Goal: Task Accomplishment & Management: Manage account settings

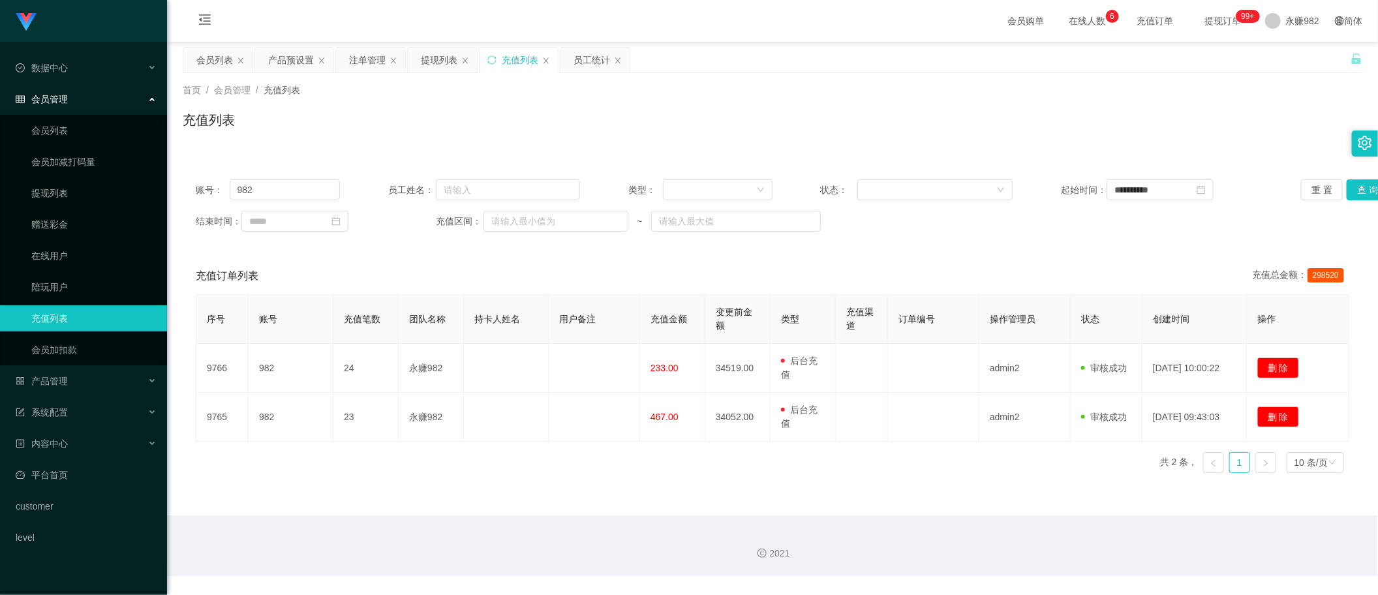
click at [215, 56] on div "会员列表" at bounding box center [214, 60] width 37 height 25
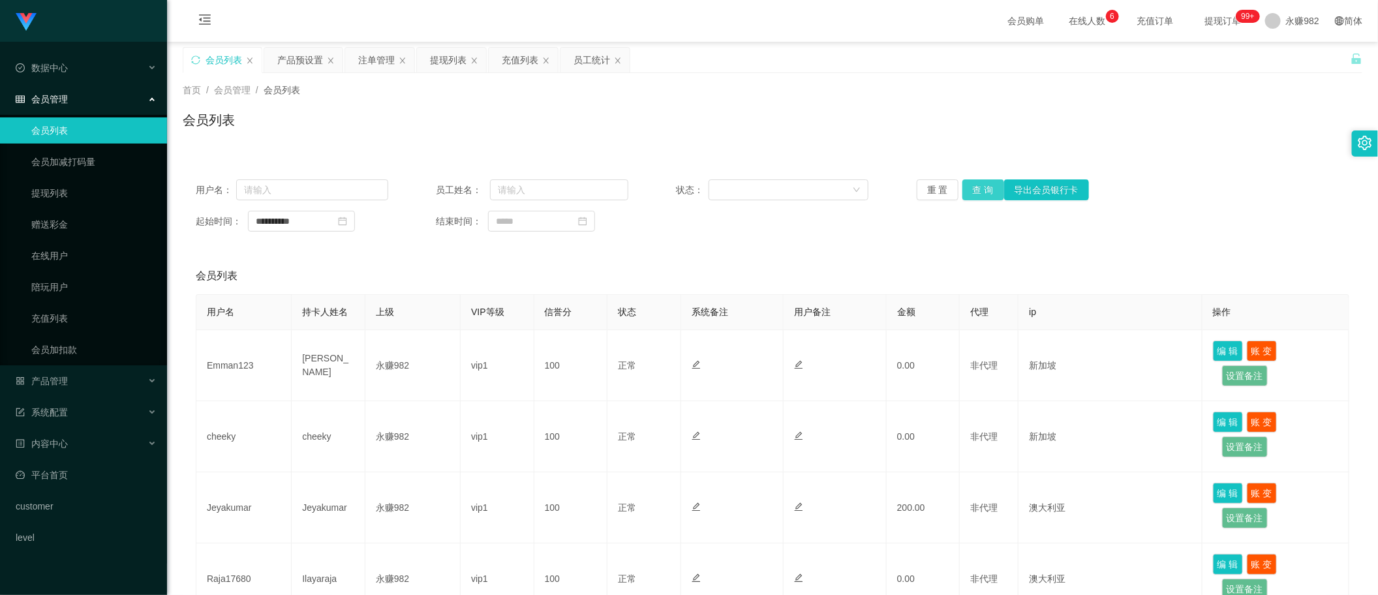
click at [985, 192] on button "查 询" at bounding box center [983, 189] width 42 height 21
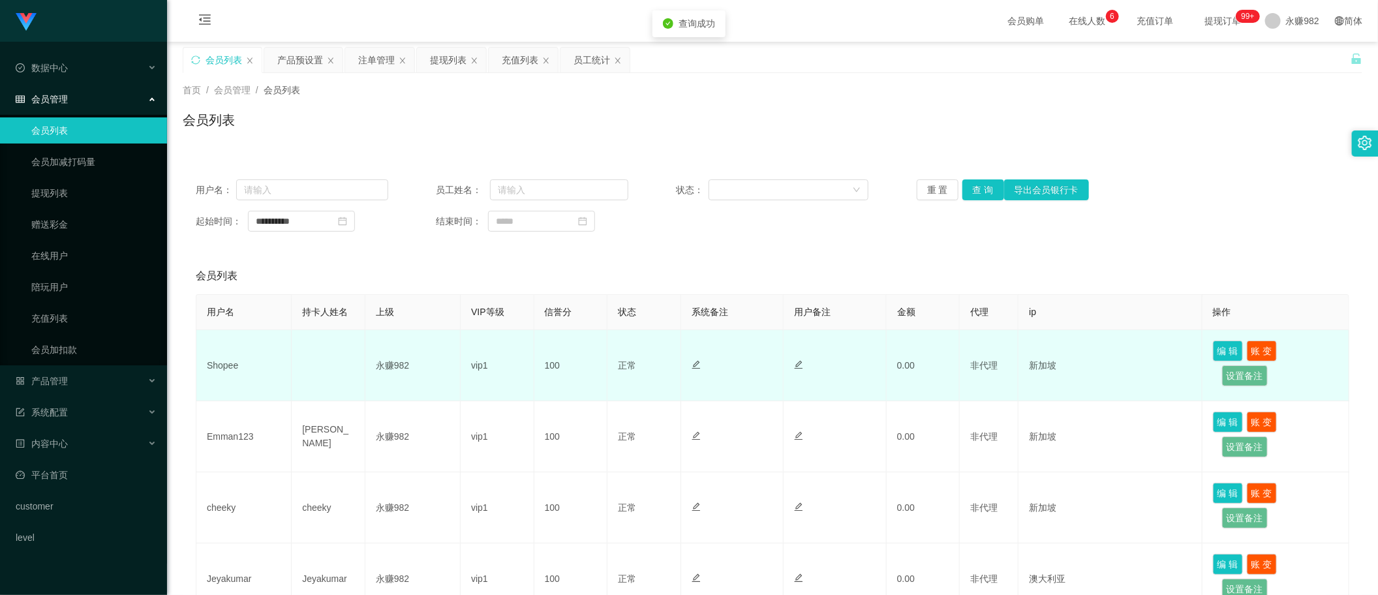
click at [234, 363] on td "Shopee" at bounding box center [243, 365] width 95 height 71
copy td "Shopee"
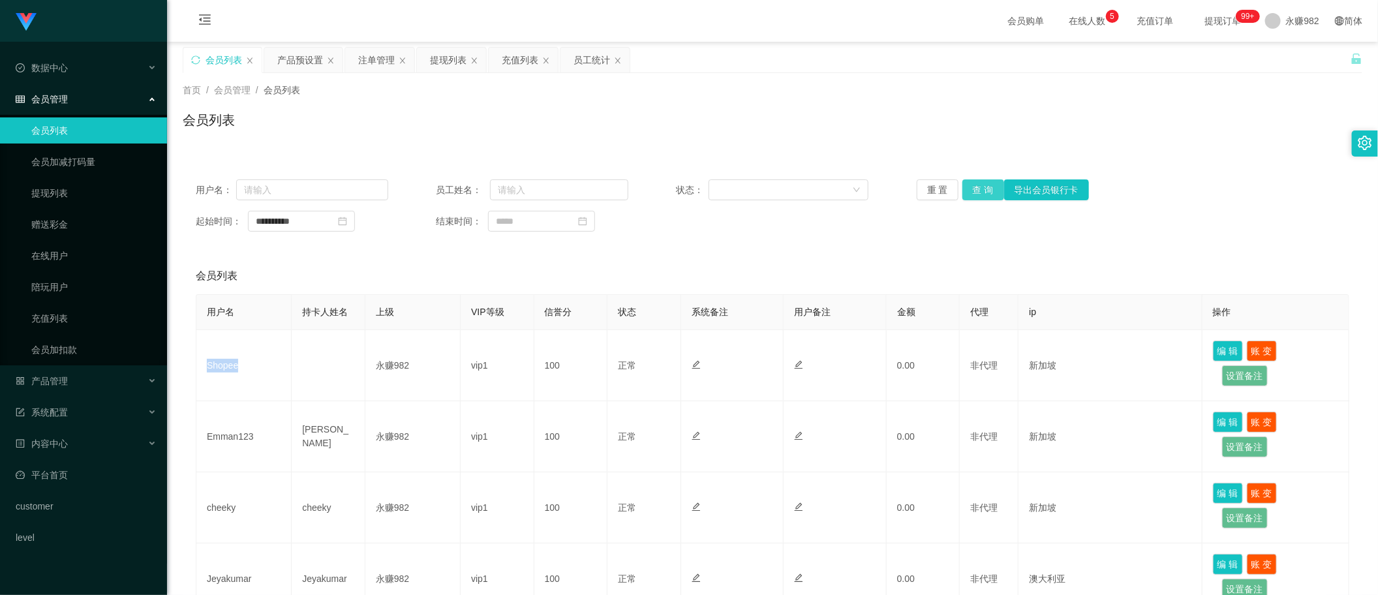
click at [982, 191] on button "查 询" at bounding box center [983, 189] width 42 height 21
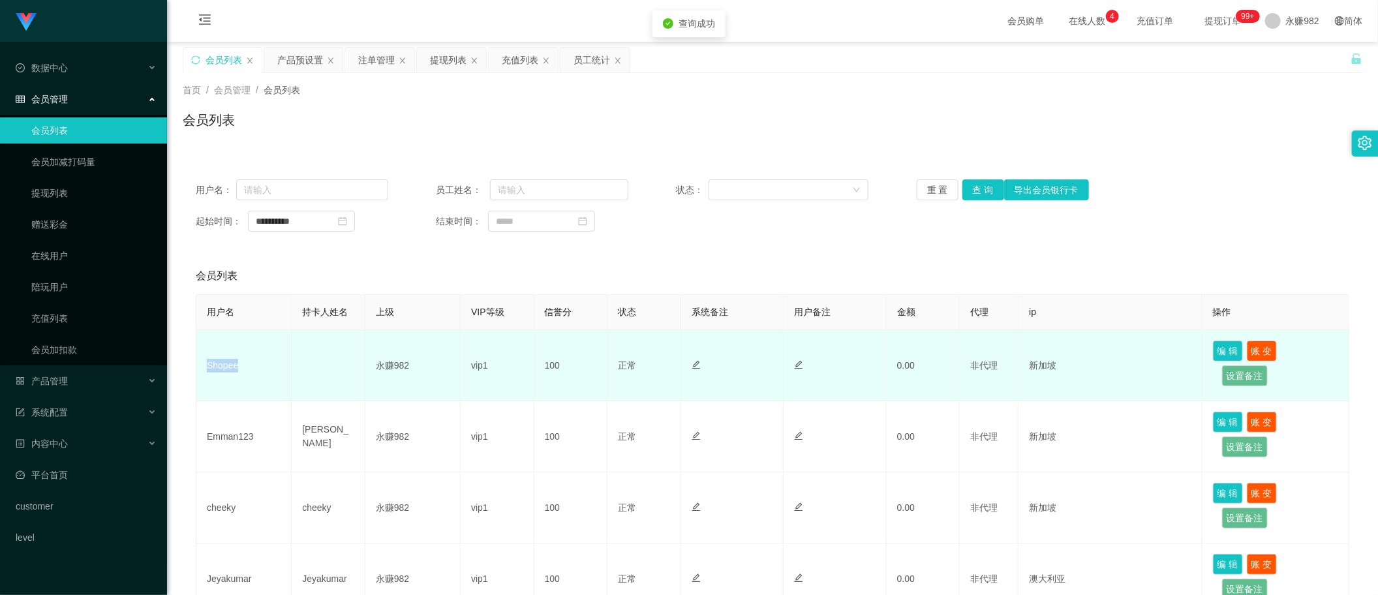
click at [233, 364] on td "Shopee" at bounding box center [243, 365] width 95 height 71
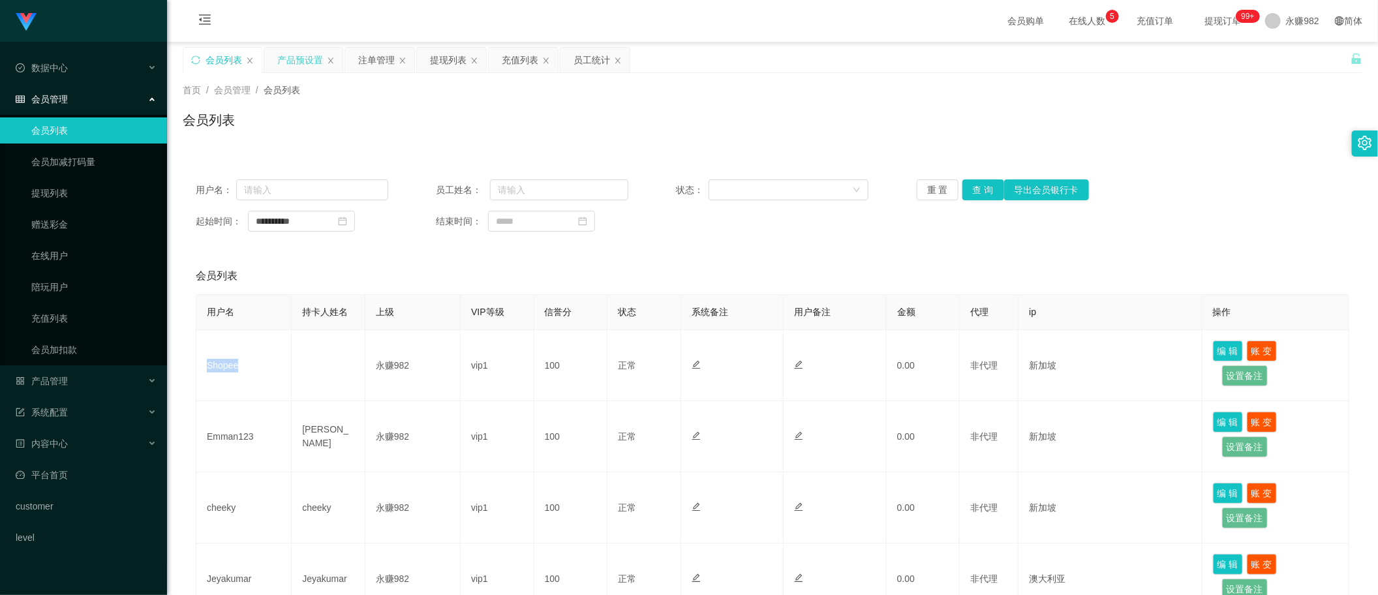
click at [307, 55] on div "产品预设置" at bounding box center [300, 60] width 46 height 25
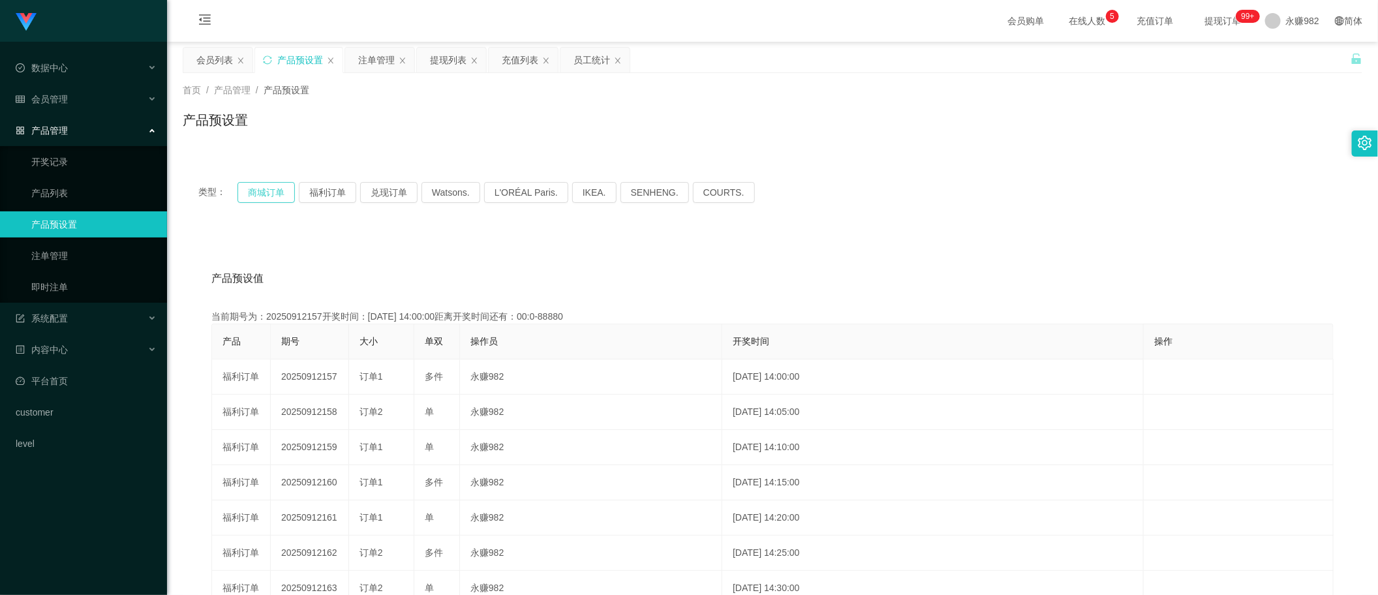
click at [264, 190] on button "商城订单" at bounding box center [265, 192] width 57 height 21
click at [281, 189] on button "商城订单" at bounding box center [265, 192] width 57 height 21
click at [322, 188] on button "福利订单" at bounding box center [327, 192] width 57 height 21
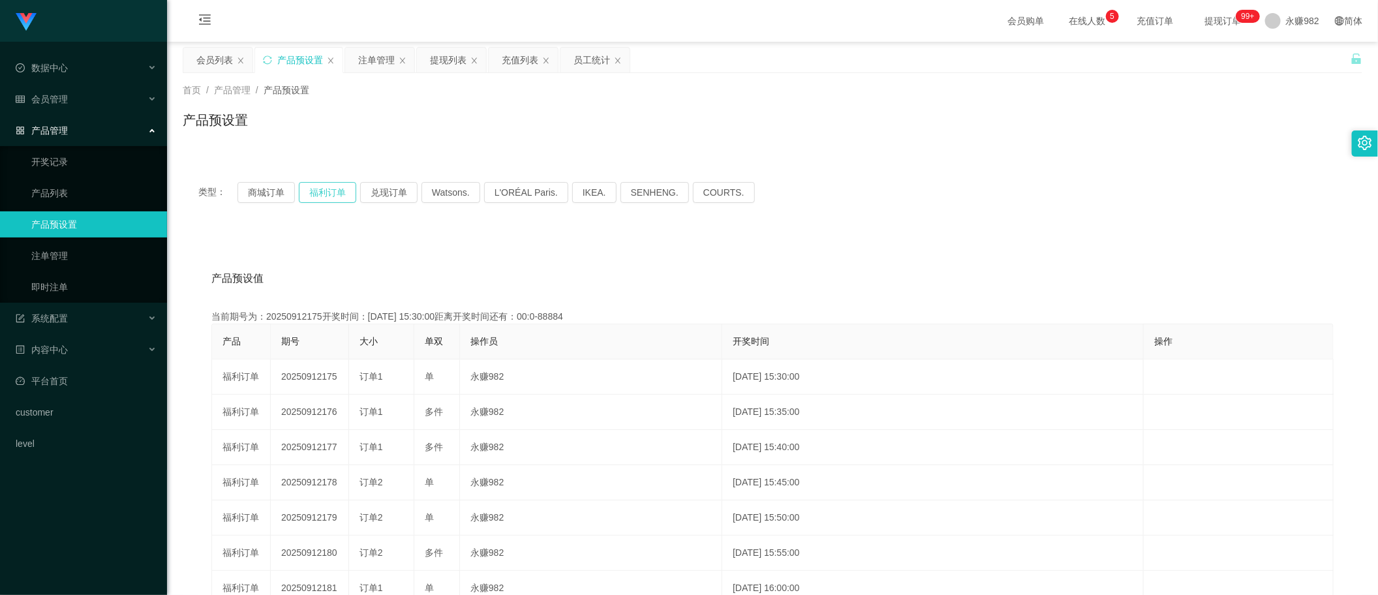
click at [322, 188] on button "福利订单" at bounding box center [327, 192] width 57 height 21
click at [259, 187] on button "商城订单" at bounding box center [265, 192] width 57 height 21
click at [318, 187] on button "福利订单" at bounding box center [327, 192] width 57 height 21
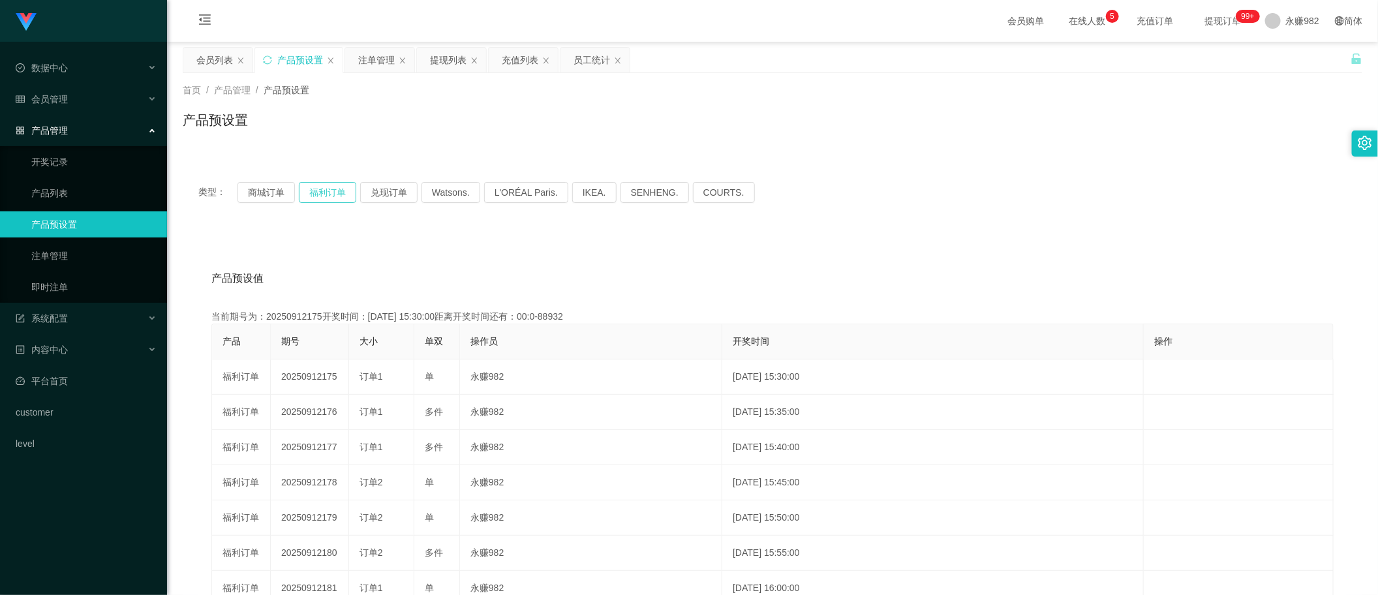
click at [323, 190] on button "福利订单" at bounding box center [327, 192] width 57 height 21
click at [373, 63] on div "注单管理" at bounding box center [376, 60] width 37 height 25
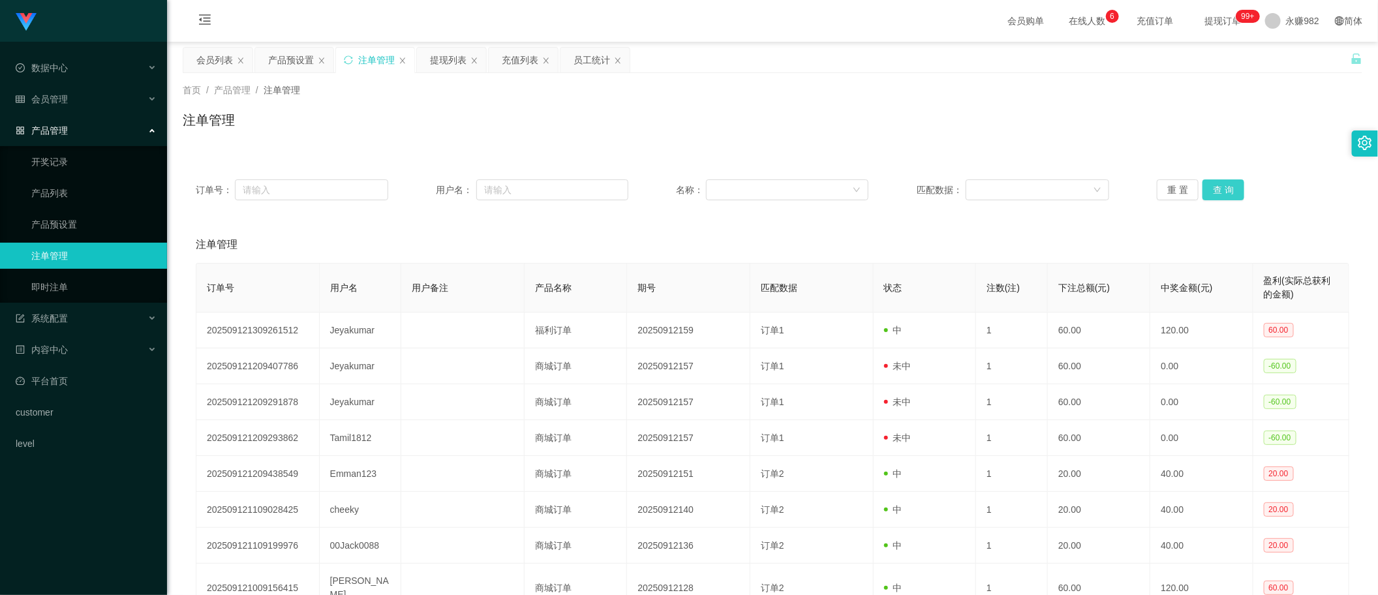
click at [1202, 187] on button "查 询" at bounding box center [1223, 189] width 42 height 21
click at [1217, 180] on button "查 询" at bounding box center [1223, 189] width 42 height 21
click at [284, 57] on div "产品预设置" at bounding box center [291, 60] width 46 height 25
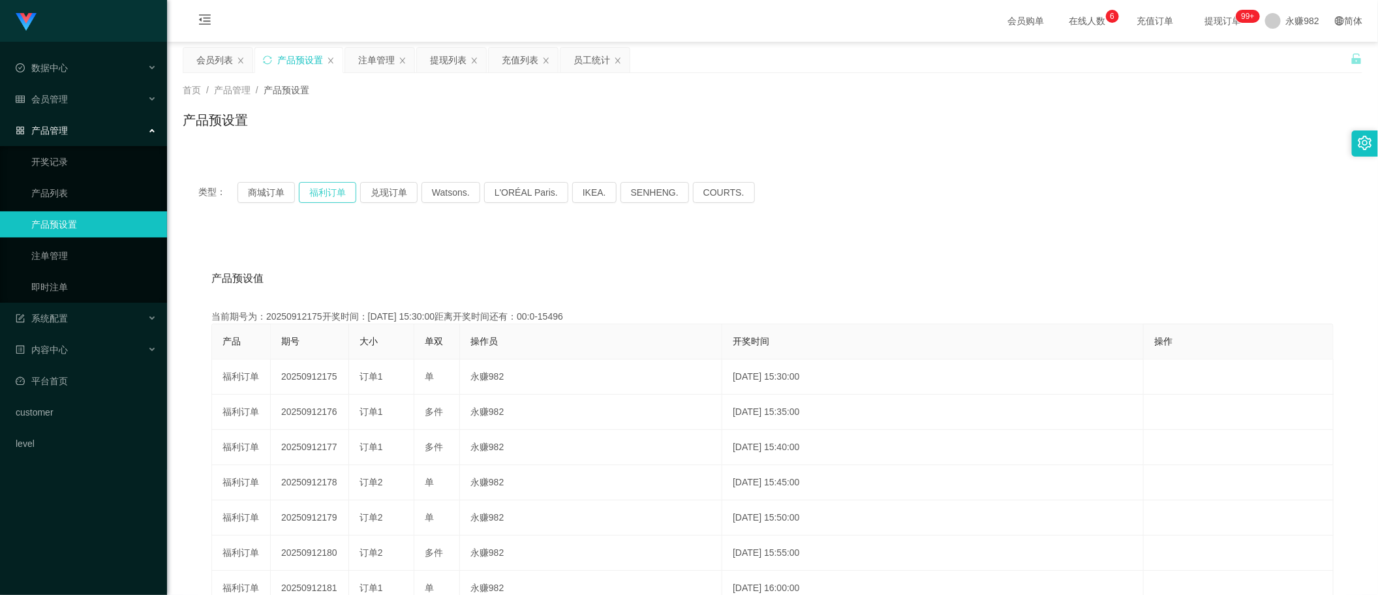
click at [324, 190] on button "福利订单" at bounding box center [327, 192] width 57 height 21
click at [274, 190] on button "商城订单" at bounding box center [265, 192] width 57 height 21
click at [316, 188] on button "福利订单" at bounding box center [327, 192] width 57 height 21
click at [360, 66] on div "注单管理" at bounding box center [376, 60] width 37 height 25
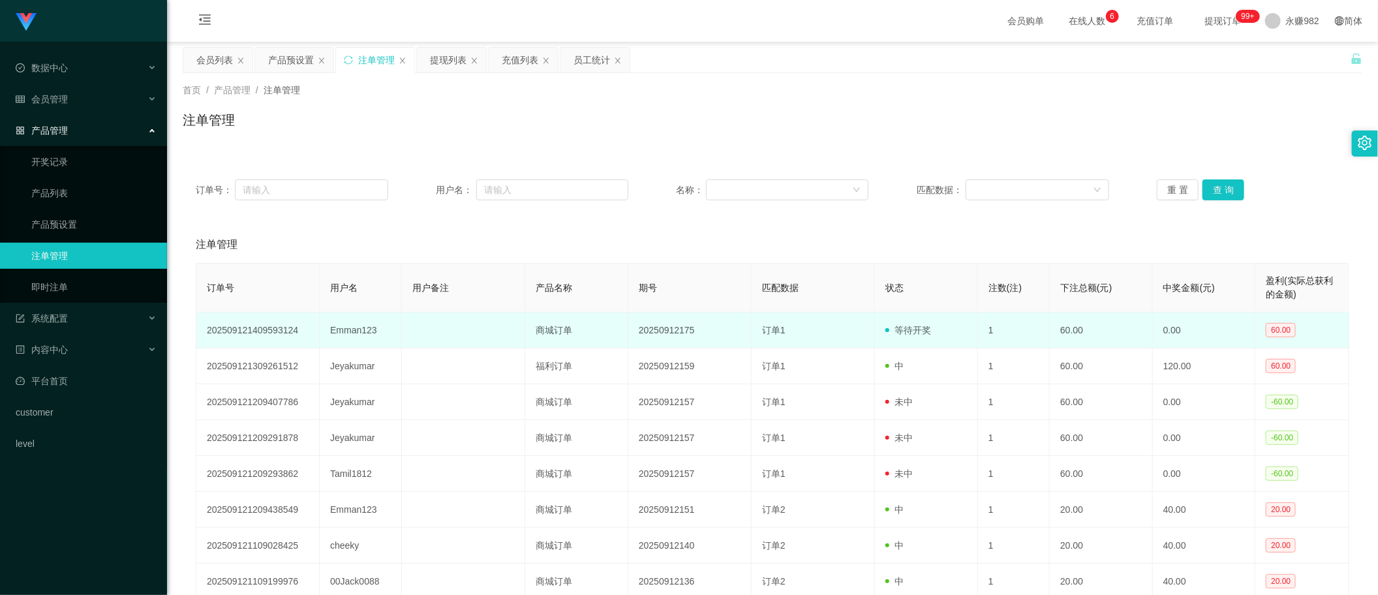
click at [366, 328] on td "Emman123" at bounding box center [361, 330] width 82 height 36
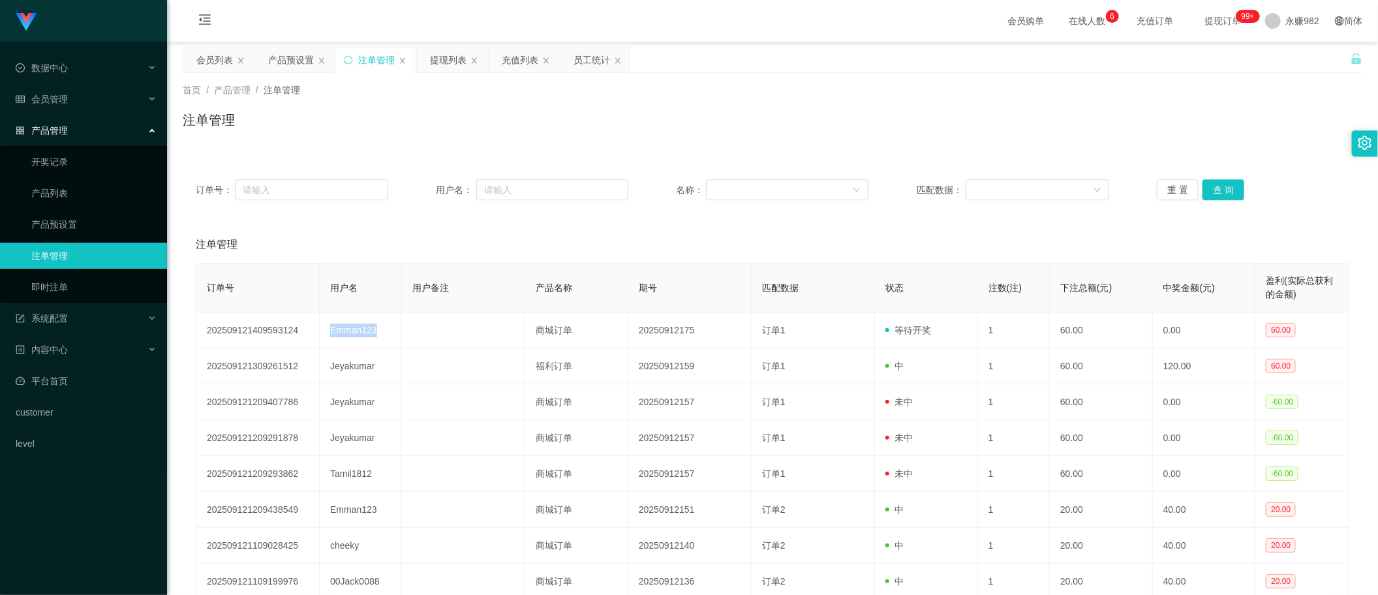
copy td "Emman123"
click at [736, 103] on div "首页 / 产品管理 / 注单管理 / 注单管理" at bounding box center [772, 111] width 1179 height 57
click at [1225, 189] on button "查 询" at bounding box center [1223, 189] width 42 height 21
click at [1213, 192] on button "查 询" at bounding box center [1223, 189] width 42 height 21
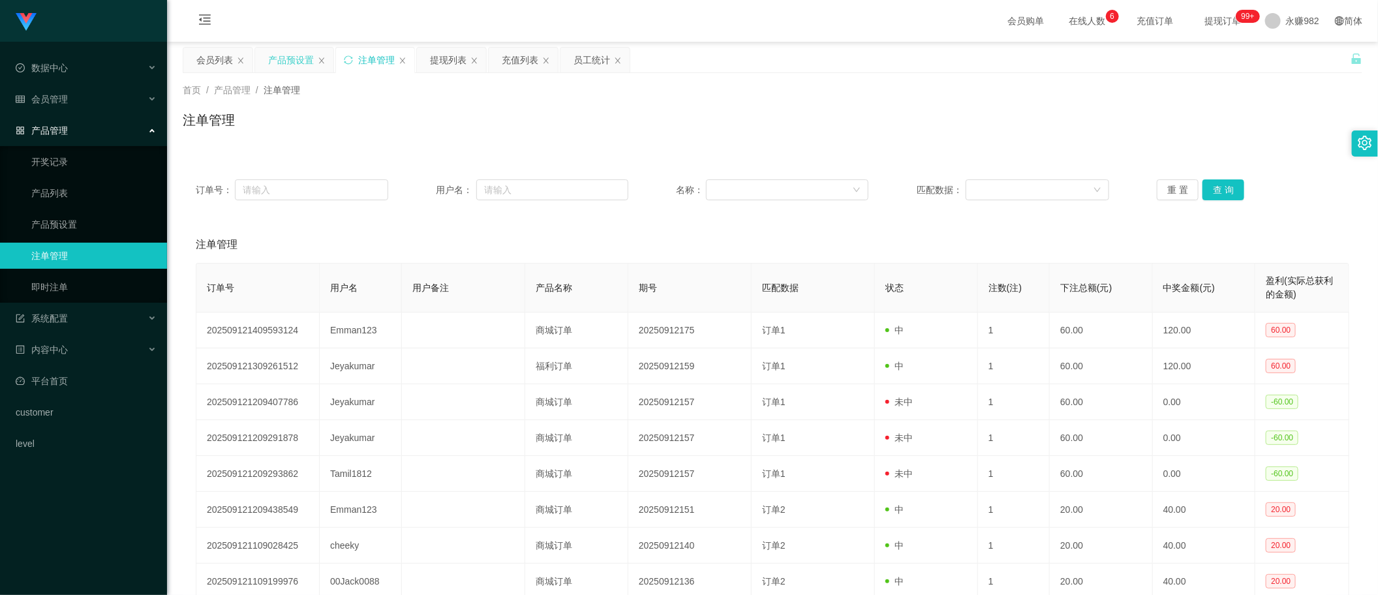
click at [290, 66] on div "产品预设置" at bounding box center [291, 60] width 46 height 25
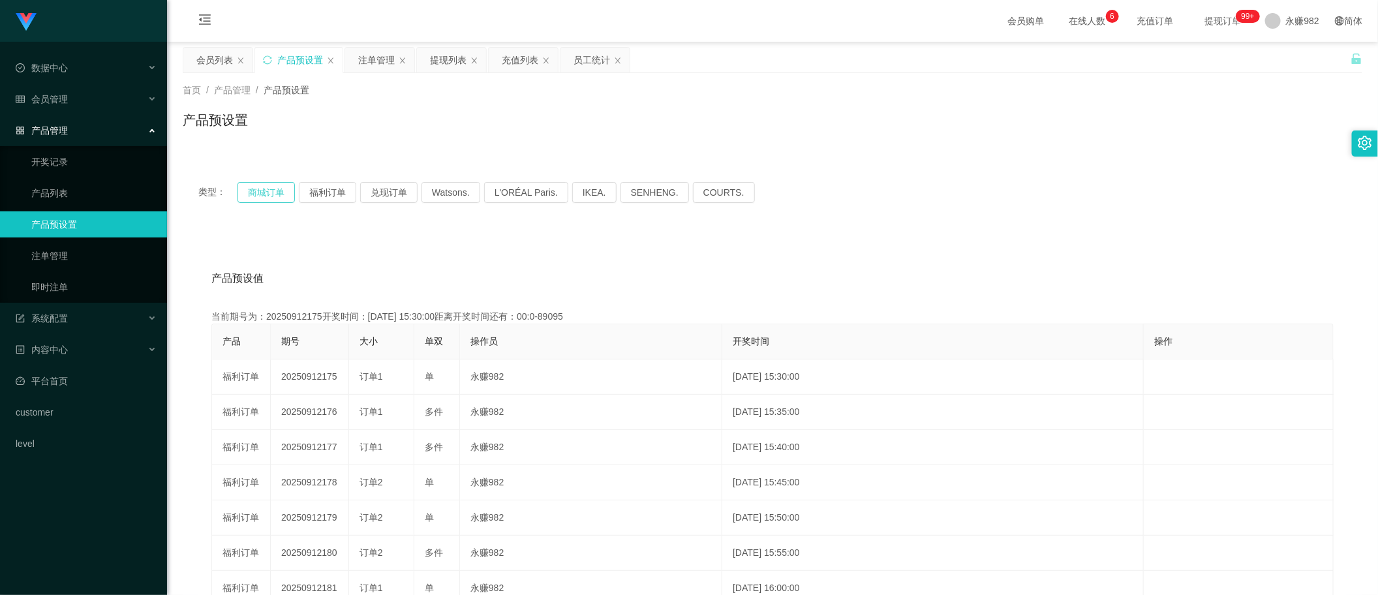
click at [252, 190] on button "商城订单" at bounding box center [265, 192] width 57 height 21
click at [372, 56] on div "注单管理" at bounding box center [376, 60] width 37 height 25
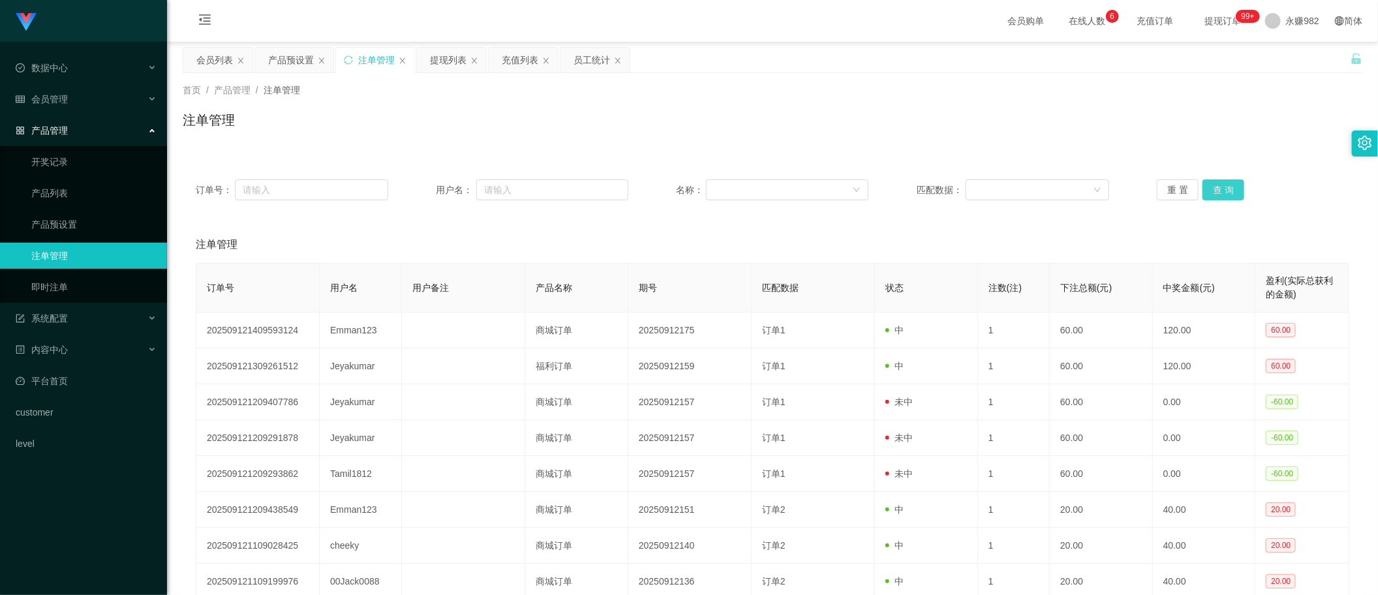
click at [1226, 190] on button "查 询" at bounding box center [1223, 189] width 42 height 21
click at [1226, 190] on div "重 置 查 询" at bounding box center [1253, 189] width 192 height 21
click at [1218, 190] on button "查 询" at bounding box center [1223, 189] width 42 height 21
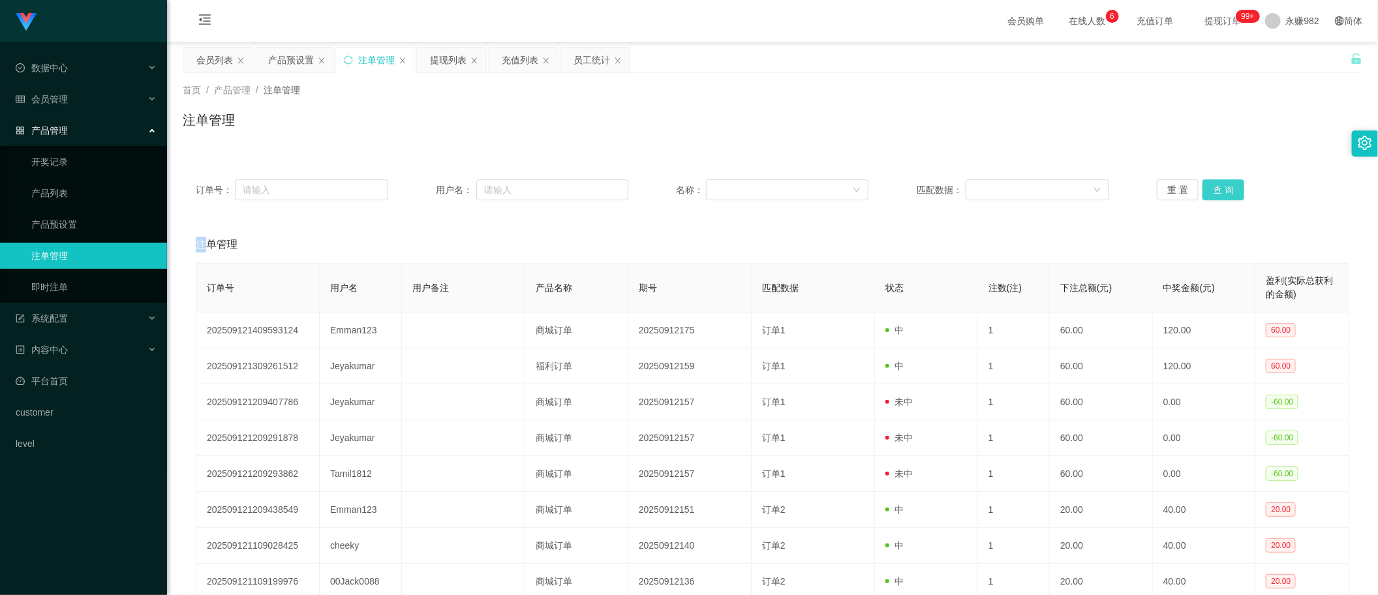
click at [1218, 190] on button "查 询" at bounding box center [1223, 189] width 42 height 21
click at [1220, 185] on button "查 询" at bounding box center [1223, 189] width 42 height 21
click at [1220, 190] on button "查 询" at bounding box center [1223, 189] width 42 height 21
click at [1215, 188] on button "查 询" at bounding box center [1223, 189] width 42 height 21
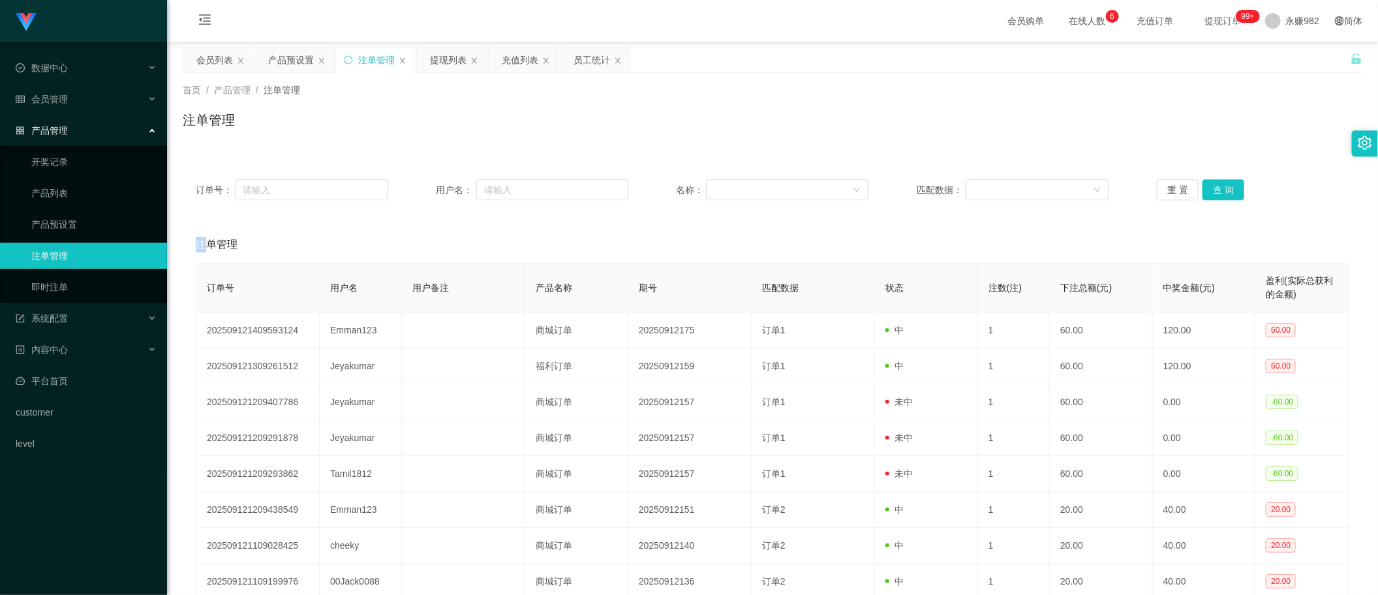
drag, startPoint x: 977, startPoint y: 248, endPoint x: 1025, endPoint y: 230, distance: 51.4
click at [977, 248] on div "注单管理" at bounding box center [772, 244] width 1153 height 37
click at [1213, 192] on button "查 询" at bounding box center [1223, 189] width 42 height 21
click at [1217, 185] on button "查 询" at bounding box center [1223, 189] width 42 height 21
click at [1213, 192] on button "查 询" at bounding box center [1223, 189] width 42 height 21
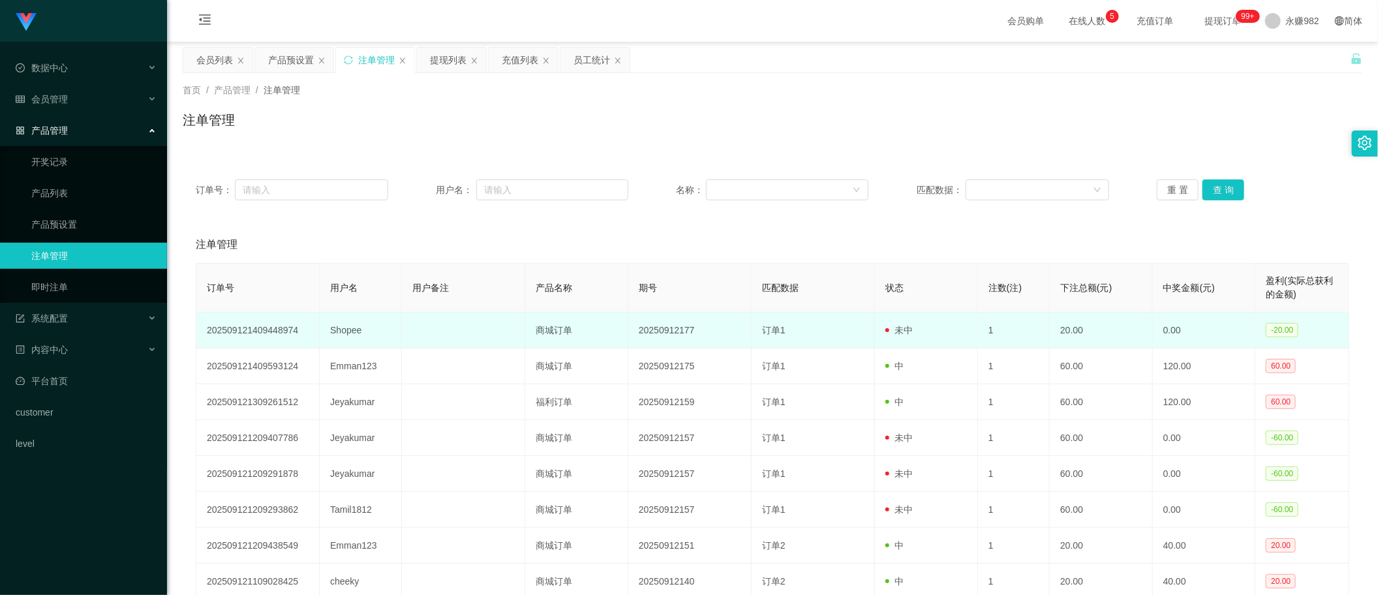
click at [348, 331] on td "Shopee" at bounding box center [361, 330] width 82 height 36
copy td "Shopee"
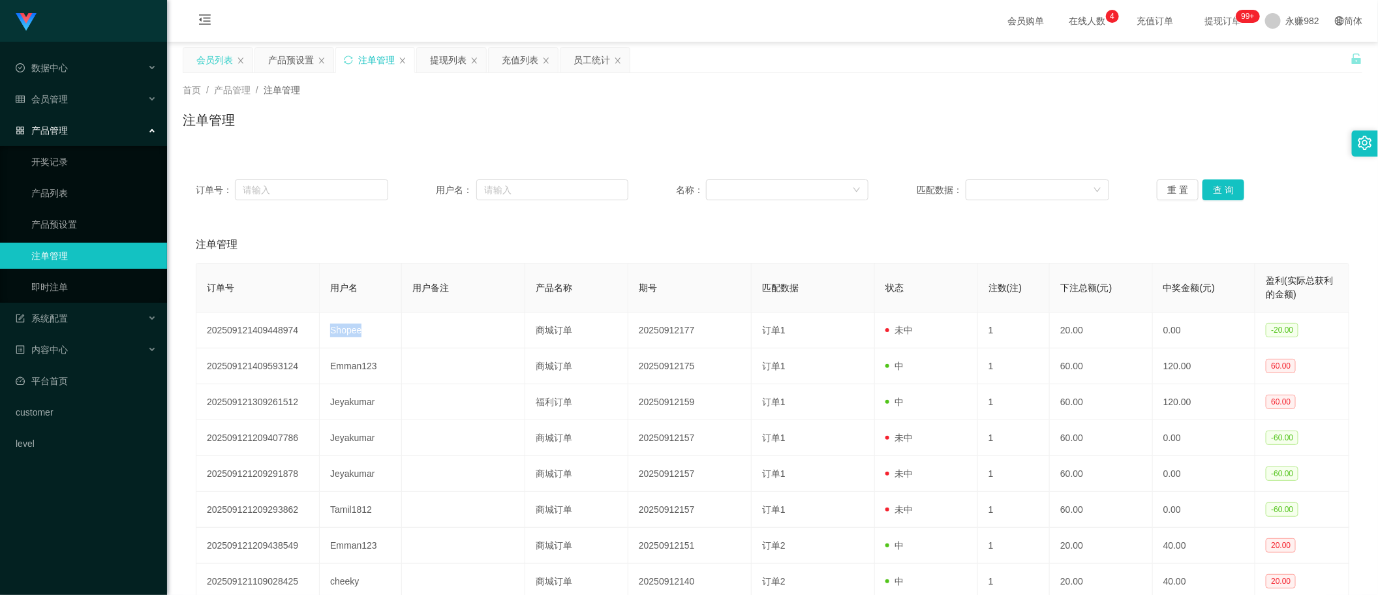
click at [207, 67] on div "会员列表" at bounding box center [214, 60] width 37 height 25
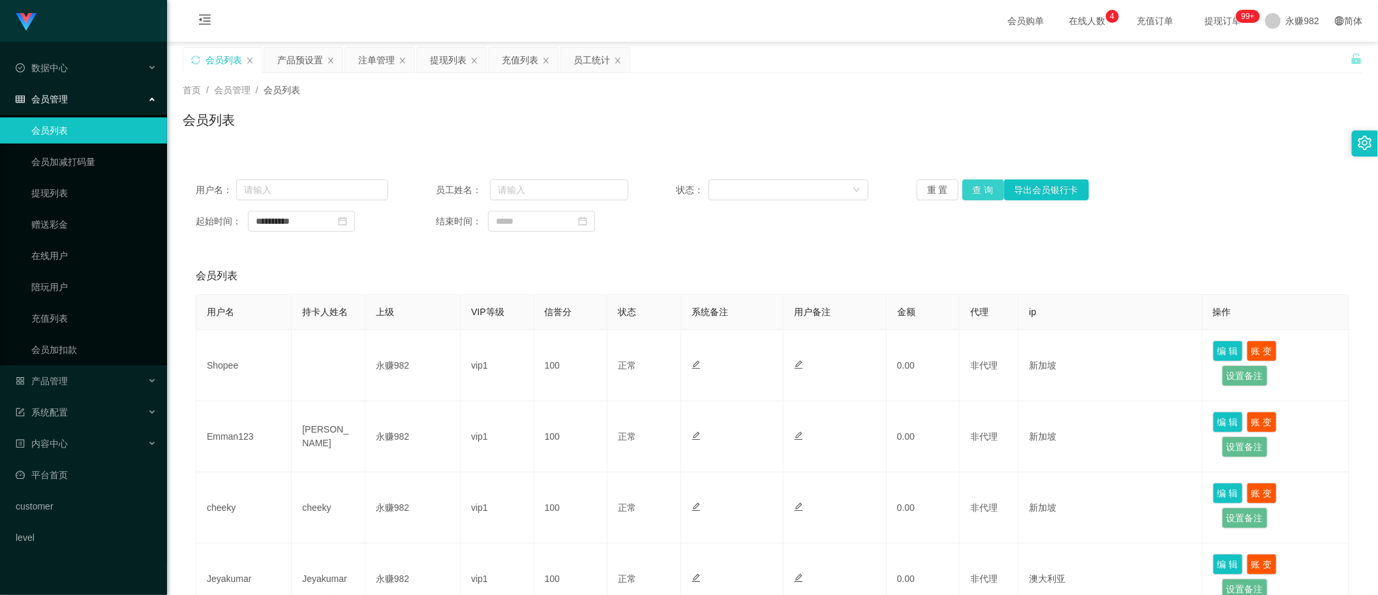
click at [989, 186] on button "查 询" at bounding box center [983, 189] width 42 height 21
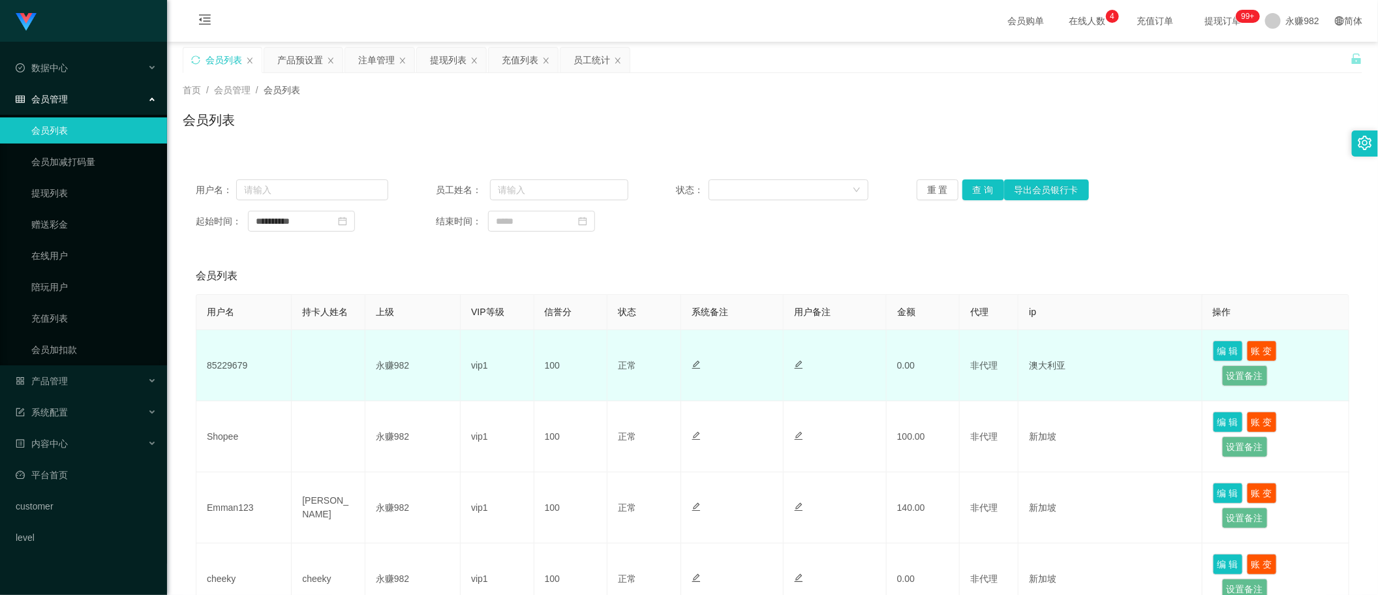
click at [238, 360] on td "85229679" at bounding box center [243, 365] width 95 height 71
copy td "85229679"
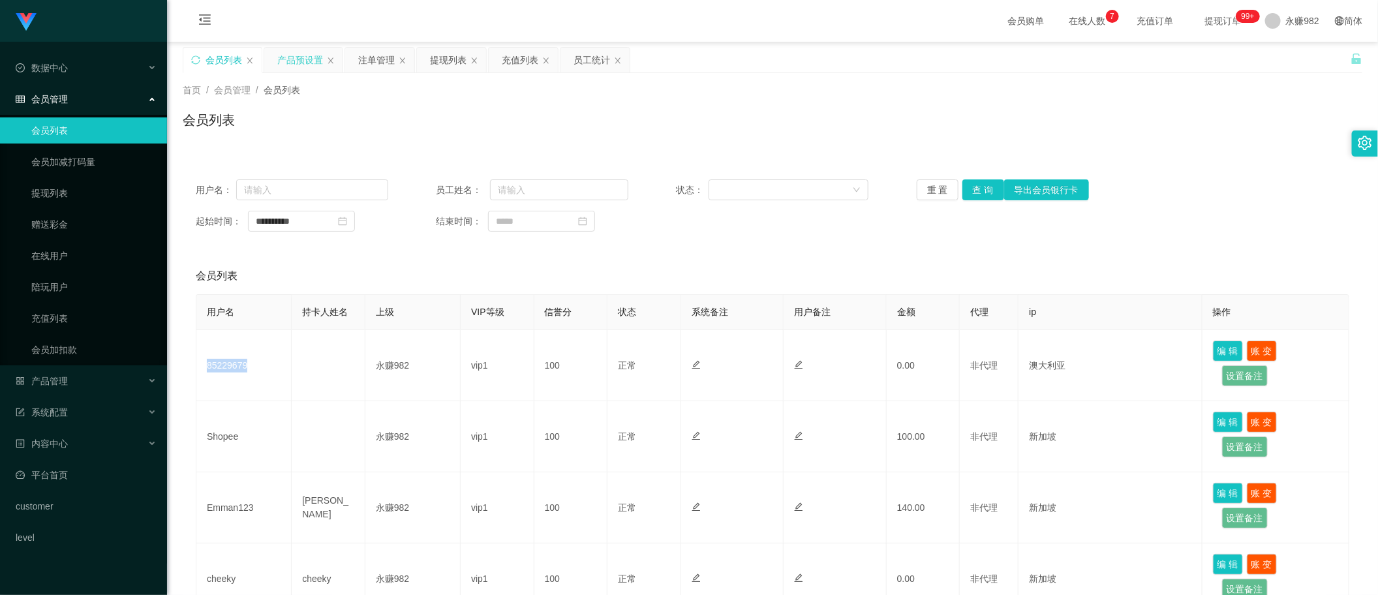
click at [314, 59] on div "产品预设置" at bounding box center [300, 60] width 46 height 25
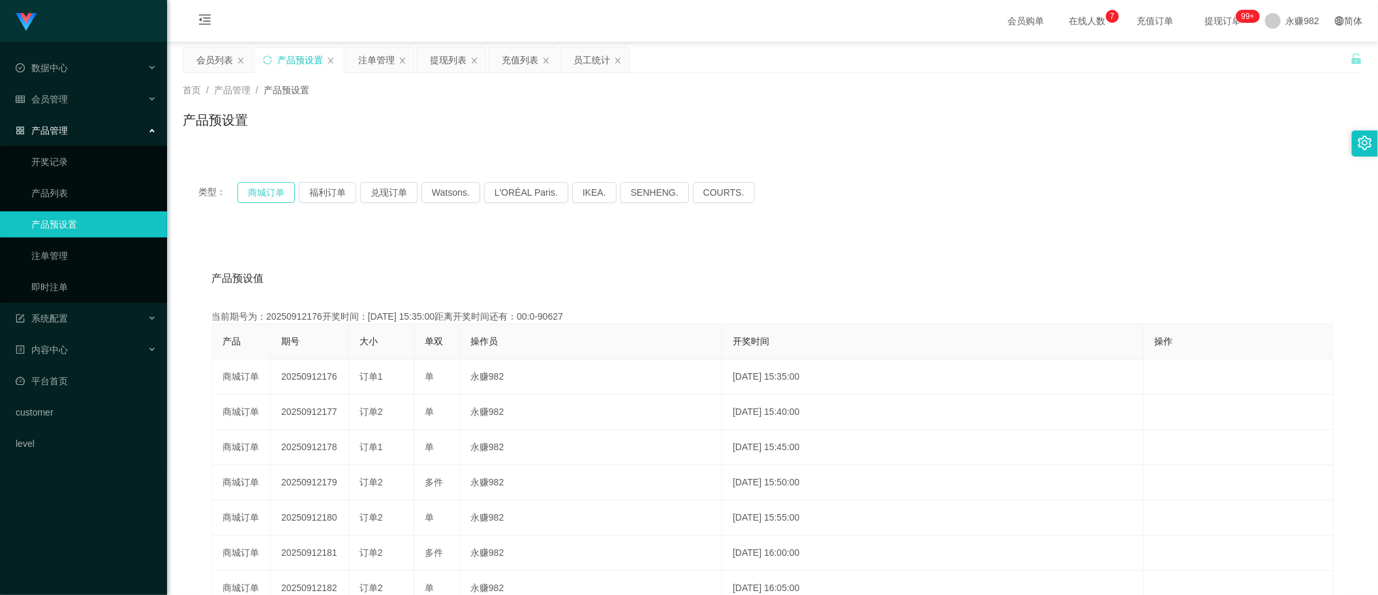
click at [275, 194] on button "商城订单" at bounding box center [265, 192] width 57 height 21
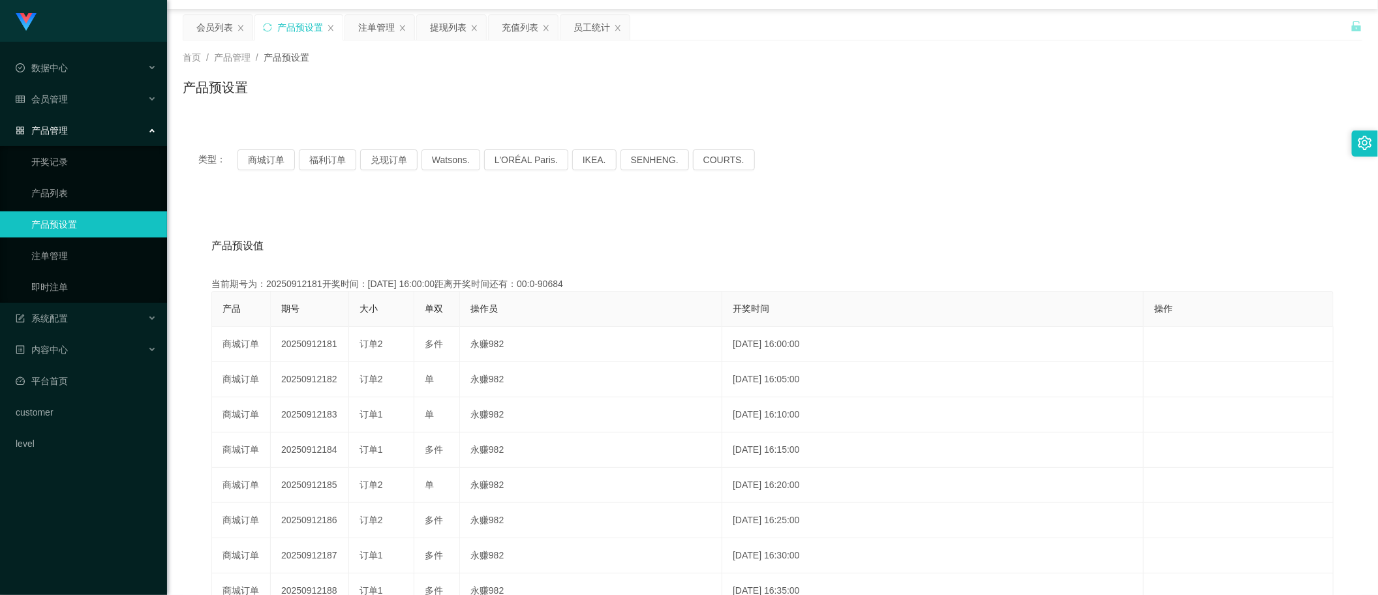
click at [761, 263] on div "产品预设值 添加期号" at bounding box center [772, 246] width 1122 height 37
click at [447, 29] on div "提现列表" at bounding box center [448, 27] width 37 height 25
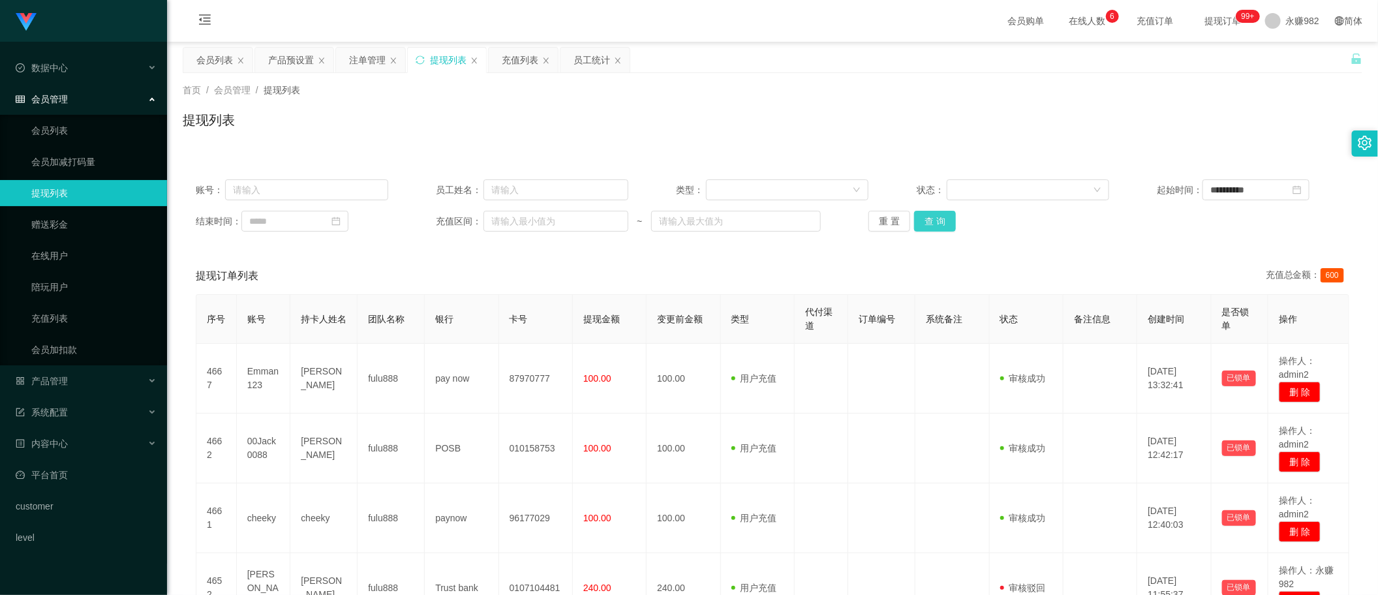
click at [924, 212] on button "查 询" at bounding box center [935, 221] width 42 height 21
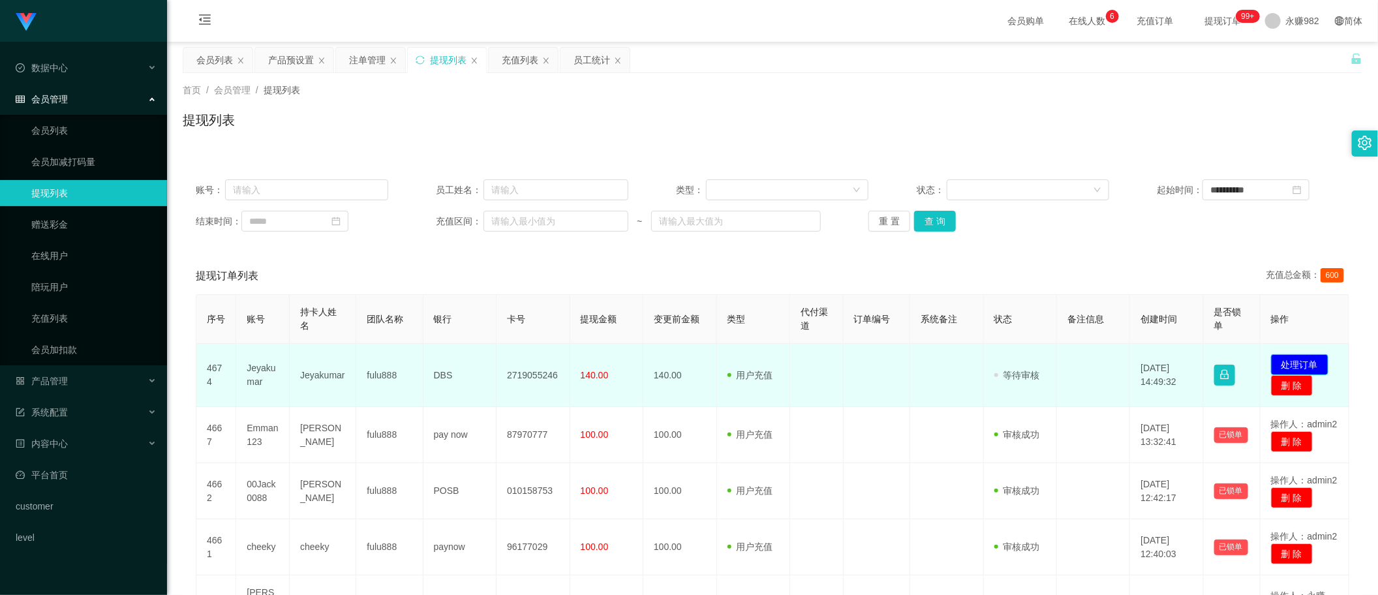
click at [1287, 364] on button "处理订单" at bounding box center [1299, 364] width 57 height 21
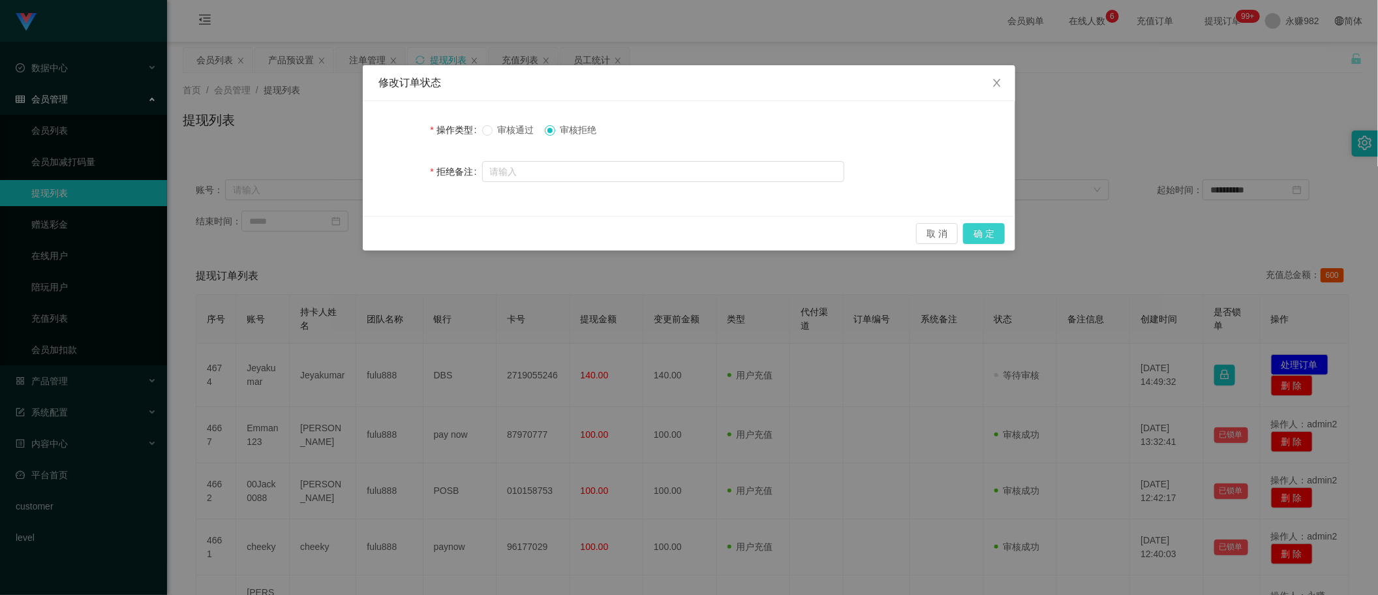
click at [997, 235] on button "确 定" at bounding box center [984, 233] width 42 height 21
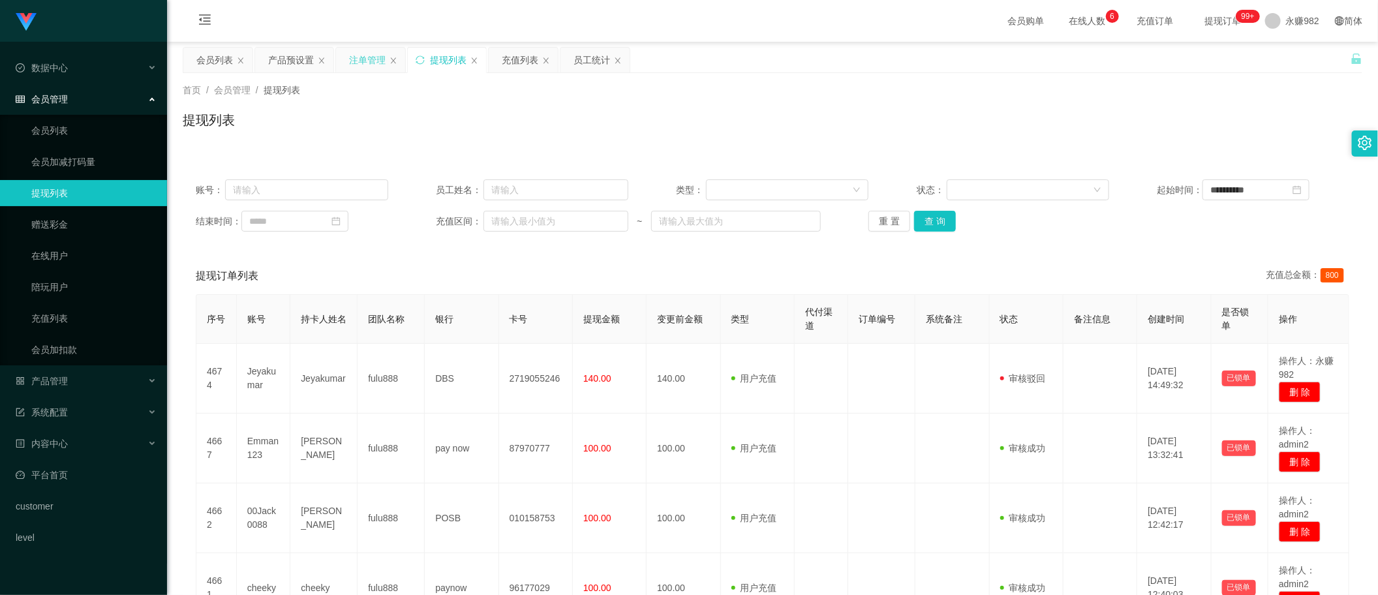
click at [356, 67] on div "注单管理" at bounding box center [367, 60] width 37 height 25
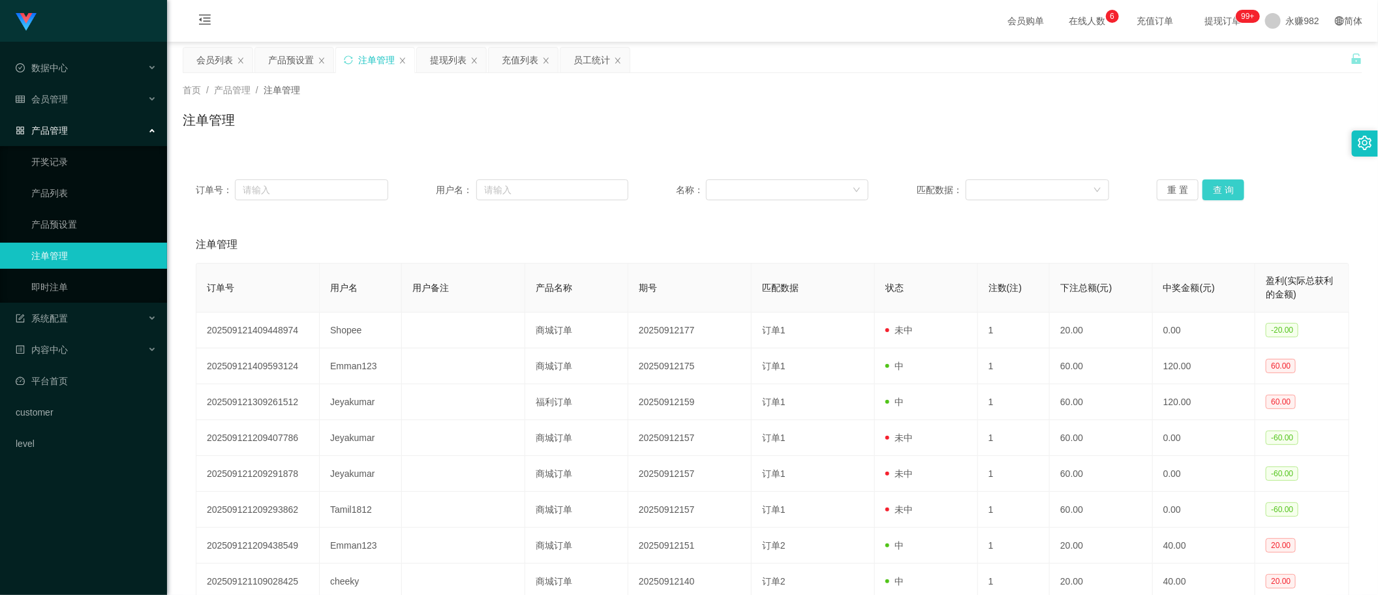
click at [1209, 189] on button "查 询" at bounding box center [1223, 189] width 42 height 21
click at [1212, 190] on button "查 询" at bounding box center [1223, 189] width 42 height 21
click at [455, 60] on div "提现列表" at bounding box center [448, 60] width 37 height 25
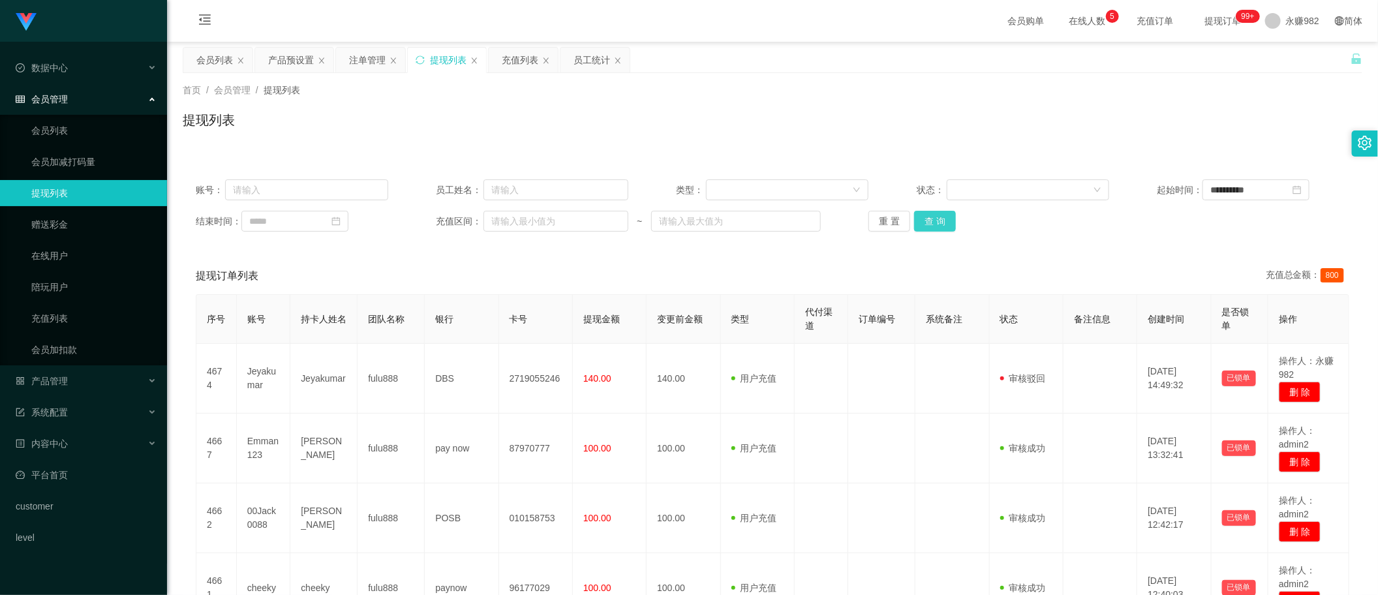
click at [937, 214] on button "查 询" at bounding box center [935, 221] width 42 height 21
click at [940, 224] on button "查 询" at bounding box center [935, 221] width 42 height 21
click at [367, 56] on div "注单管理" at bounding box center [367, 60] width 37 height 25
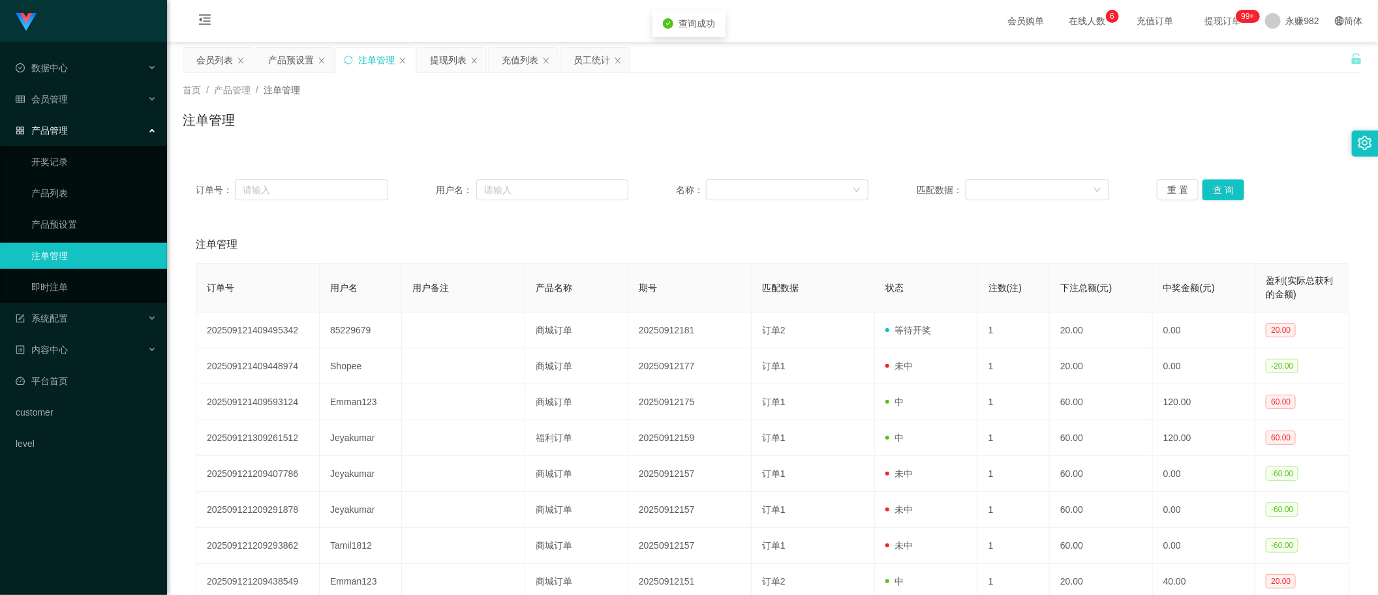
click at [1211, 177] on div "订单号： 用户名： 名称： 匹配数据： 重 置 查 询" at bounding box center [772, 189] width 1179 height 47
click at [1213, 183] on button "查 询" at bounding box center [1223, 189] width 42 height 21
drag, startPoint x: 1086, startPoint y: 102, endPoint x: 1103, endPoint y: 108, distance: 17.9
click at [1086, 102] on div "首页 / 产品管理 / 注单管理 / 注单管理" at bounding box center [772, 111] width 1179 height 57
click at [1230, 191] on button "查 询" at bounding box center [1223, 189] width 42 height 21
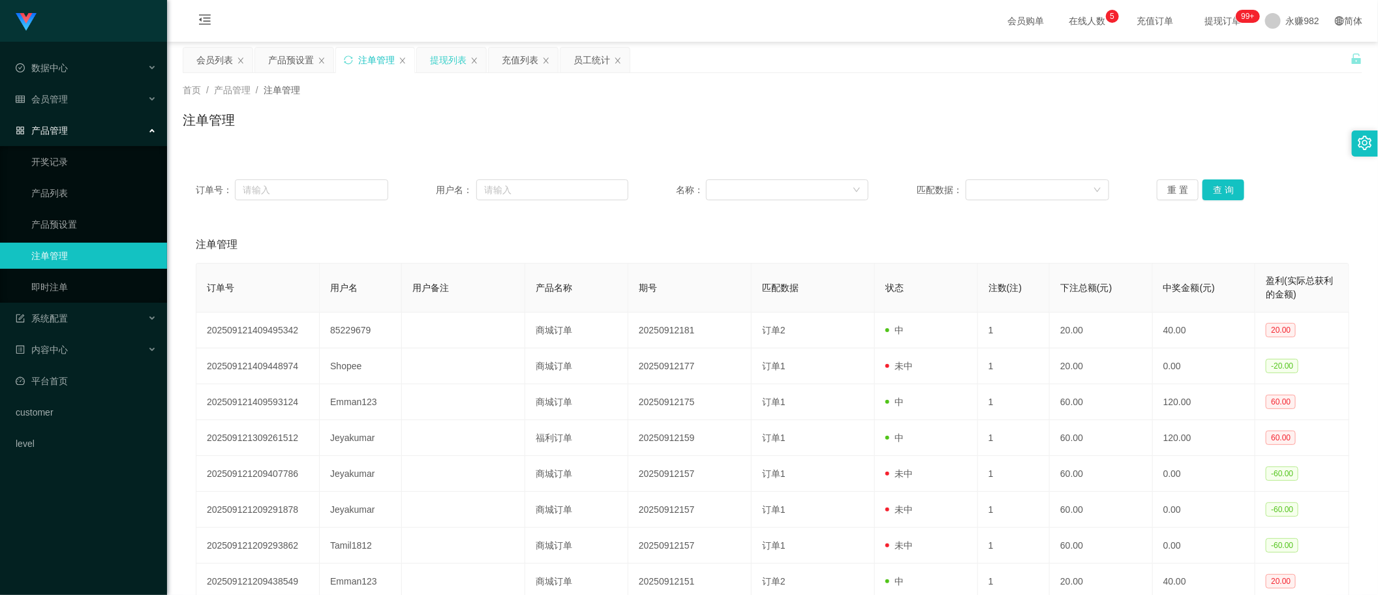
click at [452, 65] on div "提现列表" at bounding box center [448, 60] width 37 height 25
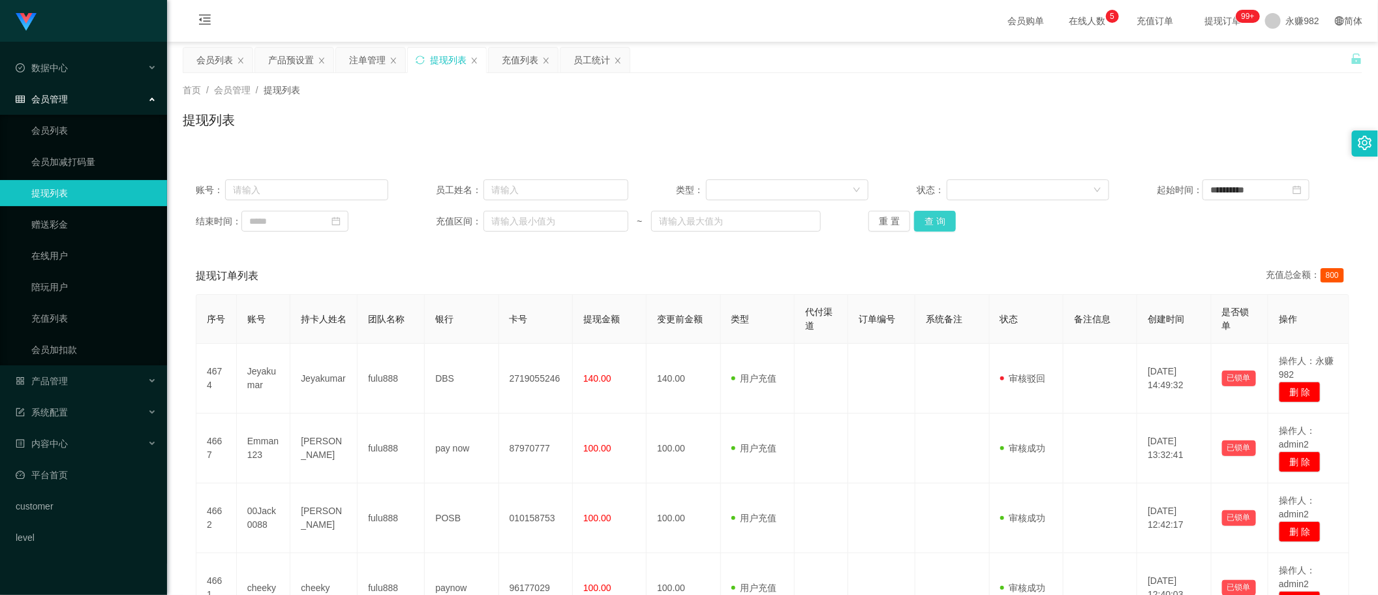
click at [936, 223] on button "查 询" at bounding box center [935, 221] width 42 height 21
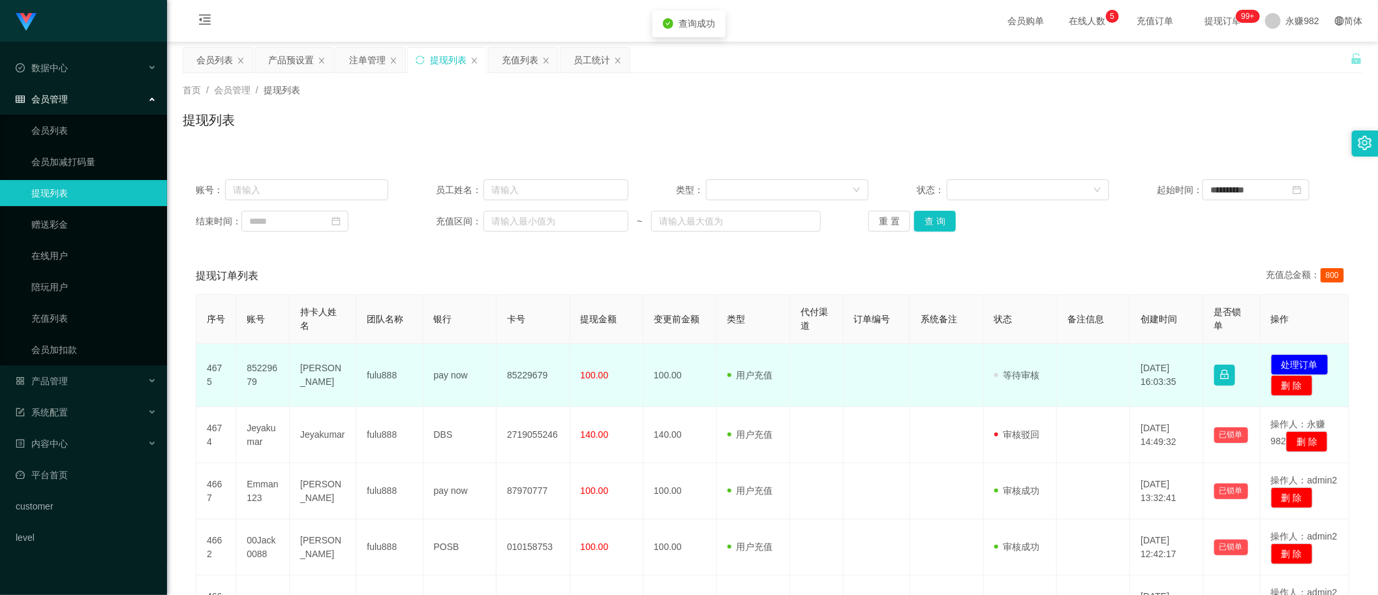
click at [510, 375] on td "85229679" at bounding box center [532, 375] width 73 height 63
copy td "85229679"
click at [259, 372] on td "85229679" at bounding box center [262, 375] width 53 height 63
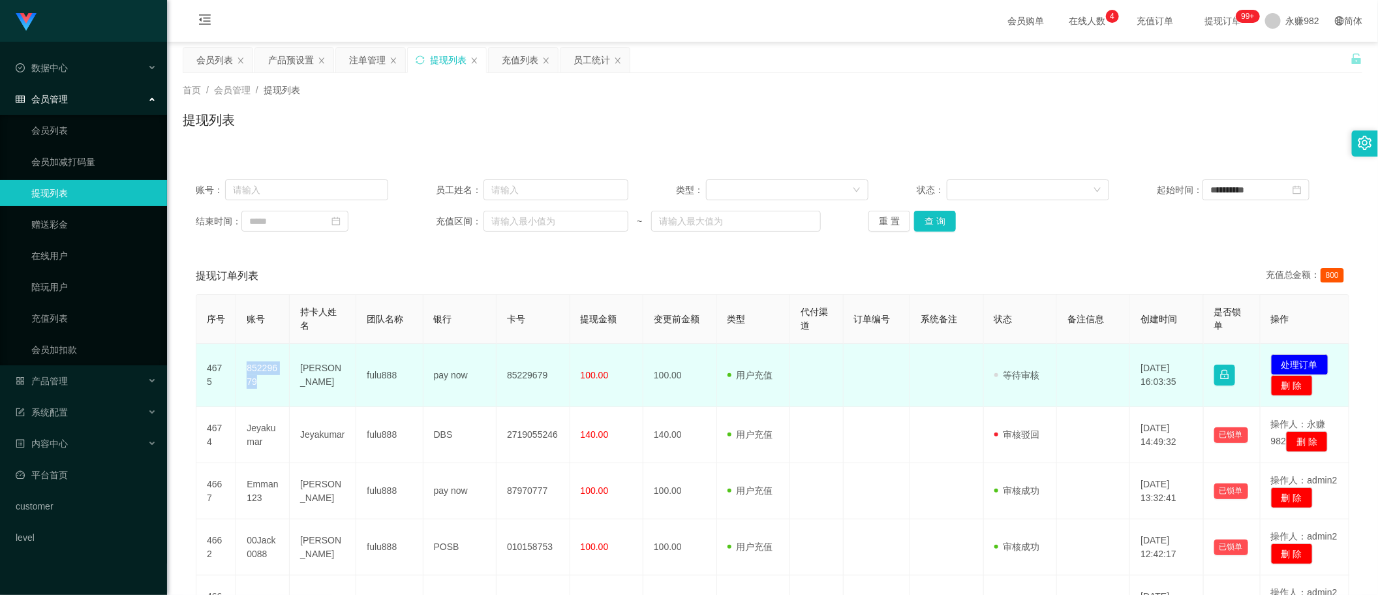
copy td "85229679"
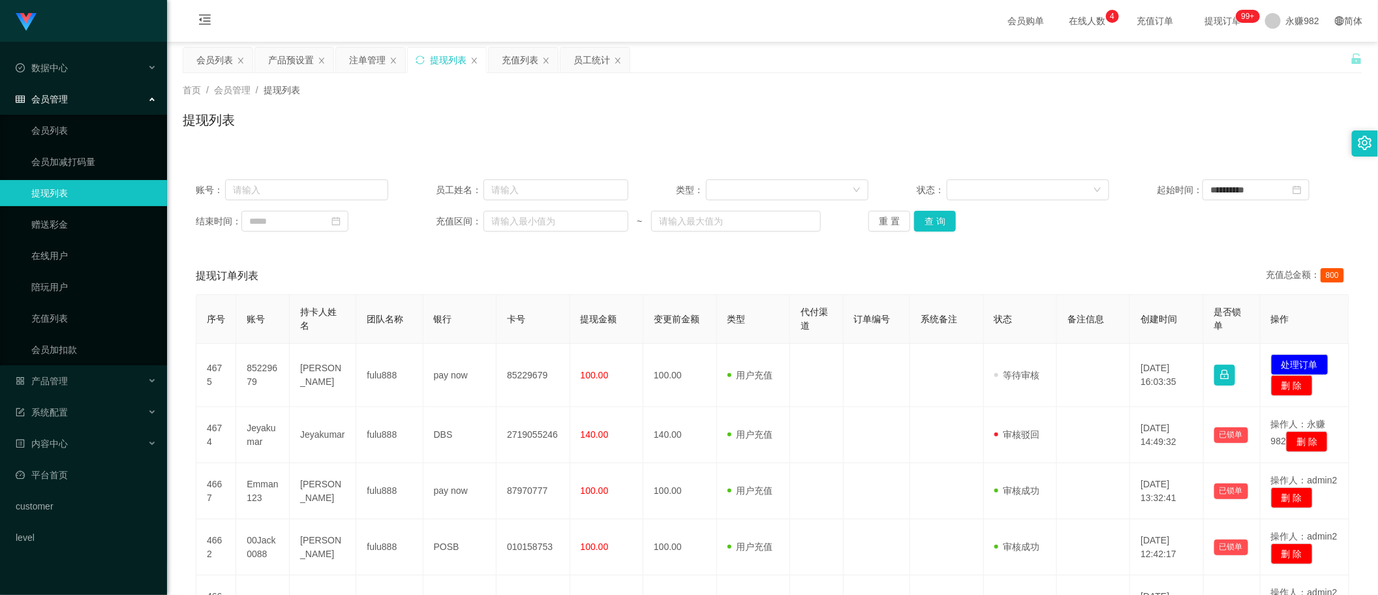
click at [533, 115] on div "提现列表" at bounding box center [772, 125] width 1179 height 30
click at [924, 222] on button "查 询" at bounding box center [935, 221] width 42 height 21
click at [714, 279] on div "提现订单列表 充值总金额： 800" at bounding box center [772, 276] width 1153 height 37
click at [291, 62] on div "产品预设置" at bounding box center [291, 60] width 46 height 25
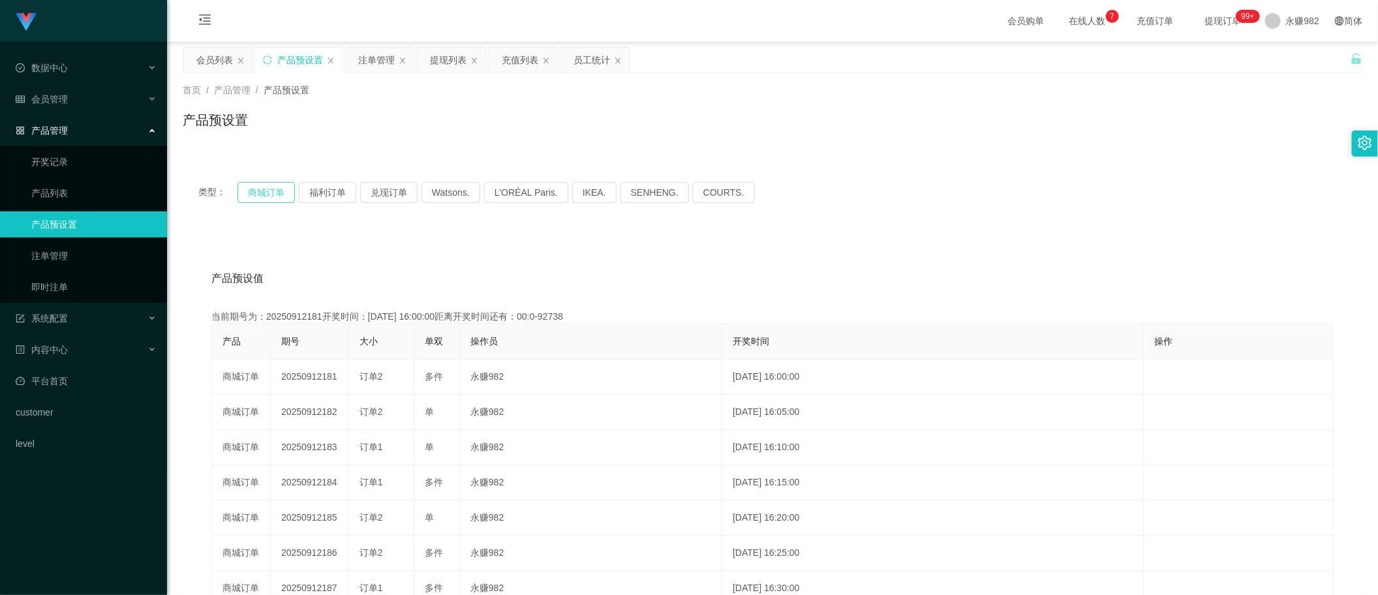
click at [278, 189] on button "商城订单" at bounding box center [265, 192] width 57 height 21
click at [340, 194] on button "福利订单" at bounding box center [327, 192] width 57 height 21
click at [341, 194] on button "福利订单" at bounding box center [327, 192] width 57 height 21
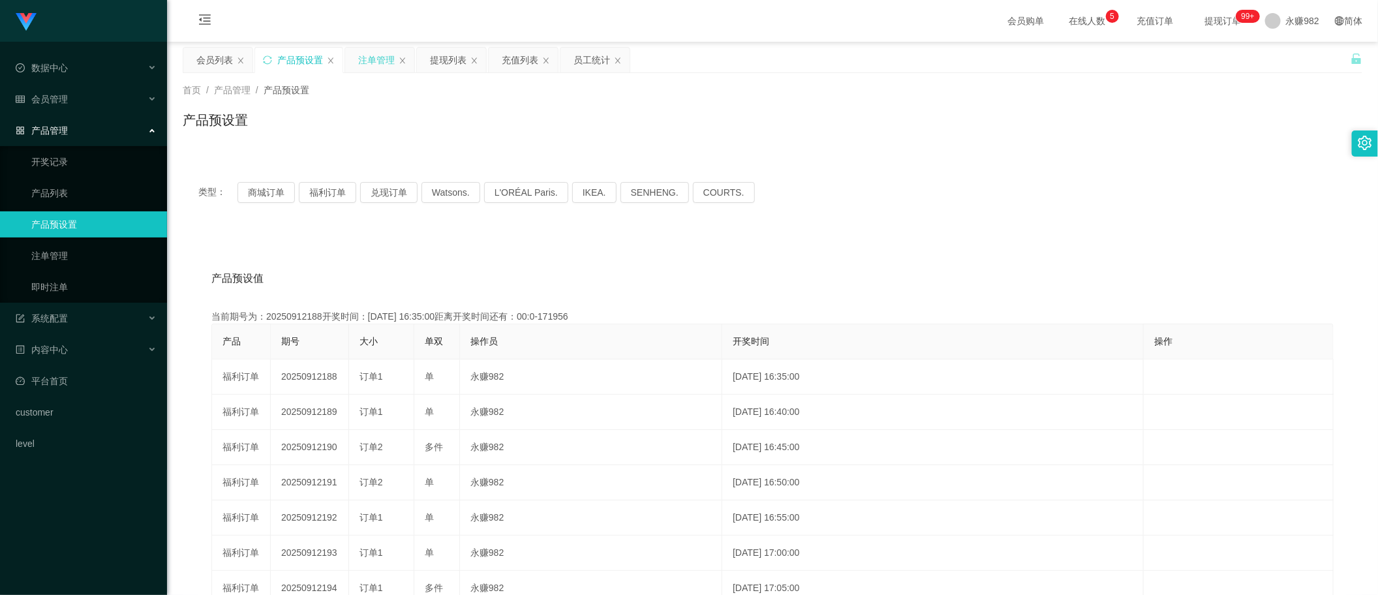
click at [380, 64] on div "注单管理" at bounding box center [376, 60] width 37 height 25
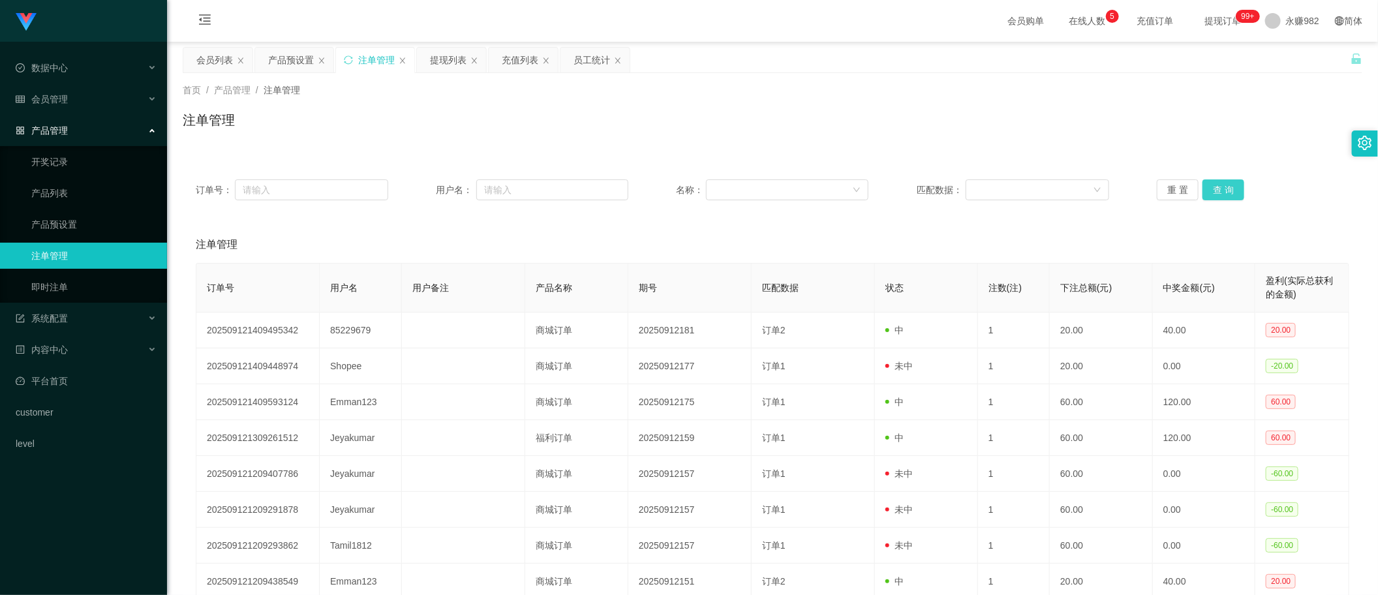
click at [1209, 190] on button "查 询" at bounding box center [1223, 189] width 42 height 21
click at [1224, 189] on button "查 询" at bounding box center [1223, 189] width 42 height 21
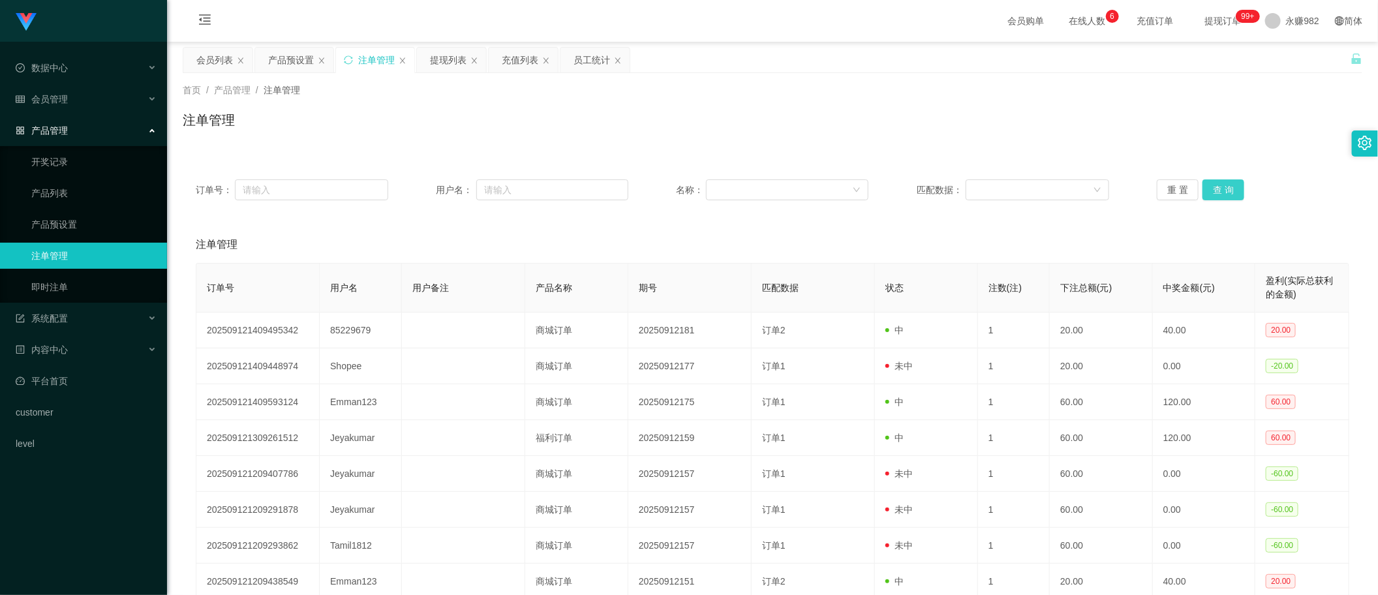
click at [1224, 189] on button "查 询" at bounding box center [1223, 189] width 42 height 21
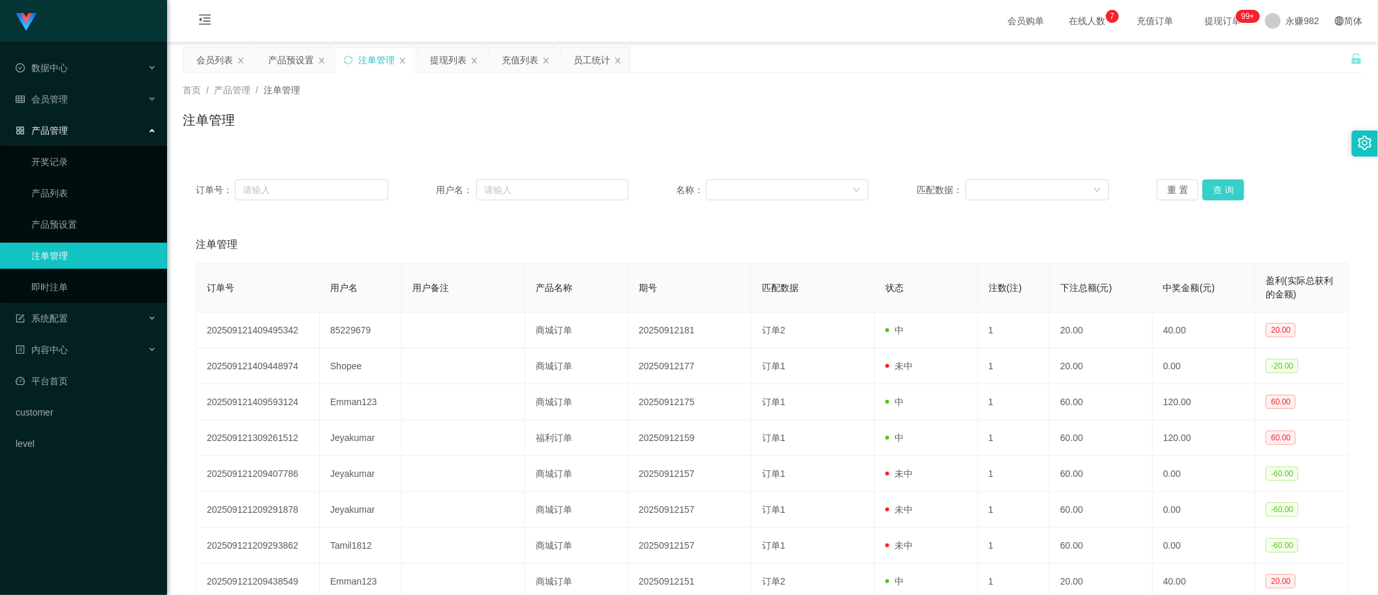
click at [1224, 189] on button "查 询" at bounding box center [1223, 189] width 42 height 21
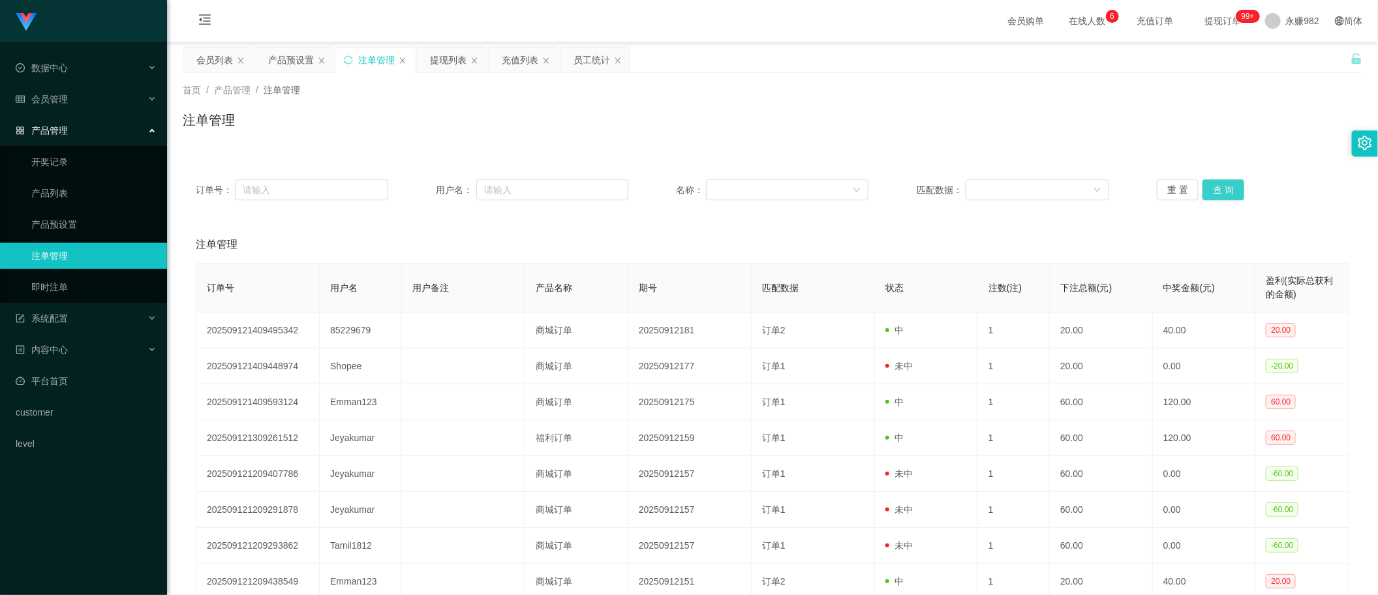
click at [1224, 189] on button "查 询" at bounding box center [1223, 189] width 42 height 21
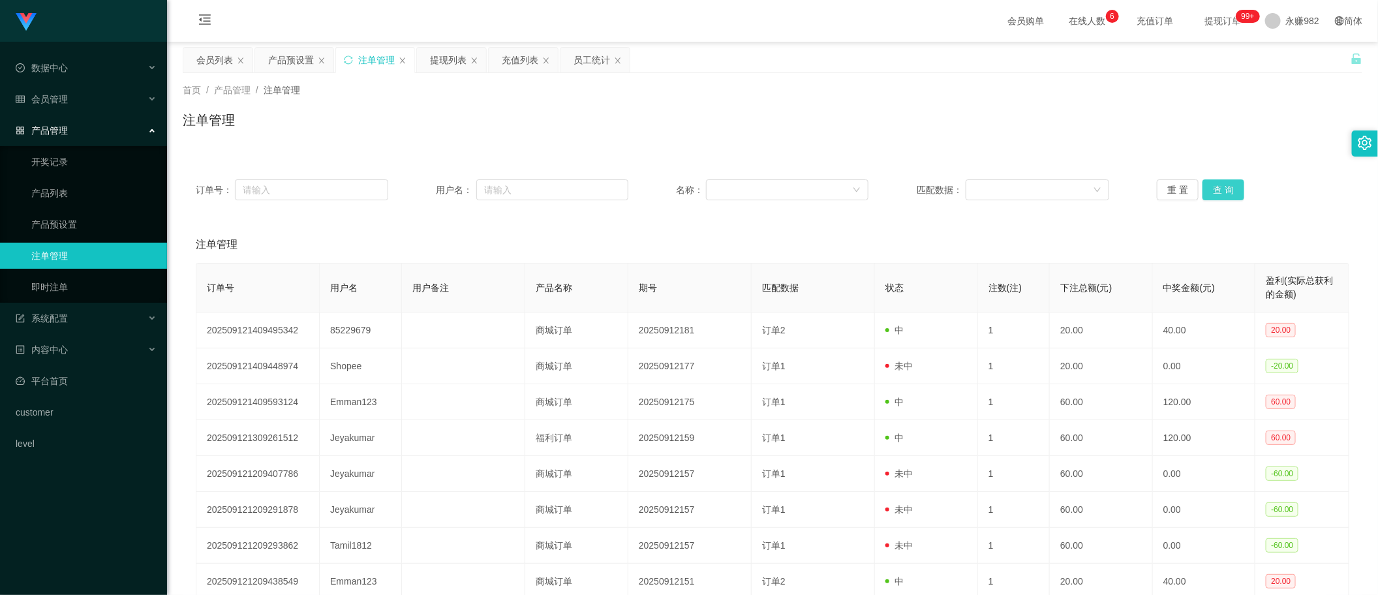
click at [1224, 189] on button "查 询" at bounding box center [1223, 189] width 42 height 21
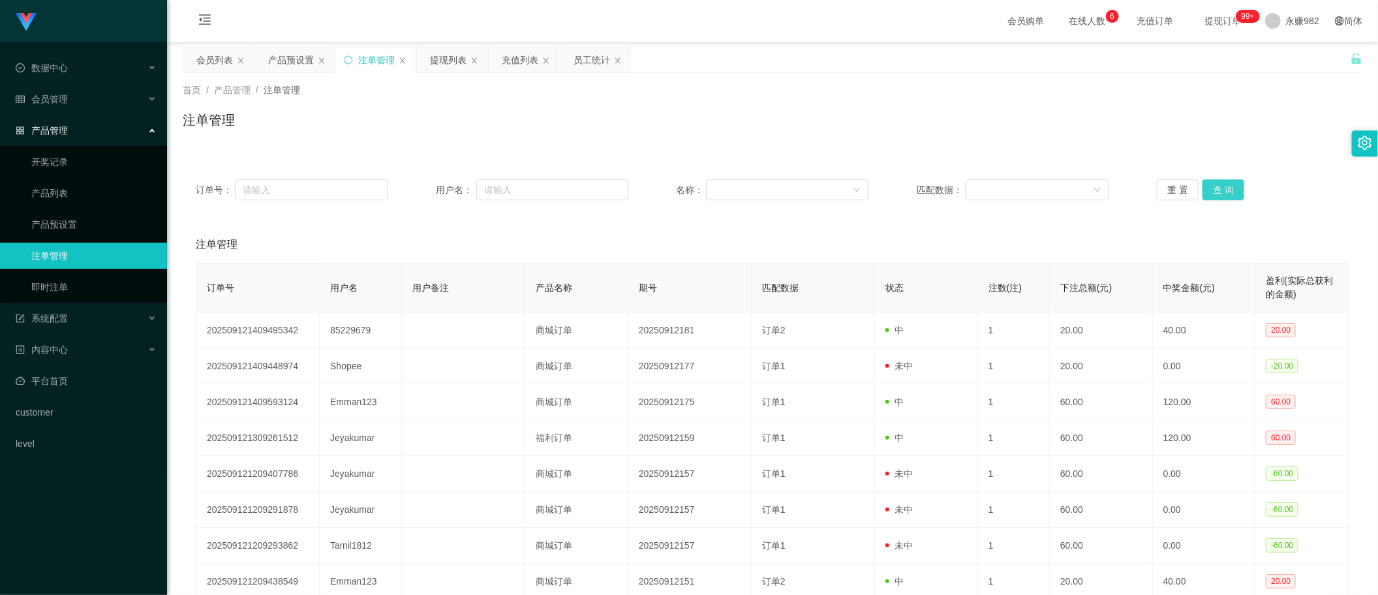
click at [1224, 189] on button "查 询" at bounding box center [1223, 189] width 42 height 21
click at [1228, 194] on button "查 询" at bounding box center [1223, 189] width 42 height 21
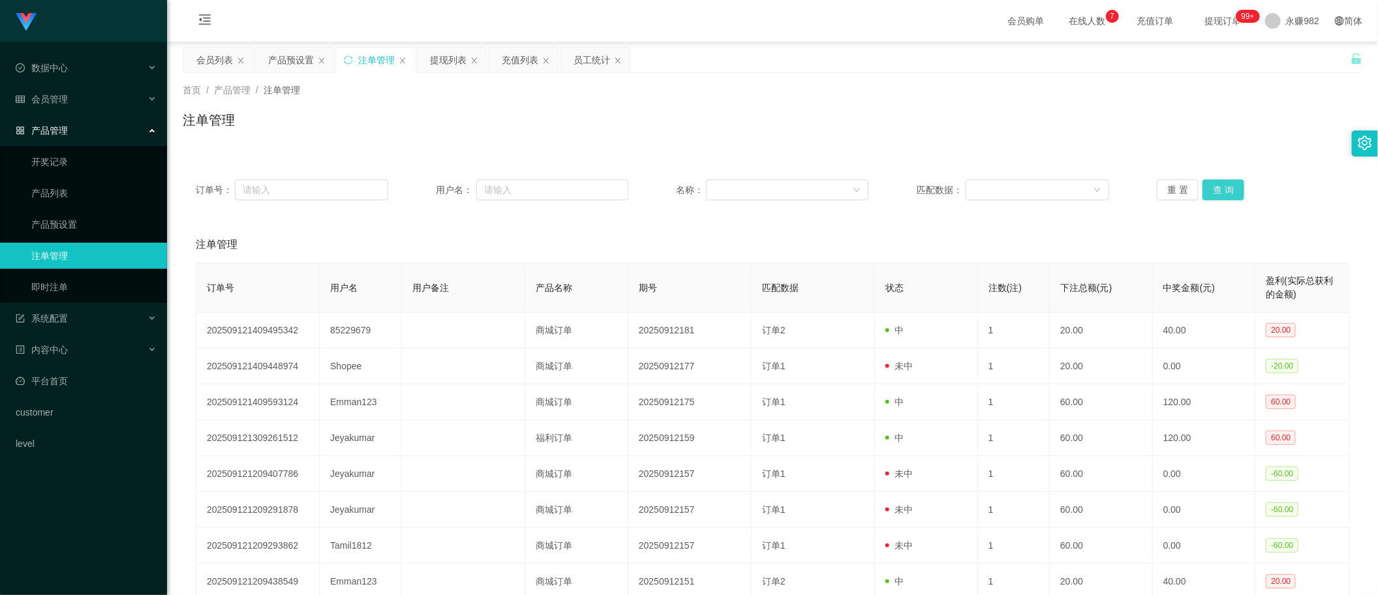
click at [1228, 194] on button "查 询" at bounding box center [1223, 189] width 42 height 21
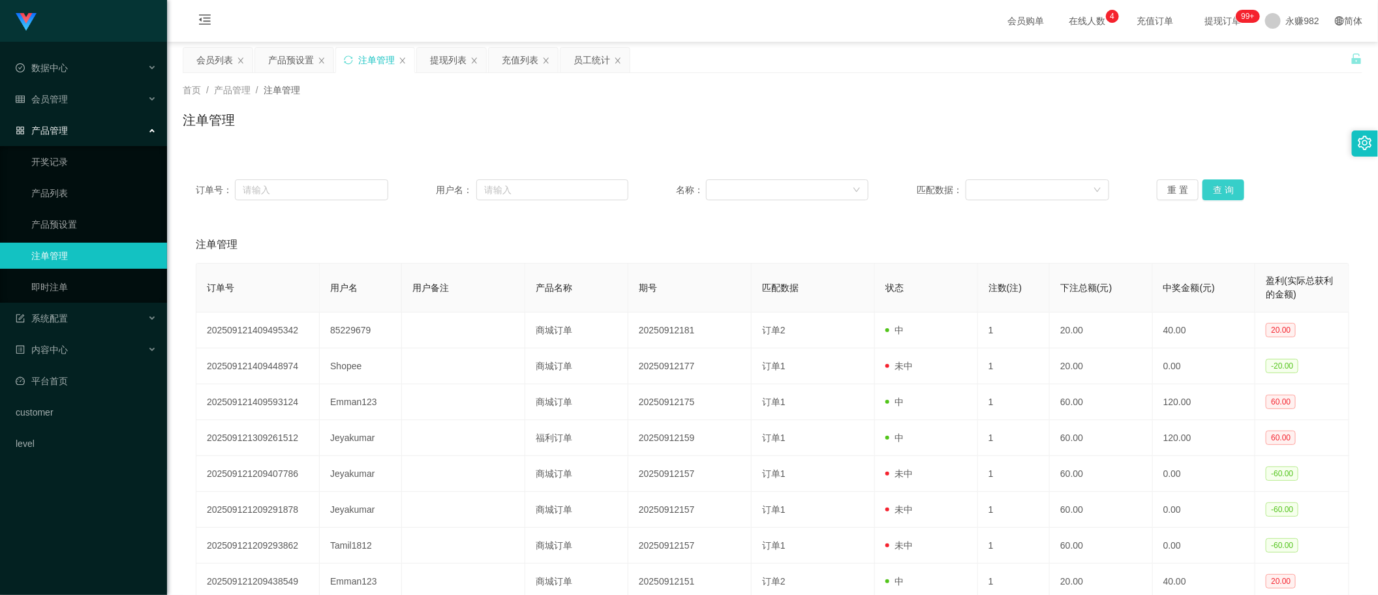
click at [1228, 194] on button "查 询" at bounding box center [1223, 189] width 42 height 21
click at [1220, 191] on button "查 询" at bounding box center [1223, 189] width 42 height 21
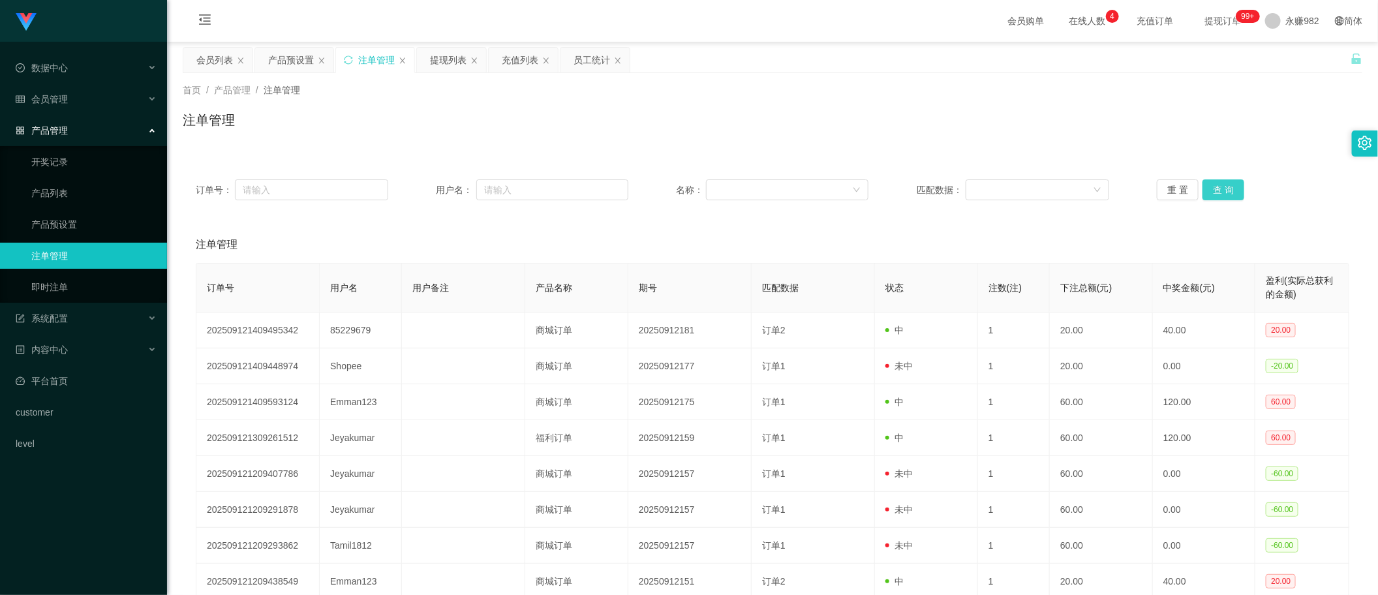
click at [1220, 191] on button "查 询" at bounding box center [1223, 189] width 42 height 21
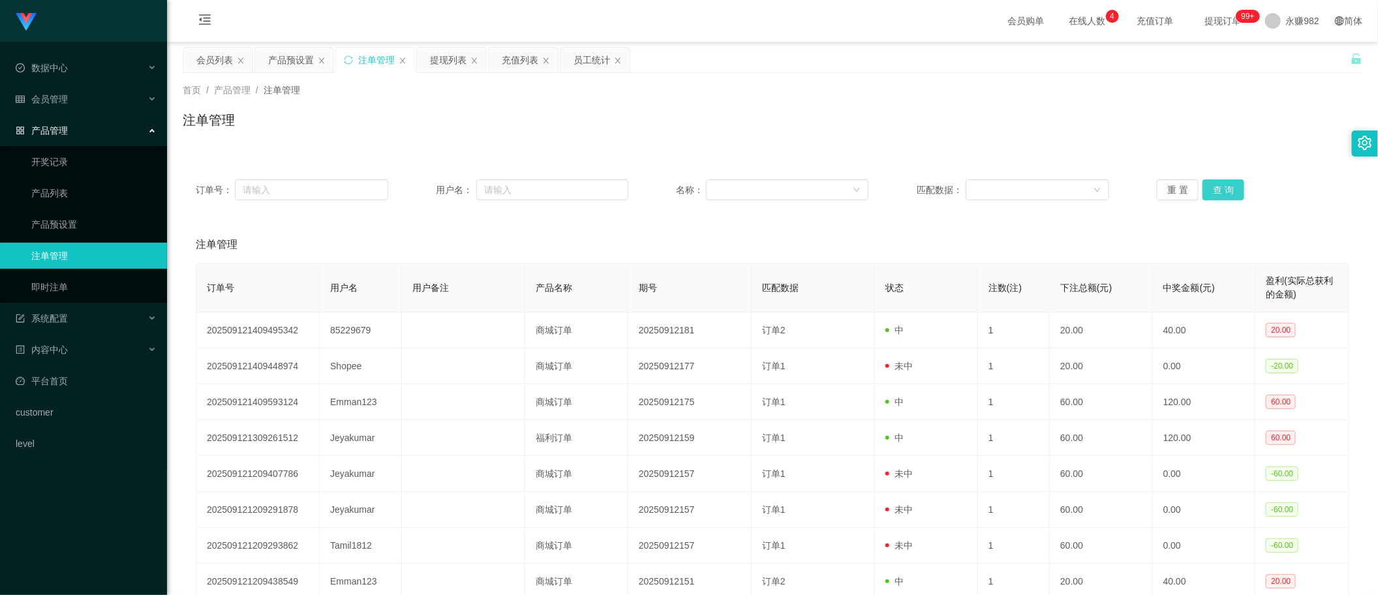
click at [1220, 191] on button "查 询" at bounding box center [1223, 189] width 42 height 21
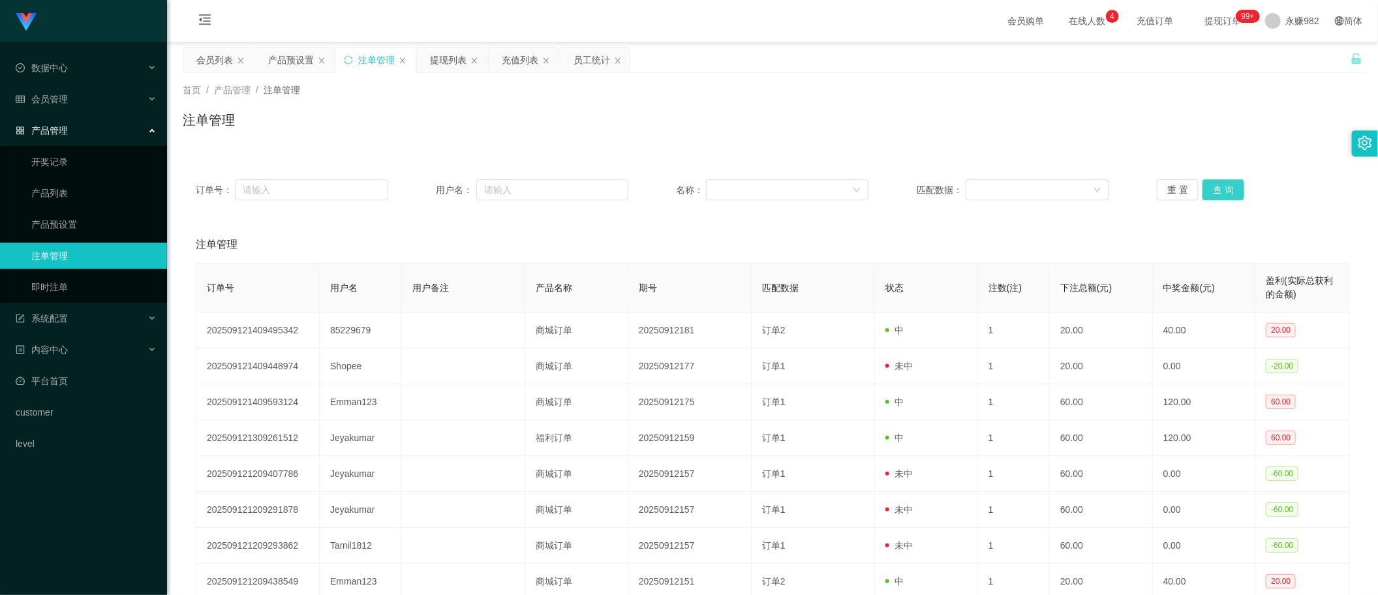
click at [1220, 191] on button "查 询" at bounding box center [1223, 189] width 42 height 21
click at [1220, 191] on div "重 置 查 询" at bounding box center [1253, 189] width 192 height 21
click at [1228, 187] on button "查 询" at bounding box center [1223, 189] width 42 height 21
click at [1234, 193] on button "查 询" at bounding box center [1223, 189] width 42 height 21
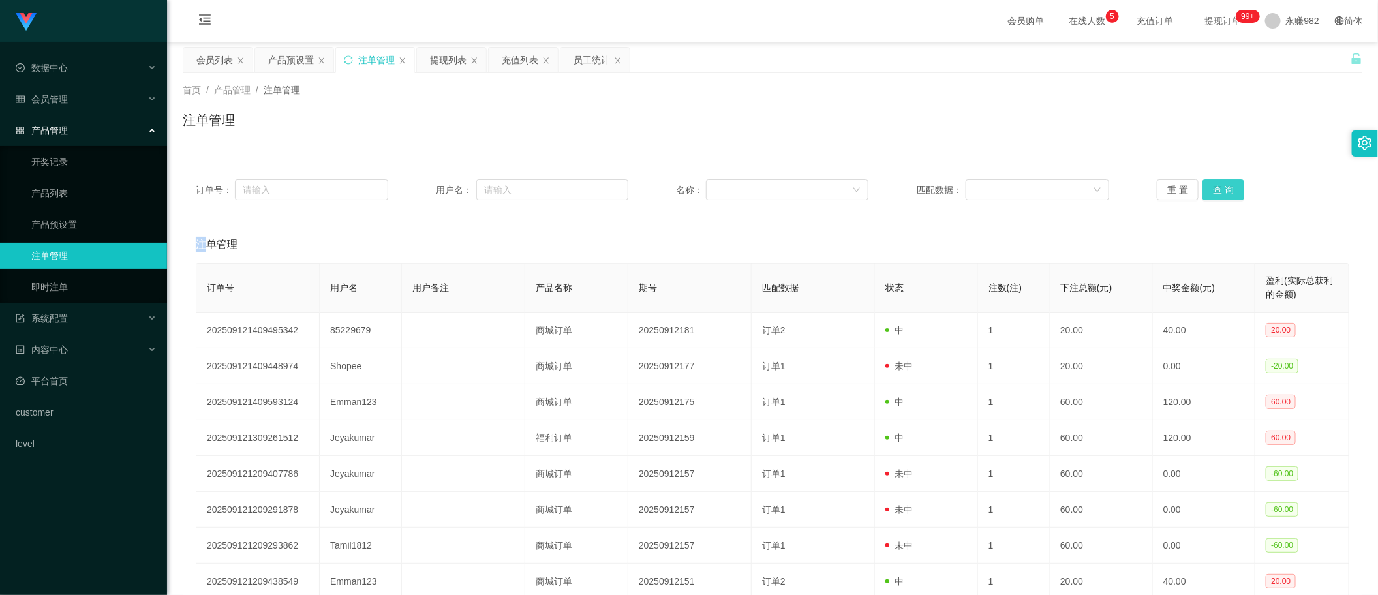
click at [1234, 193] on button "查 询" at bounding box center [1223, 189] width 42 height 21
click at [1234, 193] on div "重 置 查 询" at bounding box center [1253, 189] width 192 height 21
click at [1233, 190] on button "查 询" at bounding box center [1223, 189] width 42 height 21
click at [1233, 190] on div "重 置 查 询" at bounding box center [1253, 189] width 192 height 21
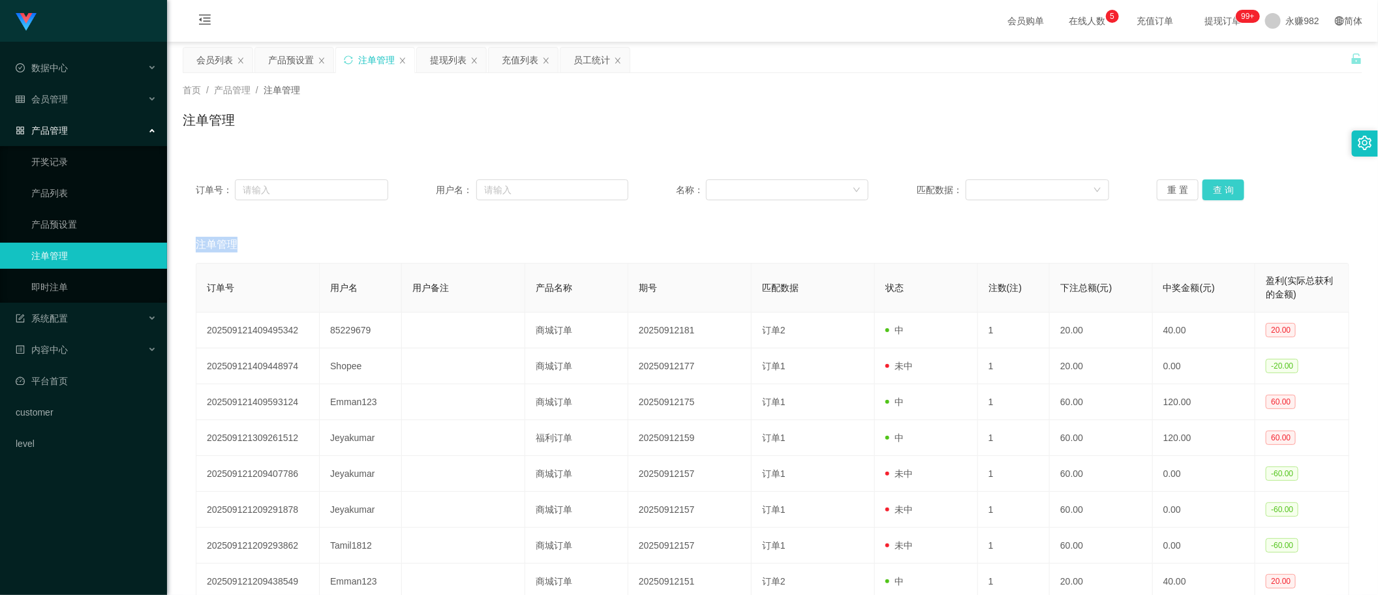
click at [1233, 190] on button "查 询" at bounding box center [1223, 189] width 42 height 21
click at [1233, 190] on div "重 置 查 询" at bounding box center [1253, 189] width 192 height 21
click at [1233, 190] on button "查 询" at bounding box center [1223, 189] width 42 height 21
click at [1233, 190] on div "重 置 查 询" at bounding box center [1253, 189] width 192 height 21
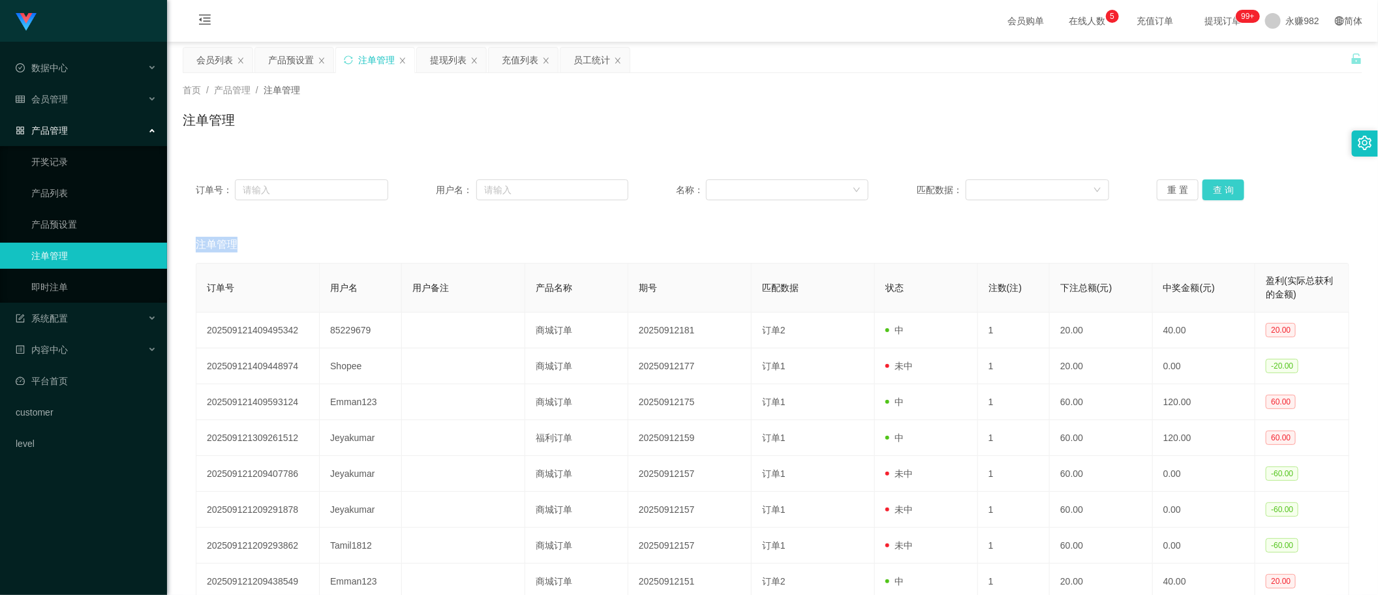
click at [1233, 190] on button "查 询" at bounding box center [1223, 189] width 42 height 21
click at [1233, 190] on div "重 置 查 询" at bounding box center [1253, 189] width 192 height 21
click at [1233, 190] on button "查 询" at bounding box center [1223, 189] width 42 height 21
click at [1233, 190] on div "重 置 查 询" at bounding box center [1253, 189] width 192 height 21
click at [1233, 190] on button "查 询" at bounding box center [1223, 189] width 42 height 21
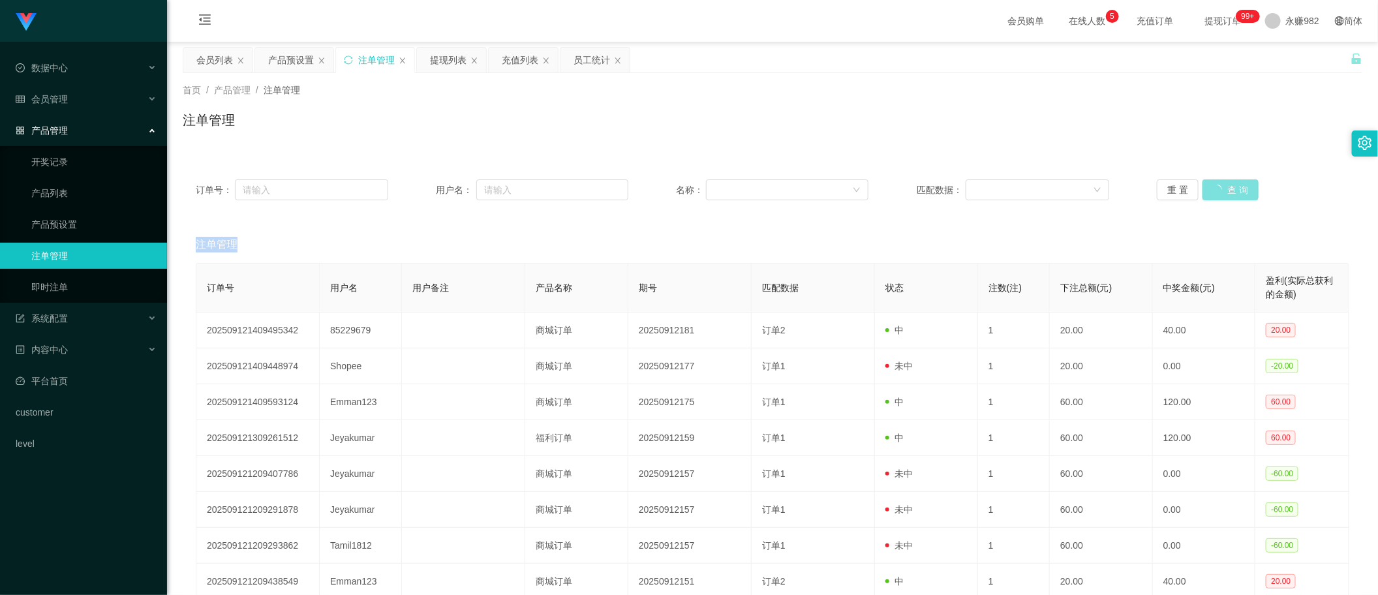
click at [1233, 190] on div "重 置 查 询" at bounding box center [1253, 189] width 192 height 21
click at [1233, 190] on button "查 询" at bounding box center [1223, 189] width 42 height 21
click at [1233, 190] on div "重 置 查 询" at bounding box center [1253, 189] width 192 height 21
click at [1233, 190] on button "查 询" at bounding box center [1223, 189] width 42 height 21
click at [1233, 190] on div "重 置 查 询" at bounding box center [1253, 189] width 192 height 21
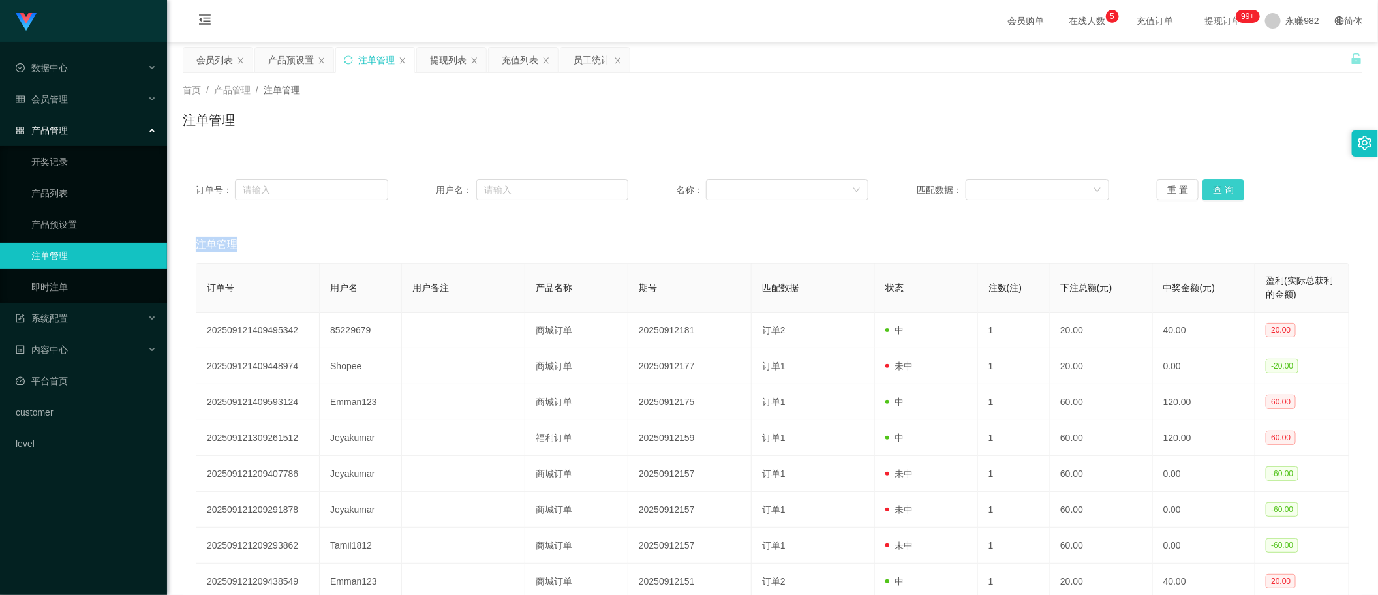
click at [1233, 190] on button "查 询" at bounding box center [1223, 189] width 42 height 21
click at [1233, 190] on button "查 询" at bounding box center [1230, 189] width 56 height 21
click at [1233, 190] on div "重 置 查 询" at bounding box center [1253, 189] width 192 height 21
click at [1233, 190] on button "查 询" at bounding box center [1223, 189] width 42 height 21
click at [1213, 189] on button "查 询" at bounding box center [1223, 189] width 42 height 21
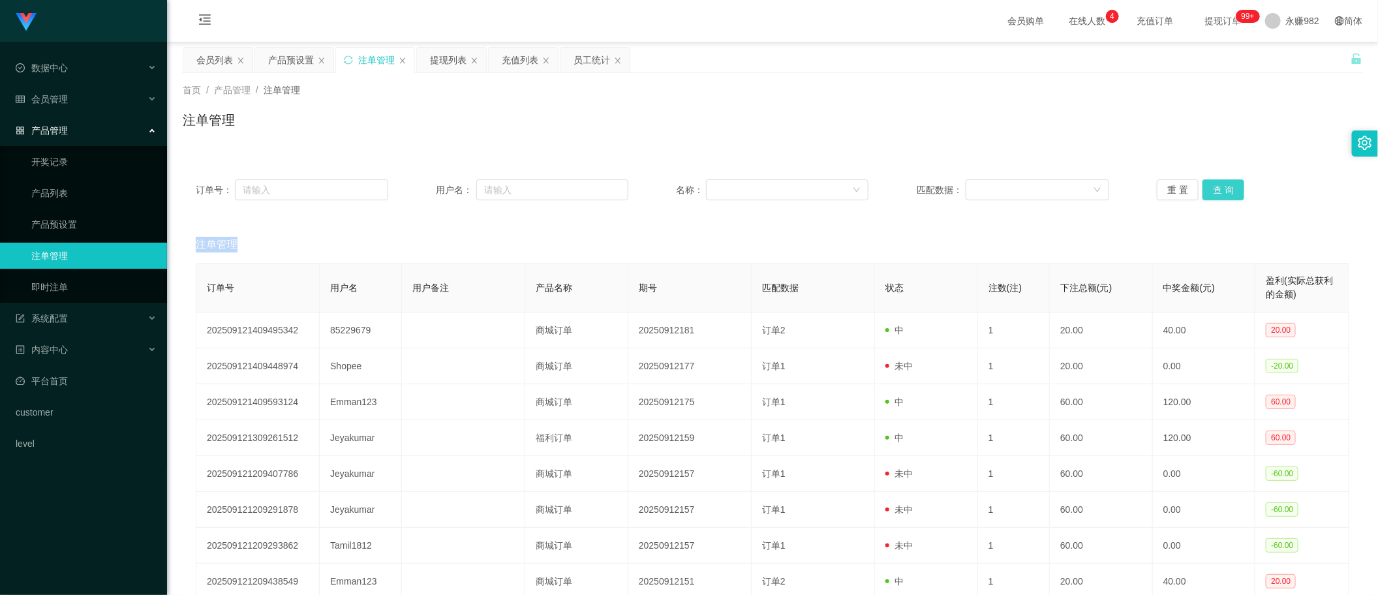
click at [1213, 189] on button "查 询" at bounding box center [1223, 189] width 42 height 21
click at [1214, 189] on button "查 询" at bounding box center [1223, 189] width 42 height 21
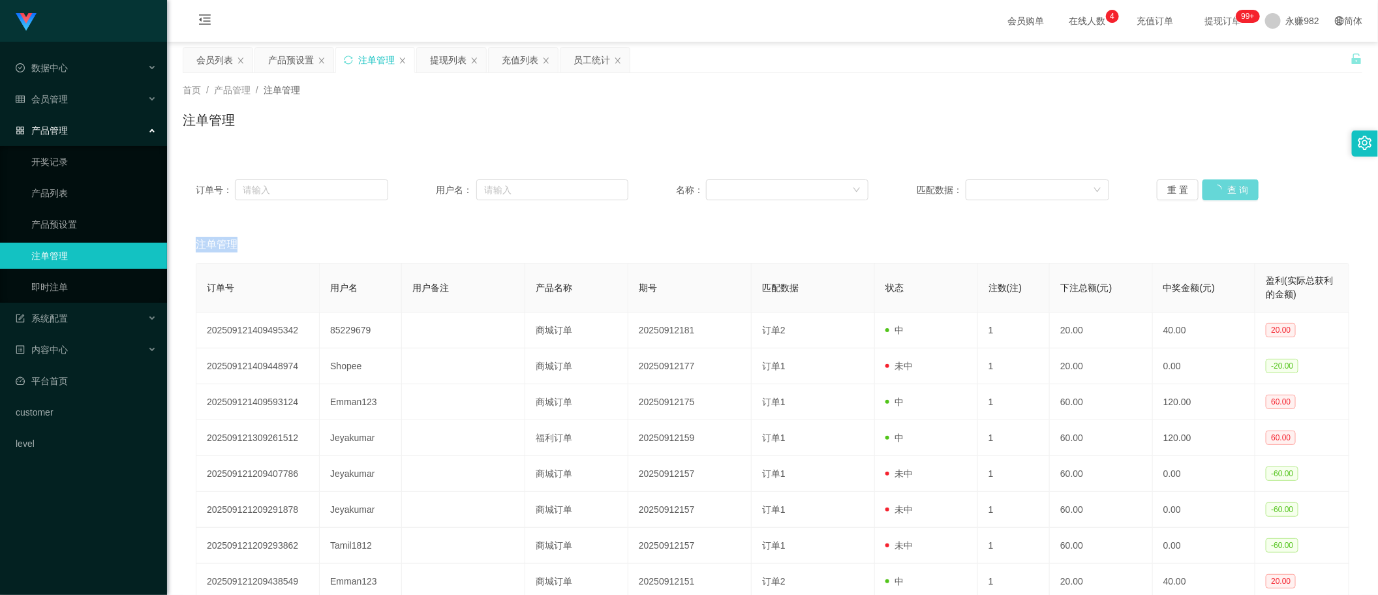
click at [1214, 189] on div "重 置 查 询" at bounding box center [1253, 189] width 192 height 21
click at [1214, 189] on button "查 询" at bounding box center [1230, 189] width 56 height 21
click at [1214, 189] on div "重 置 查 询" at bounding box center [1253, 189] width 192 height 21
click at [1214, 189] on button "查 询" at bounding box center [1223, 189] width 42 height 21
click at [1214, 189] on div "重 置 查 询" at bounding box center [1253, 189] width 192 height 21
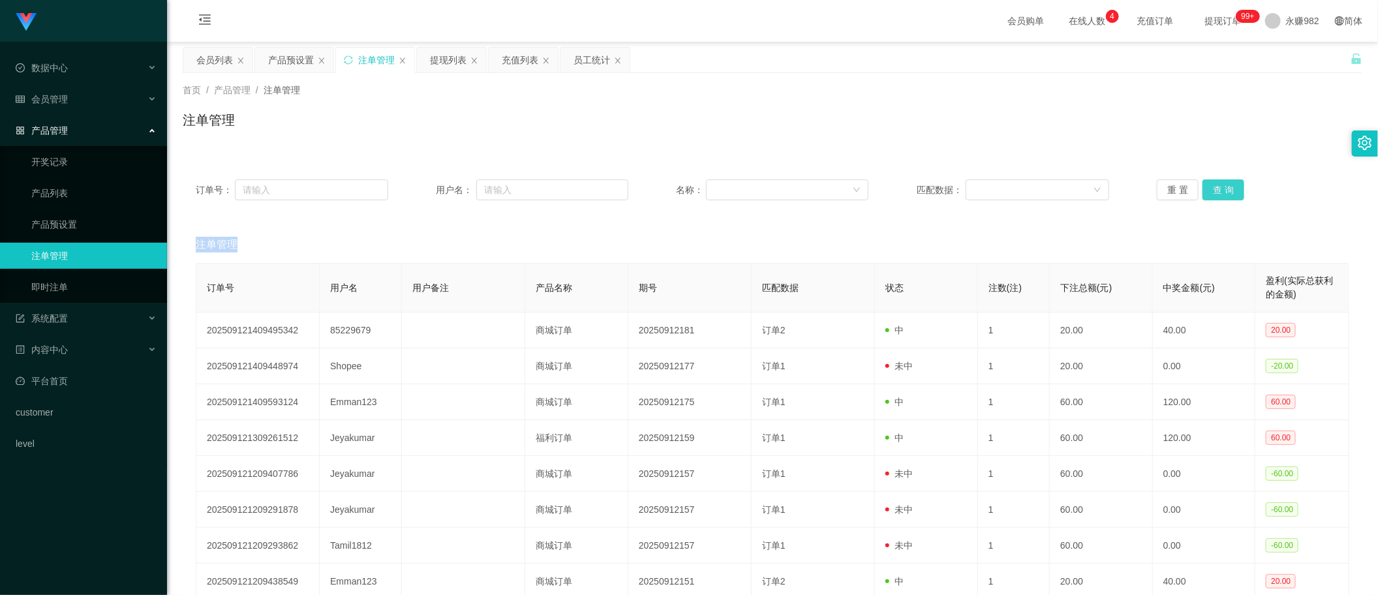
click at [1214, 189] on button "查 询" at bounding box center [1223, 189] width 42 height 21
click at [1214, 189] on div "重 置 查 询" at bounding box center [1253, 189] width 192 height 21
click at [1214, 189] on button "查 询" at bounding box center [1223, 189] width 42 height 21
click at [1214, 189] on div "重 置 查 询" at bounding box center [1253, 189] width 192 height 21
click at [1214, 189] on button "查 询" at bounding box center [1223, 189] width 42 height 21
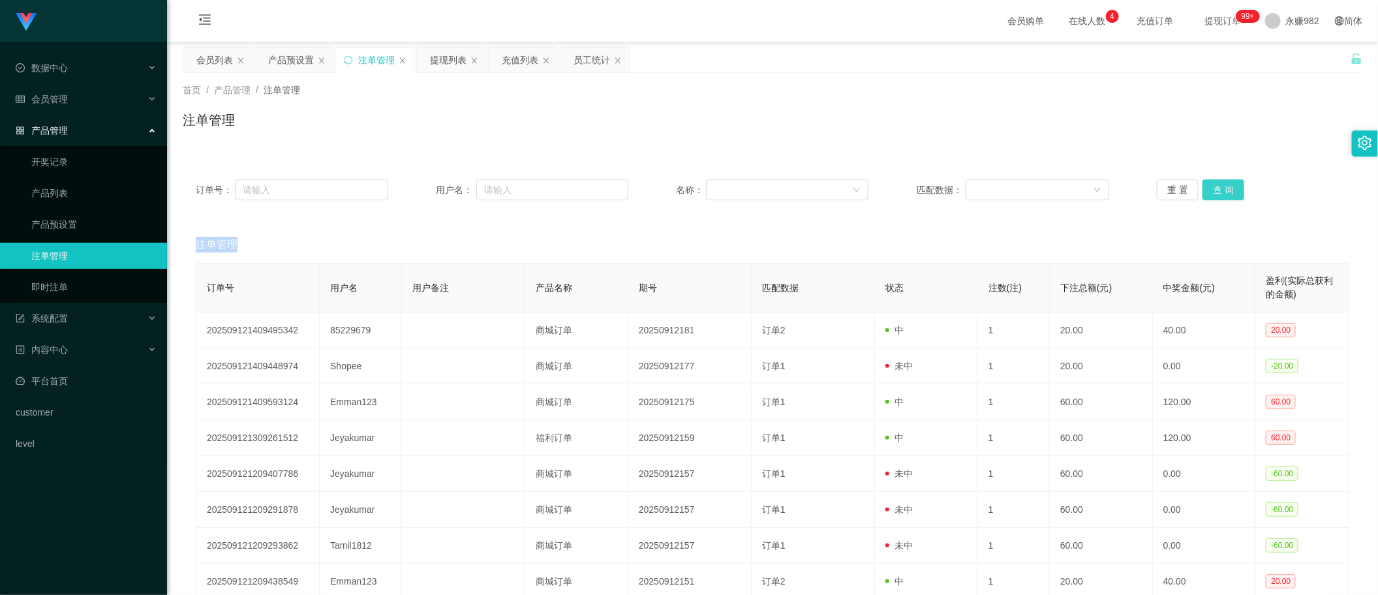
click at [1214, 189] on button "查 询" at bounding box center [1223, 189] width 42 height 21
click at [1214, 189] on button "查 询" at bounding box center [1230, 189] width 56 height 21
click at [1214, 189] on div "重 置 查 询" at bounding box center [1253, 189] width 192 height 21
click at [1214, 189] on button "查 询" at bounding box center [1223, 189] width 42 height 21
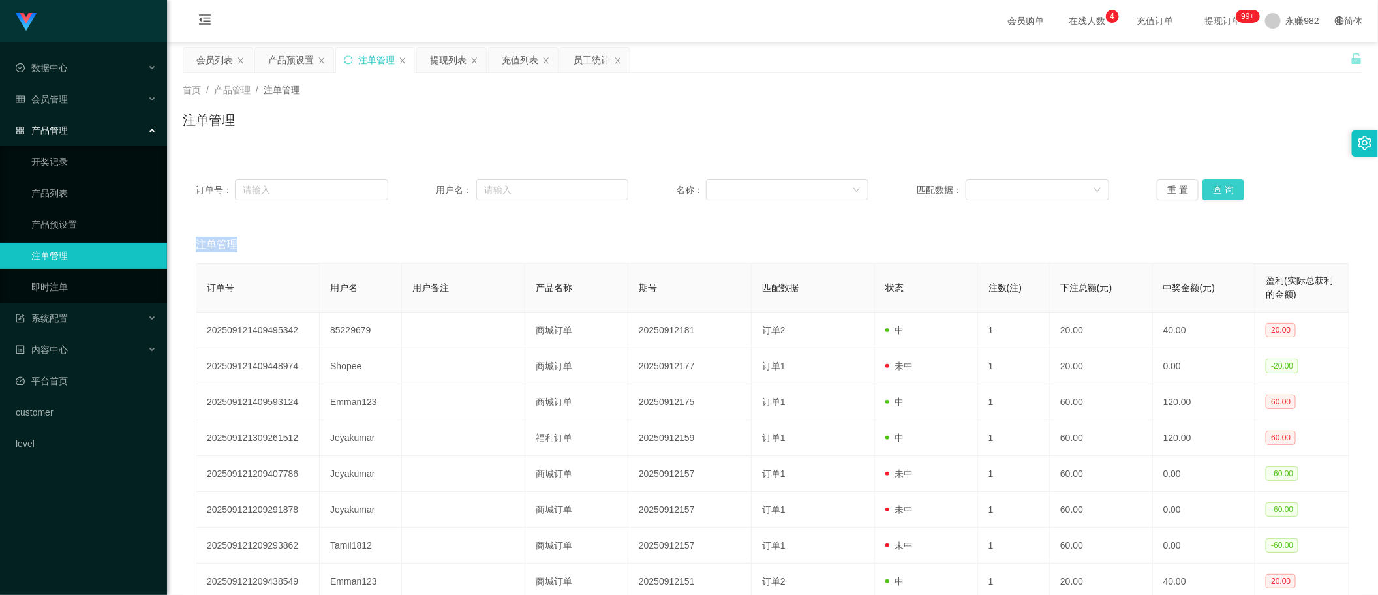
click at [1214, 189] on button "查 询" at bounding box center [1223, 189] width 42 height 21
click at [1214, 189] on div "重 置 查 询" at bounding box center [1253, 189] width 192 height 21
click at [1214, 189] on button "查 询" at bounding box center [1223, 189] width 42 height 21
click at [1214, 189] on div "重 置 查 询" at bounding box center [1253, 189] width 192 height 21
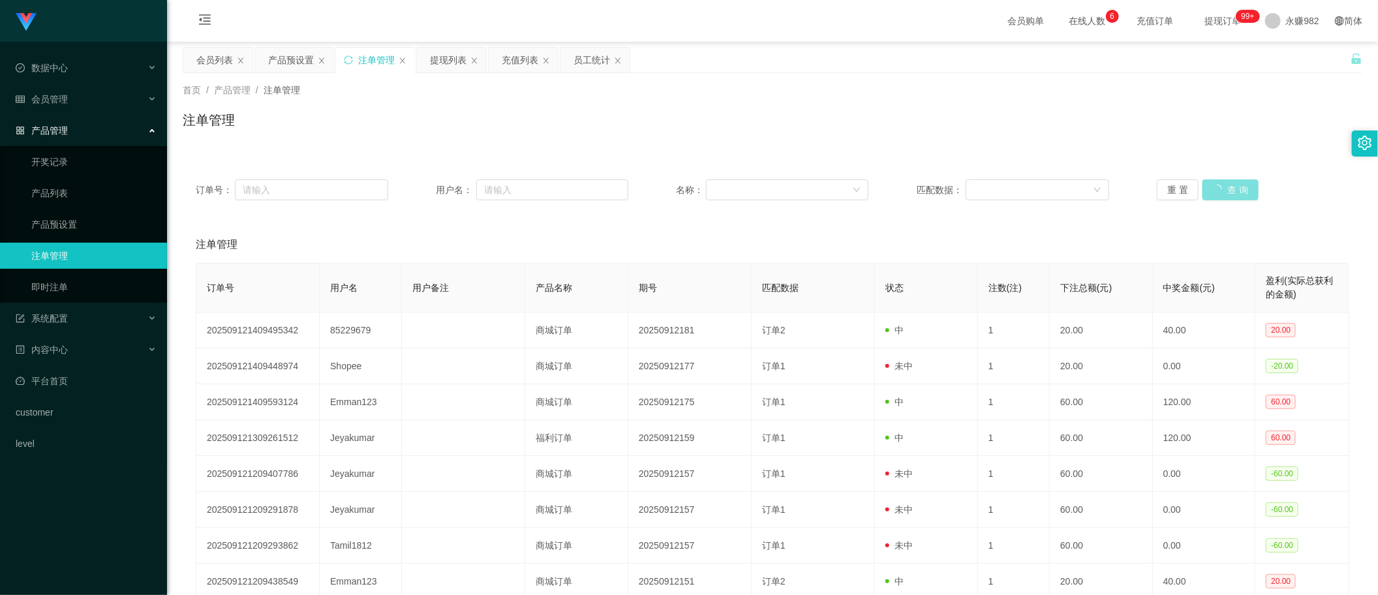
click at [1214, 189] on div "重 置 查 询" at bounding box center [1253, 189] width 192 height 21
click at [1214, 189] on button "查 询" at bounding box center [1223, 189] width 42 height 21
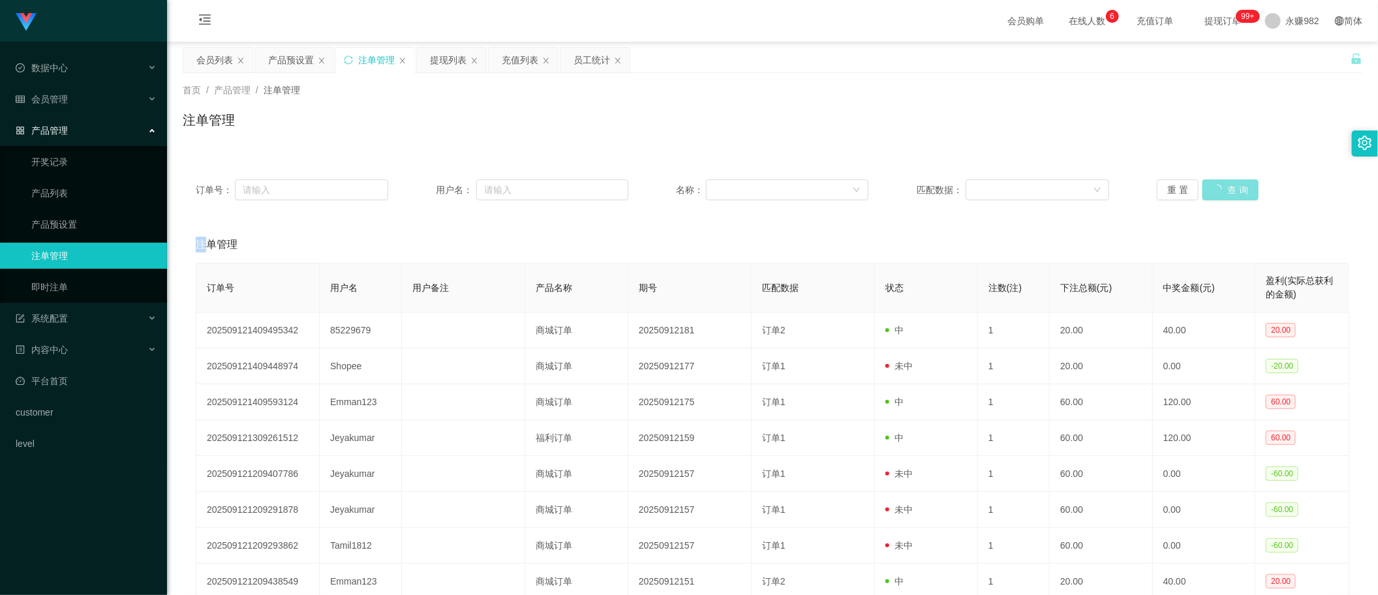
click at [1214, 189] on div "重 置 查 询" at bounding box center [1253, 189] width 192 height 21
click at [1214, 189] on button "查 询" at bounding box center [1223, 189] width 42 height 21
click at [1214, 189] on div "重 置 查 询" at bounding box center [1253, 189] width 192 height 21
click at [1214, 189] on button "查 询" at bounding box center [1223, 189] width 42 height 21
click at [1214, 189] on div "重 置 查 询" at bounding box center [1253, 189] width 192 height 21
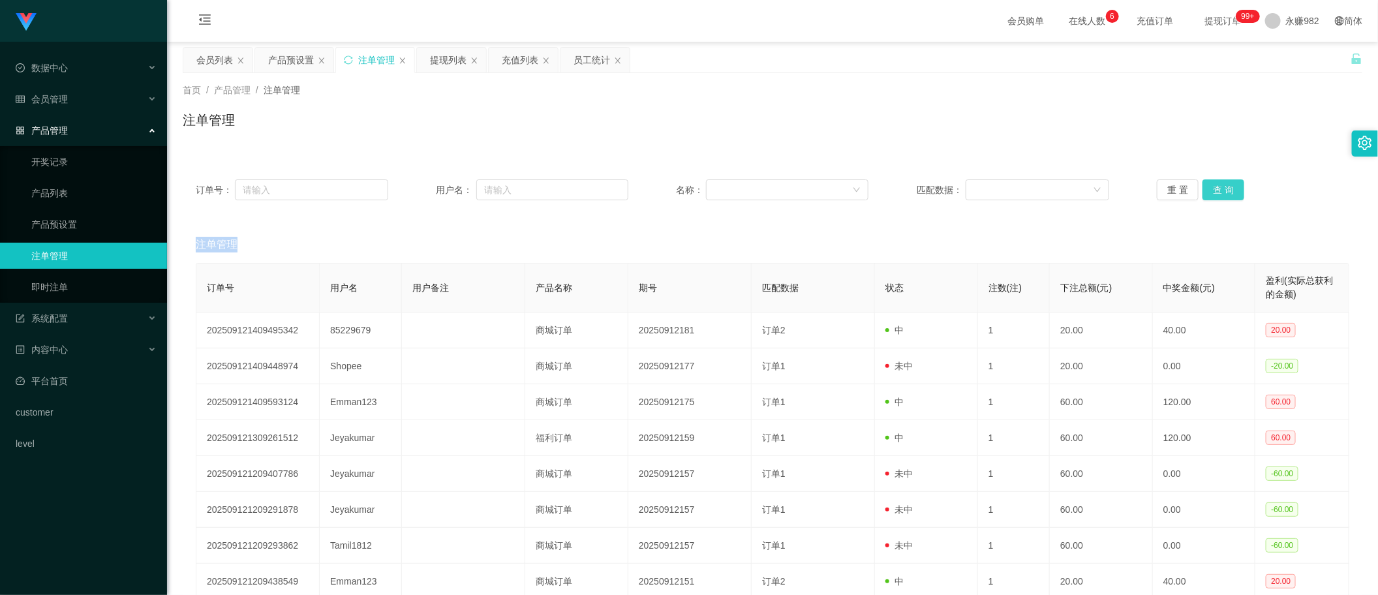
click at [1214, 189] on button "查 询" at bounding box center [1223, 189] width 42 height 21
click at [1214, 189] on div "重 置 查 询" at bounding box center [1253, 189] width 192 height 21
click at [1214, 189] on button "查 询" at bounding box center [1223, 189] width 42 height 21
click at [1214, 189] on div "重 置 查 询" at bounding box center [1253, 189] width 192 height 21
click at [1214, 189] on button "查 询" at bounding box center [1223, 189] width 42 height 21
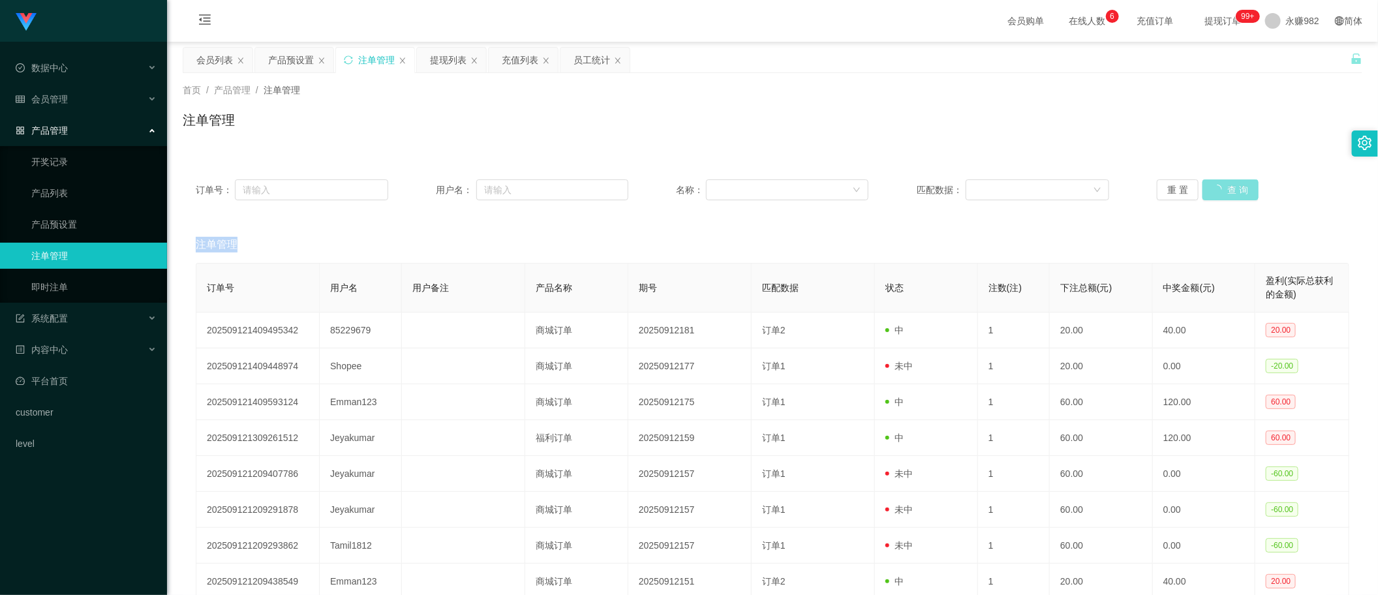
click at [1214, 189] on div "重 置 查 询" at bounding box center [1253, 189] width 192 height 21
click at [1214, 189] on button "查 询" at bounding box center [1223, 189] width 42 height 21
click at [1214, 189] on div "重 置 查 询" at bounding box center [1253, 189] width 192 height 21
click at [1217, 186] on button "查 询" at bounding box center [1223, 189] width 42 height 21
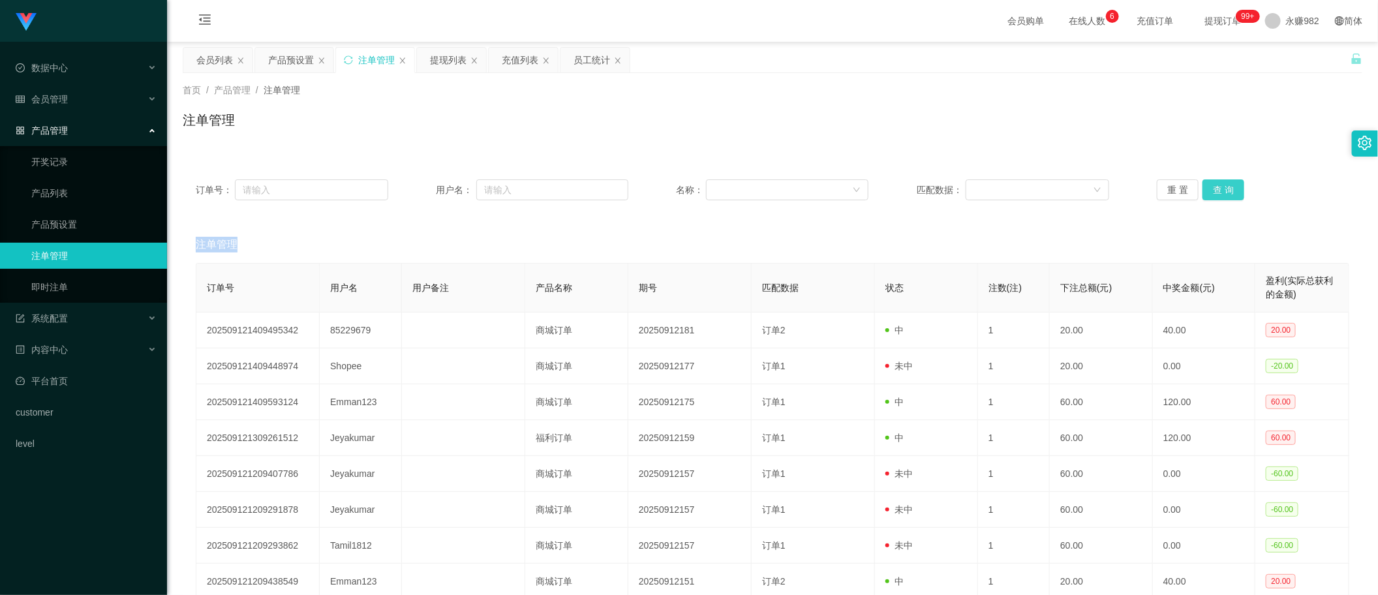
click at [1217, 186] on button "查 询" at bounding box center [1223, 189] width 42 height 21
click at [1217, 186] on div "重 置 查 询" at bounding box center [1253, 189] width 192 height 21
click at [1217, 186] on button "查 询" at bounding box center [1223, 189] width 42 height 21
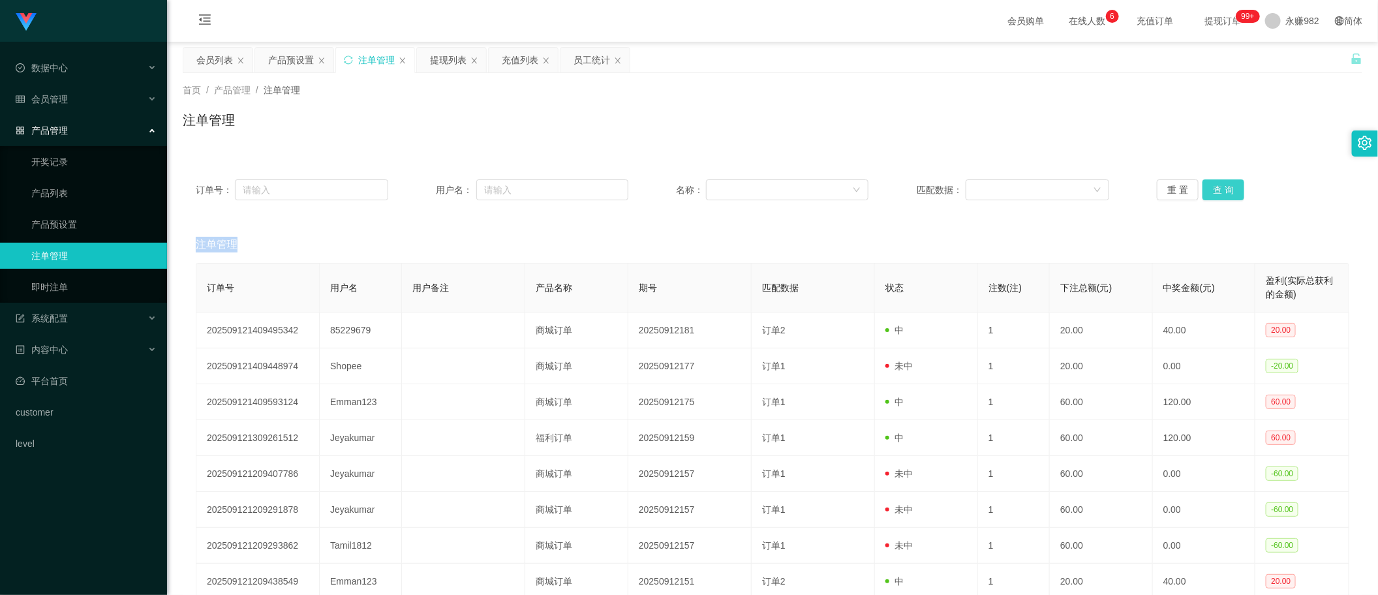
click at [1217, 186] on div "重 置 查 询" at bounding box center [1253, 189] width 192 height 21
click at [1217, 186] on button "查 询" at bounding box center [1223, 189] width 42 height 21
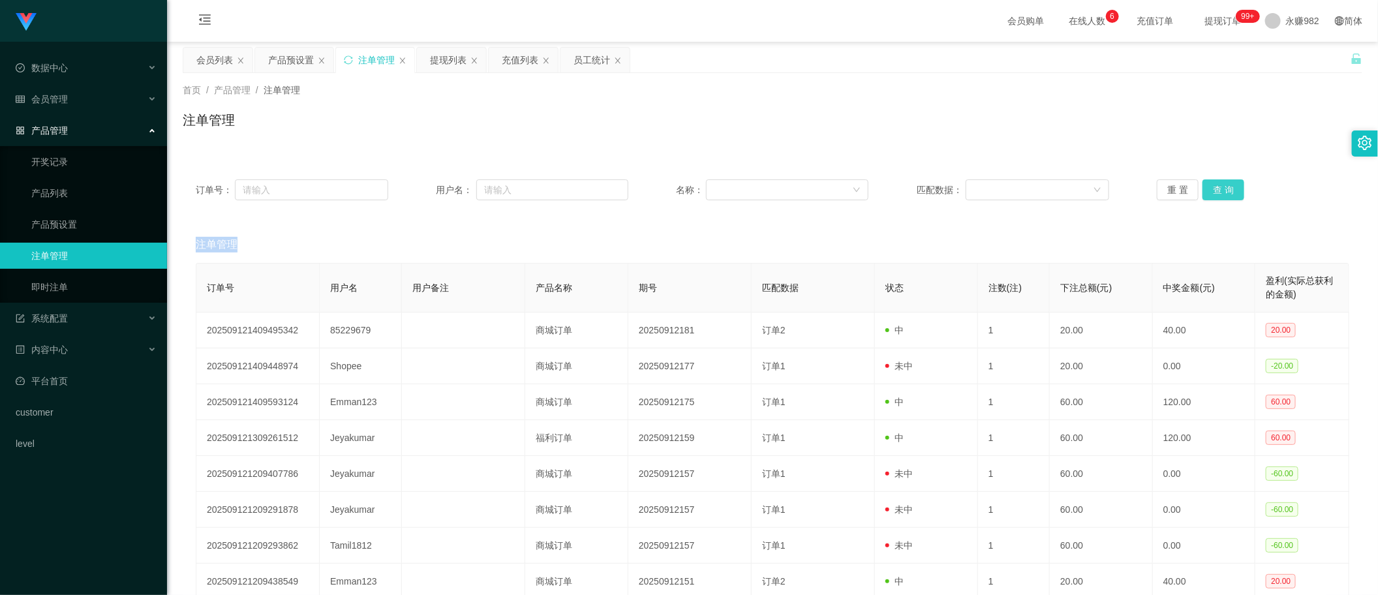
click at [1217, 186] on button "查 询" at bounding box center [1223, 189] width 42 height 21
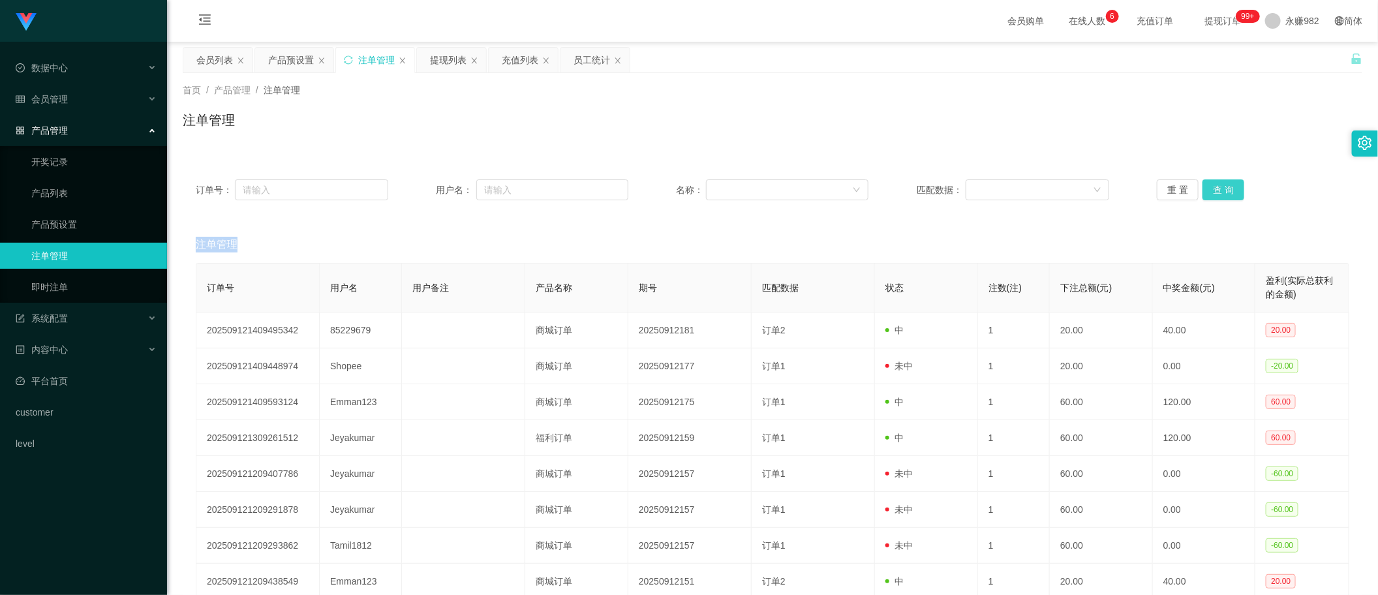
click at [1217, 186] on button "查 询" at bounding box center [1223, 189] width 42 height 21
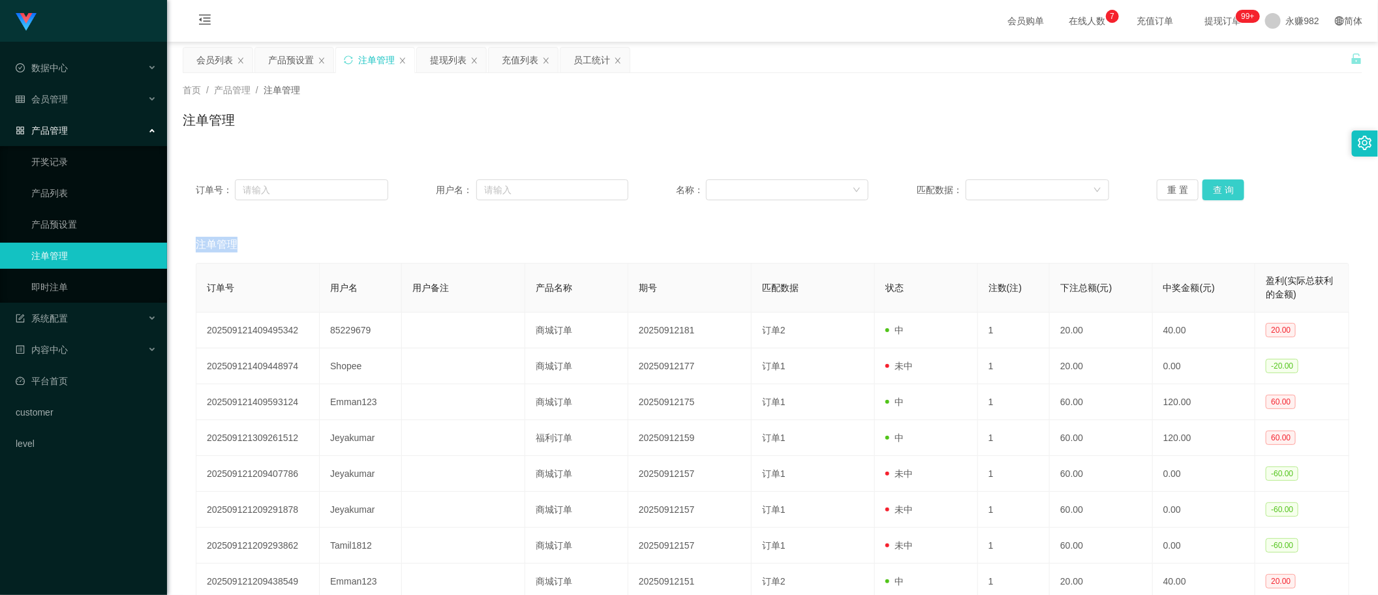
click at [1217, 186] on button "查 询" at bounding box center [1223, 189] width 42 height 21
click at [1217, 186] on button "查 询" at bounding box center [1230, 189] width 56 height 21
click at [1217, 186] on button "查 询" at bounding box center [1223, 189] width 42 height 21
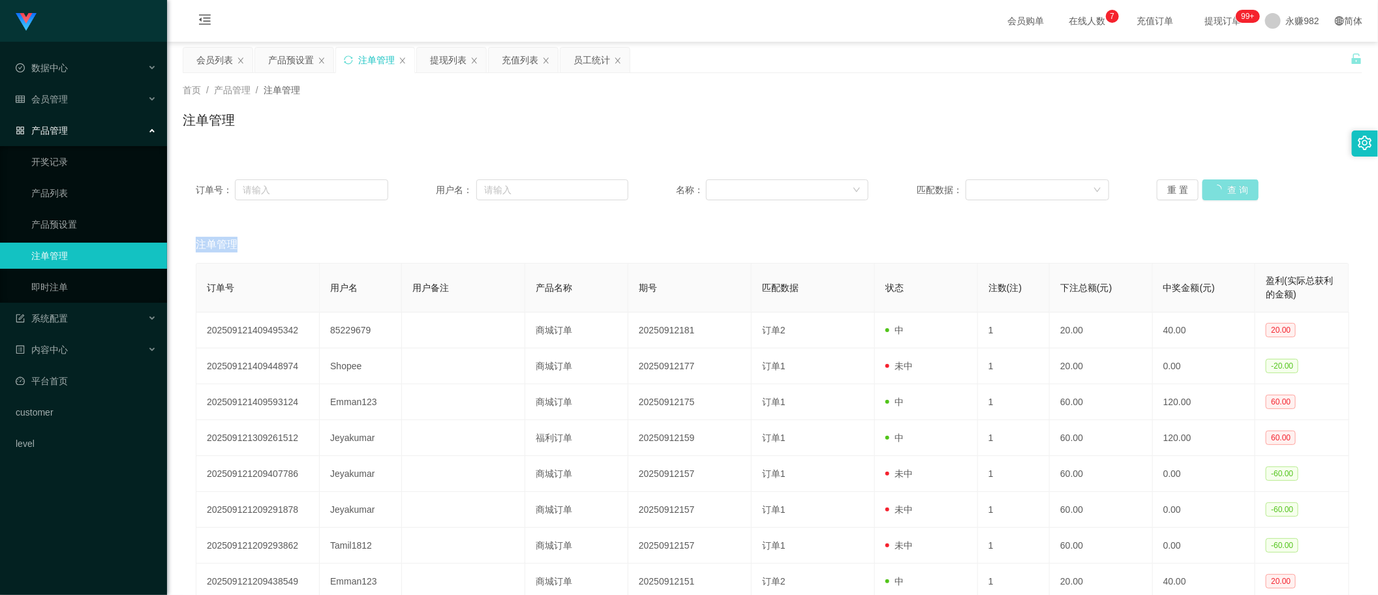
click at [1217, 186] on div "重 置 查 询" at bounding box center [1253, 189] width 192 height 21
click at [1217, 186] on button "查 询" at bounding box center [1223, 189] width 42 height 21
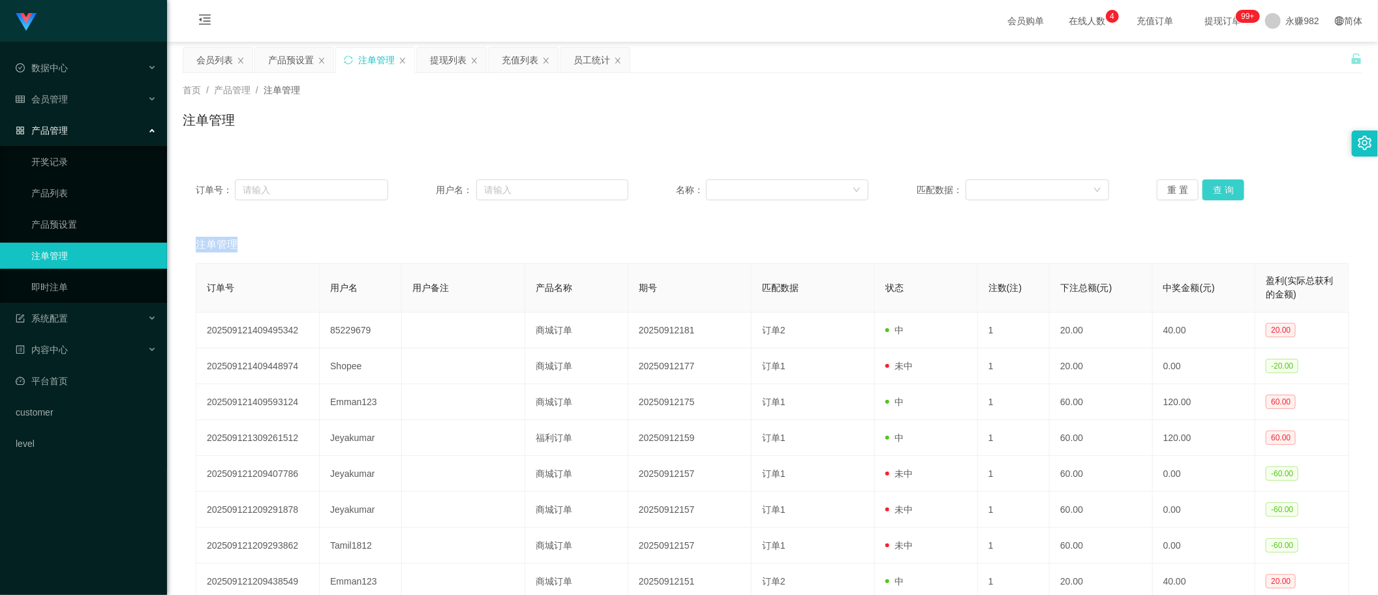
click at [1217, 186] on button "查 询" at bounding box center [1223, 189] width 42 height 21
click at [1217, 186] on div "重 置 查 询" at bounding box center [1253, 189] width 192 height 21
click at [1217, 186] on button "查 询" at bounding box center [1223, 189] width 42 height 21
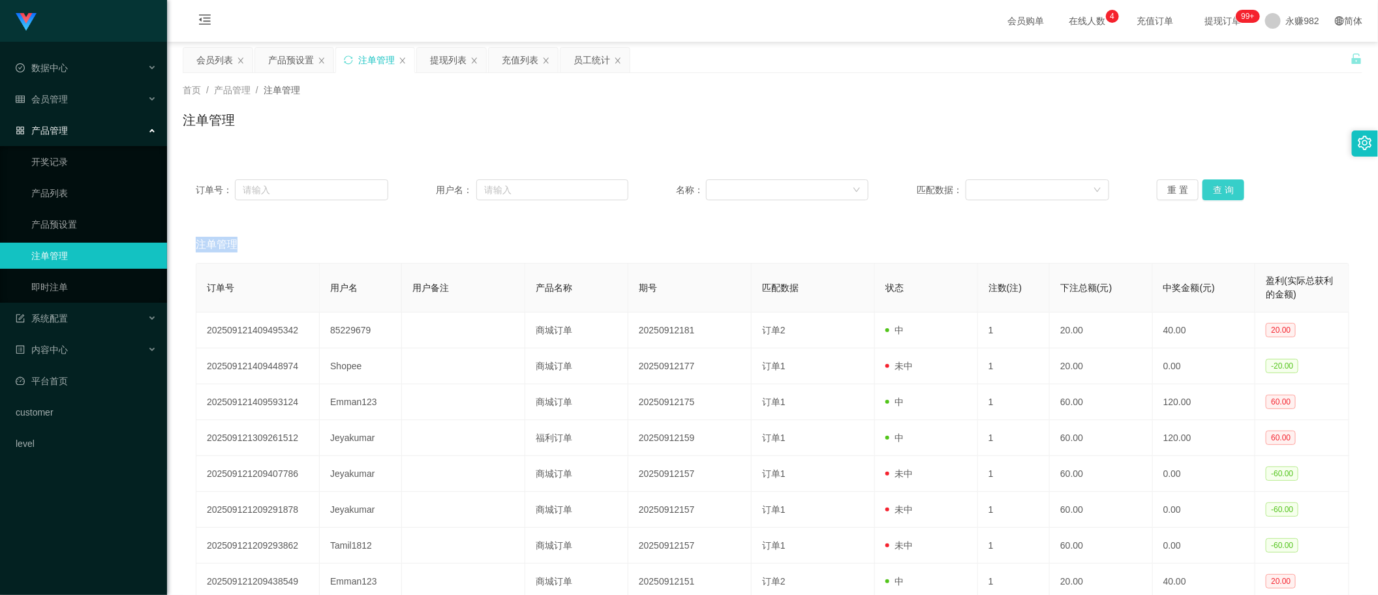
click at [1217, 186] on button "查 询" at bounding box center [1223, 189] width 42 height 21
click at [1217, 186] on div "重 置 查 询" at bounding box center [1253, 189] width 192 height 21
click at [1217, 186] on button "查 询" at bounding box center [1223, 189] width 42 height 21
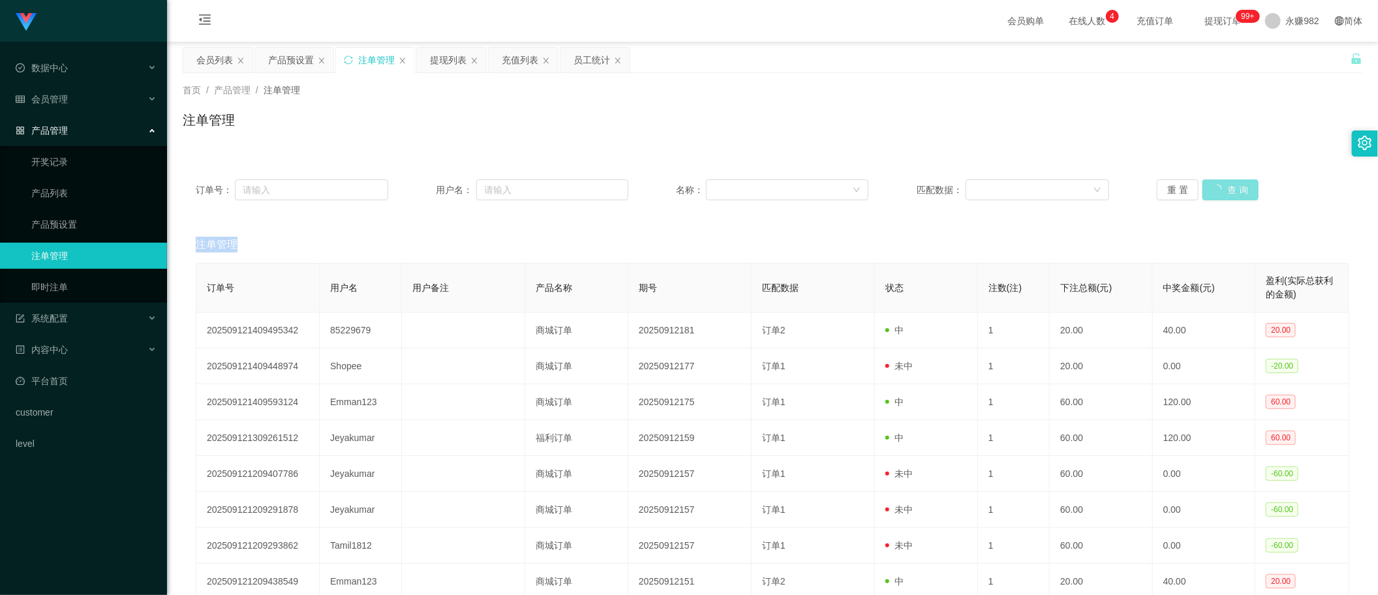
click at [1217, 186] on div "重 置 查 询" at bounding box center [1253, 189] width 192 height 21
click at [1217, 186] on button "查 询" at bounding box center [1223, 189] width 42 height 21
click at [1217, 186] on div "重 置 查 询" at bounding box center [1253, 189] width 192 height 21
click at [1217, 186] on button "查 询" at bounding box center [1223, 189] width 42 height 21
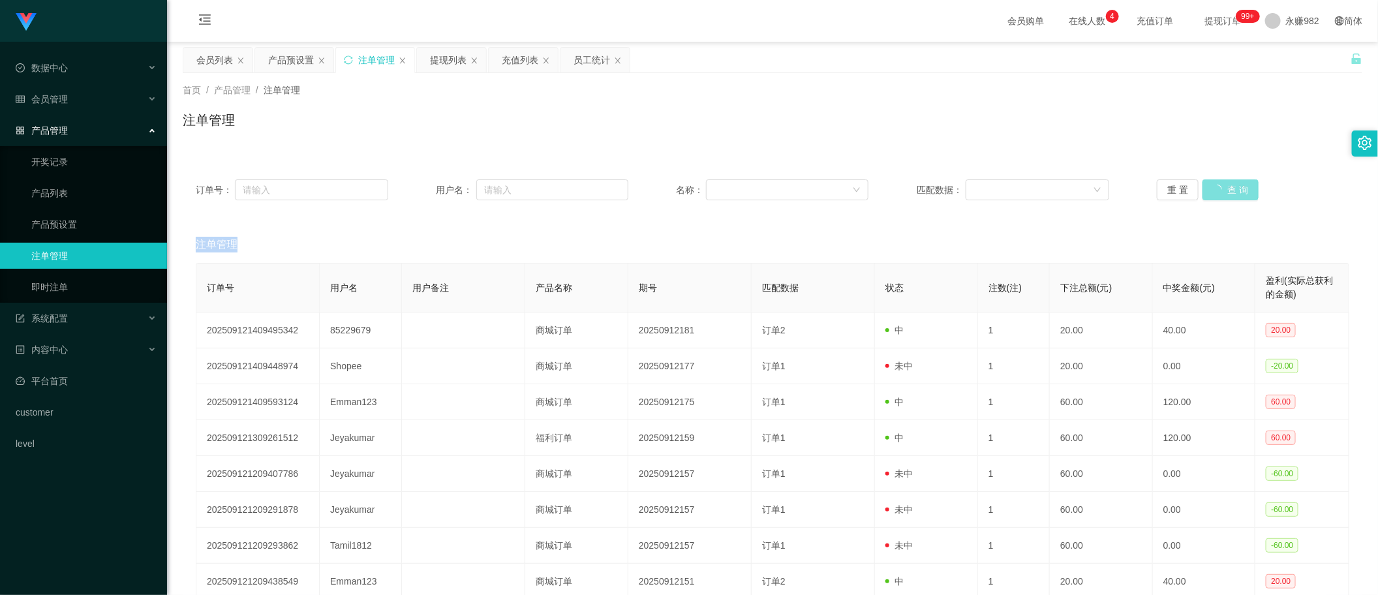
click at [1217, 186] on div "重 置 查 询" at bounding box center [1253, 189] width 192 height 21
click at [1217, 186] on button "查 询" at bounding box center [1223, 189] width 42 height 21
click at [1217, 186] on div "重 置 查 询" at bounding box center [1253, 189] width 192 height 21
click at [1217, 186] on button "查 询" at bounding box center [1223, 189] width 42 height 21
click at [1217, 186] on div "重 置 查 询" at bounding box center [1253, 189] width 192 height 21
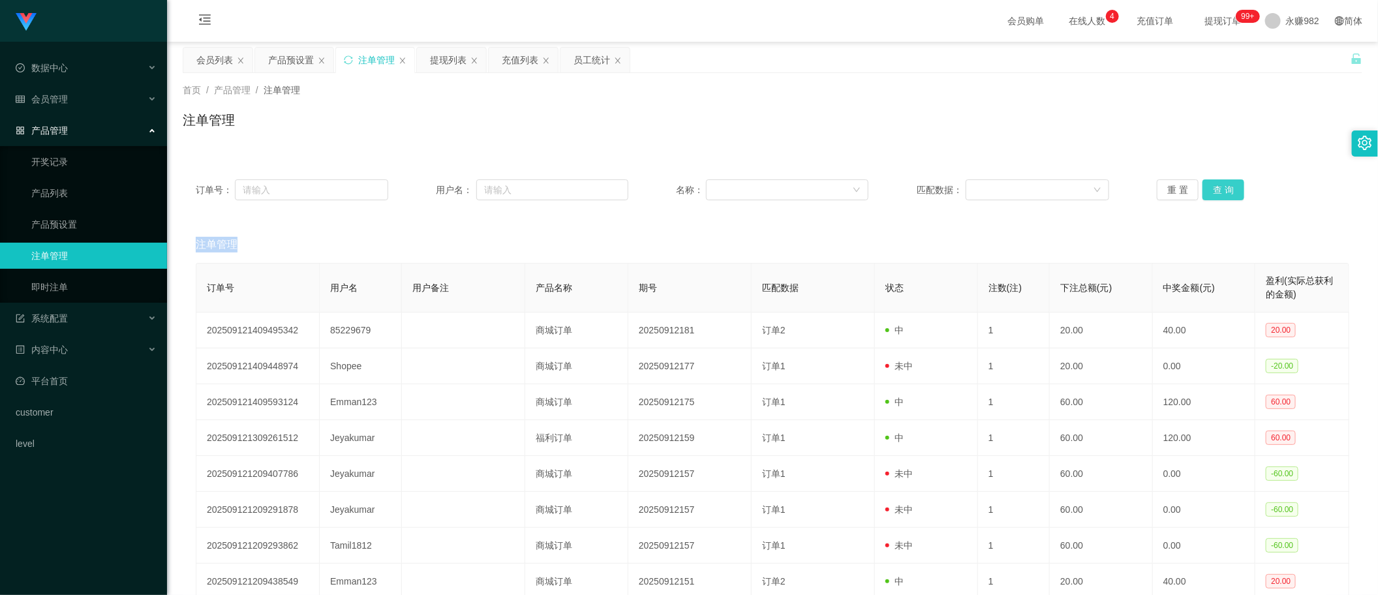
click at [1217, 186] on button "查 询" at bounding box center [1223, 189] width 42 height 21
click at [1217, 186] on div "重 置 查 询" at bounding box center [1253, 189] width 192 height 21
click at [1217, 186] on button "查 询" at bounding box center [1223, 189] width 42 height 21
click at [1217, 186] on div "重 置 查 询" at bounding box center [1253, 189] width 192 height 21
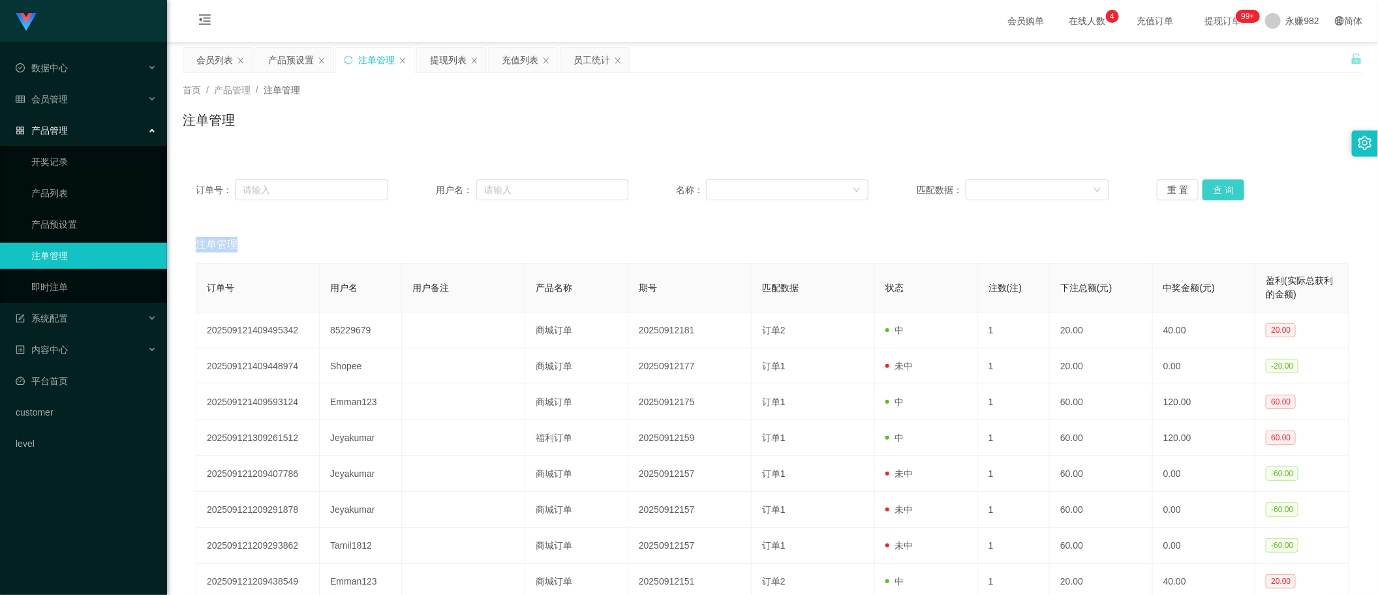
click at [1217, 186] on button "查 询" at bounding box center [1223, 189] width 42 height 21
click at [1217, 186] on div "重 置 查 询" at bounding box center [1253, 189] width 192 height 21
click at [1221, 187] on button "查 询" at bounding box center [1223, 189] width 42 height 21
click at [1221, 187] on div "重 置 查 询" at bounding box center [1253, 189] width 192 height 21
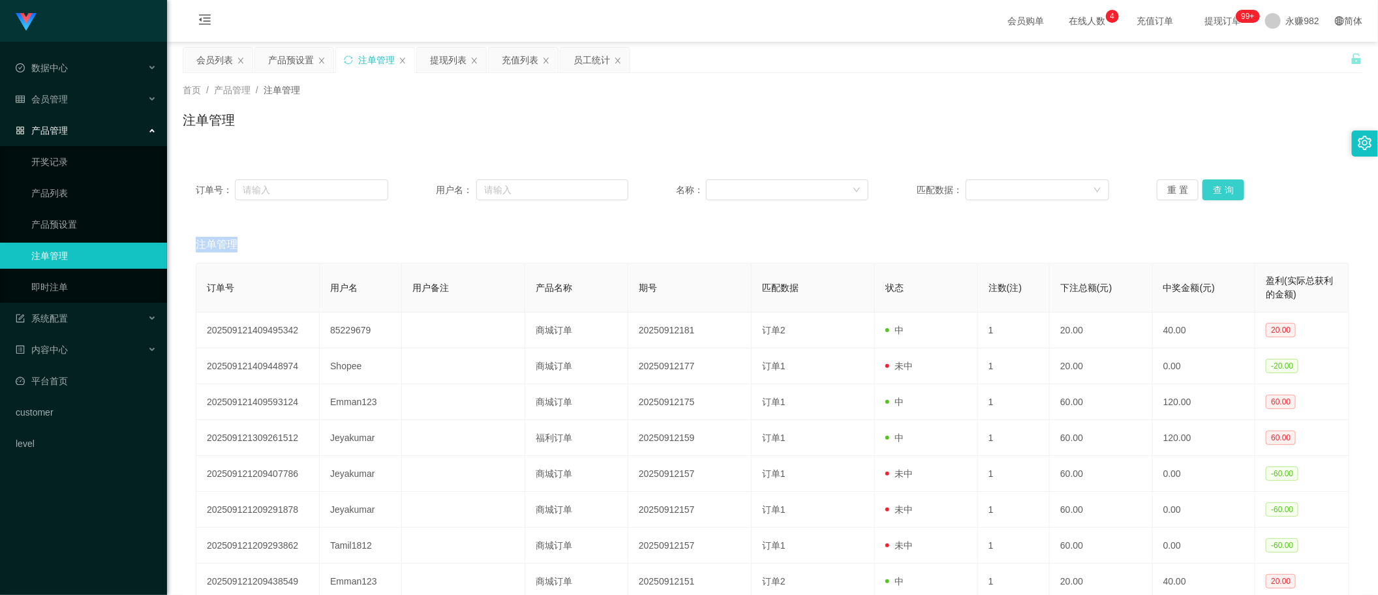
click at [1221, 187] on button "查 询" at bounding box center [1223, 189] width 42 height 21
click at [1221, 187] on div "重 置 查 询" at bounding box center [1253, 189] width 192 height 21
click at [1221, 187] on button "查 询" at bounding box center [1223, 189] width 42 height 21
click at [1221, 187] on div "重 置 查 询" at bounding box center [1253, 189] width 192 height 21
click at [1221, 187] on button "查 询" at bounding box center [1223, 189] width 42 height 21
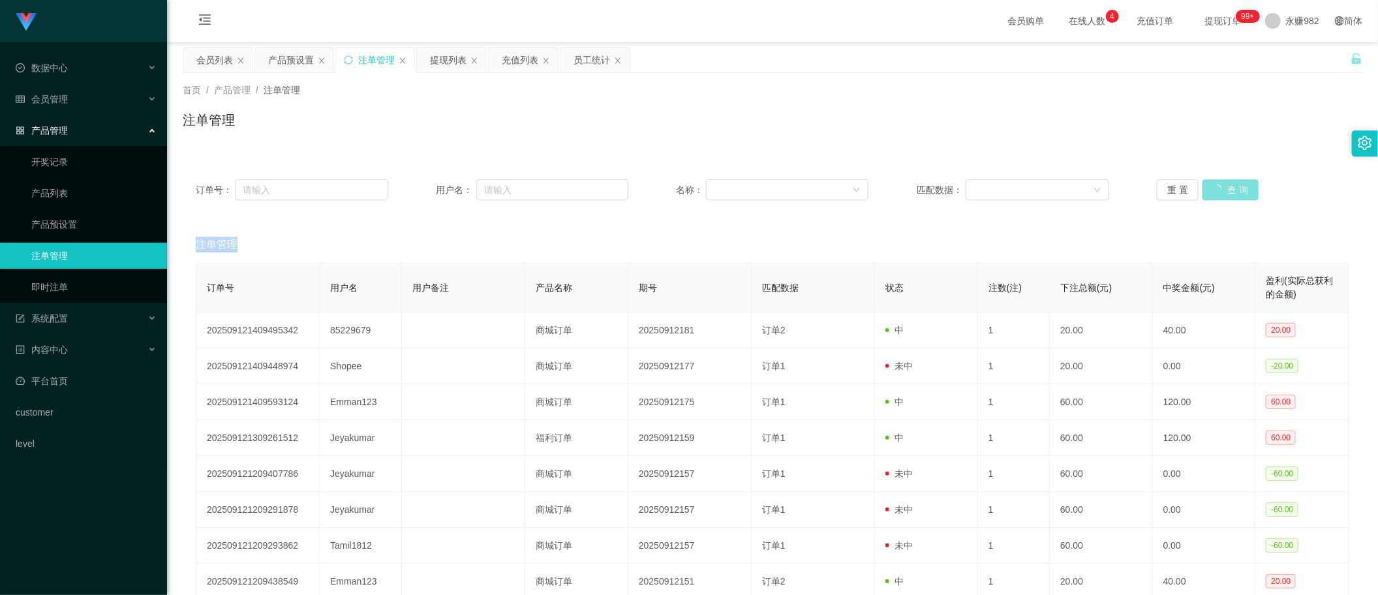
click at [1221, 187] on div "重 置 查 询" at bounding box center [1253, 189] width 192 height 21
click at [1221, 187] on button "查 询" at bounding box center [1223, 189] width 42 height 21
click at [1221, 187] on div "重 置 查 询" at bounding box center [1253, 189] width 192 height 21
click at [1221, 187] on button "查 询" at bounding box center [1223, 189] width 42 height 21
click at [1221, 187] on div "重 置 查 询" at bounding box center [1253, 189] width 192 height 21
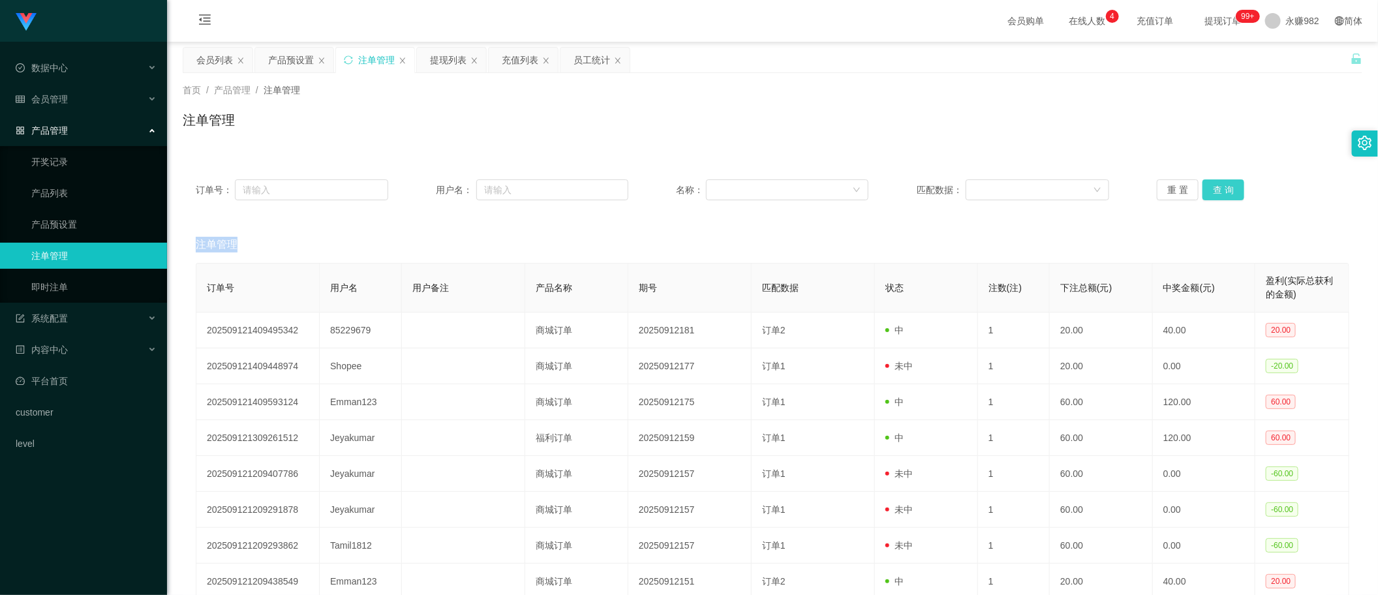
click at [1221, 187] on button "查 询" at bounding box center [1223, 189] width 42 height 21
click at [1221, 187] on div "重 置 查 询" at bounding box center [1253, 189] width 192 height 21
click at [1221, 187] on button "查 询" at bounding box center [1223, 189] width 42 height 21
click at [1221, 187] on div "重 置 查 询" at bounding box center [1253, 189] width 192 height 21
click at [1221, 187] on button "查 询" at bounding box center [1223, 189] width 42 height 21
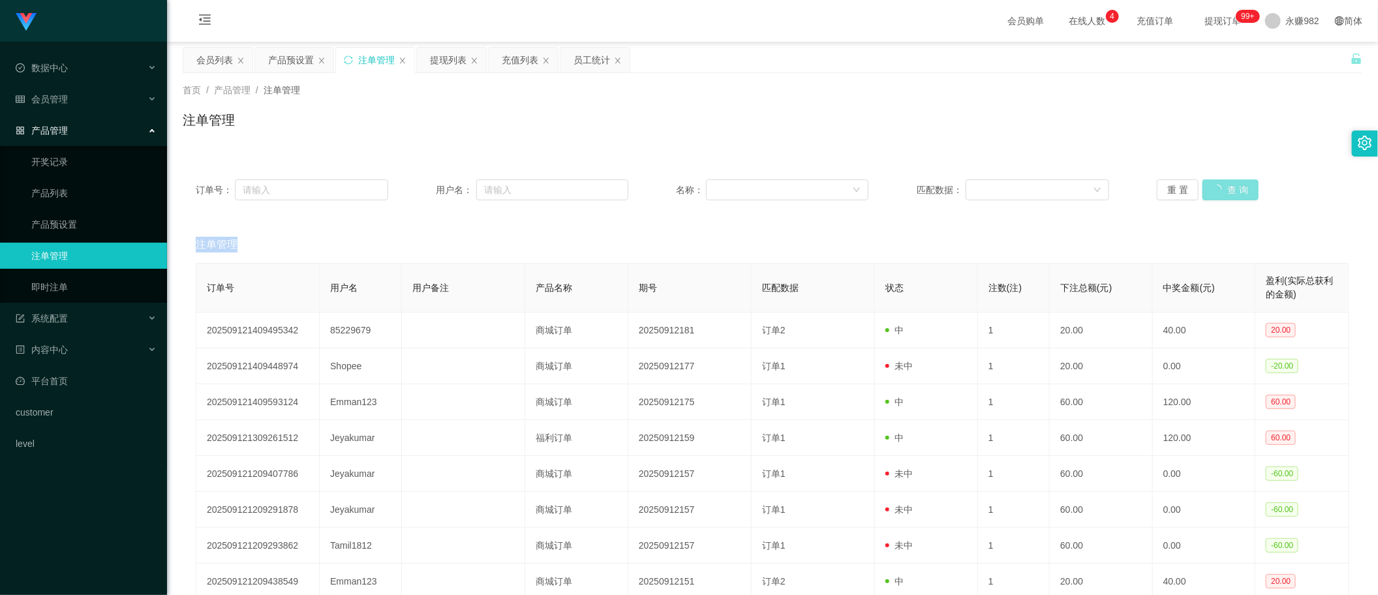
click at [1221, 187] on div "重 置 查 询" at bounding box center [1253, 189] width 192 height 21
click at [1221, 187] on button "查 询" at bounding box center [1223, 189] width 42 height 21
click at [1221, 187] on div "重 置 查 询" at bounding box center [1253, 189] width 192 height 21
click at [1221, 187] on button "查 询" at bounding box center [1223, 189] width 42 height 21
click at [1221, 187] on div "重 置 查 询" at bounding box center [1253, 189] width 192 height 21
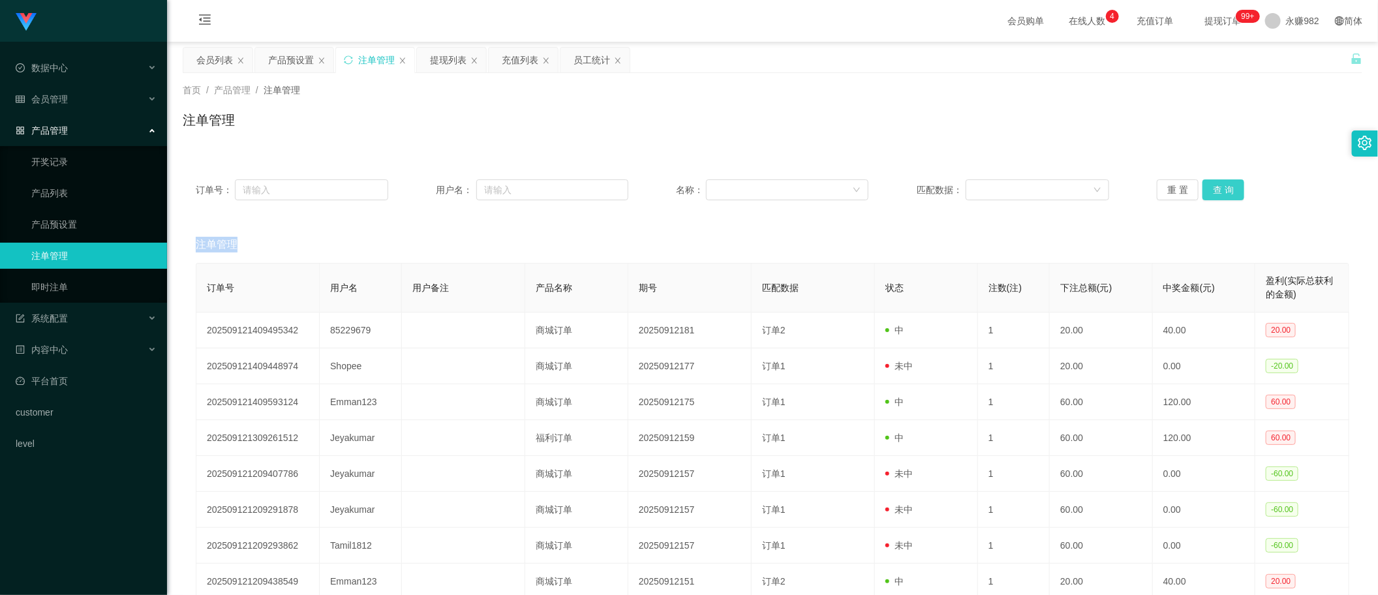
click at [1221, 187] on button "查 询" at bounding box center [1223, 189] width 42 height 21
click at [1221, 187] on div "重 置 查 询" at bounding box center [1253, 189] width 192 height 21
click at [1221, 187] on button "查 询" at bounding box center [1223, 189] width 42 height 21
click at [1221, 187] on div "重 置 查 询" at bounding box center [1253, 189] width 192 height 21
click at [1221, 187] on button "查 询" at bounding box center [1223, 189] width 42 height 21
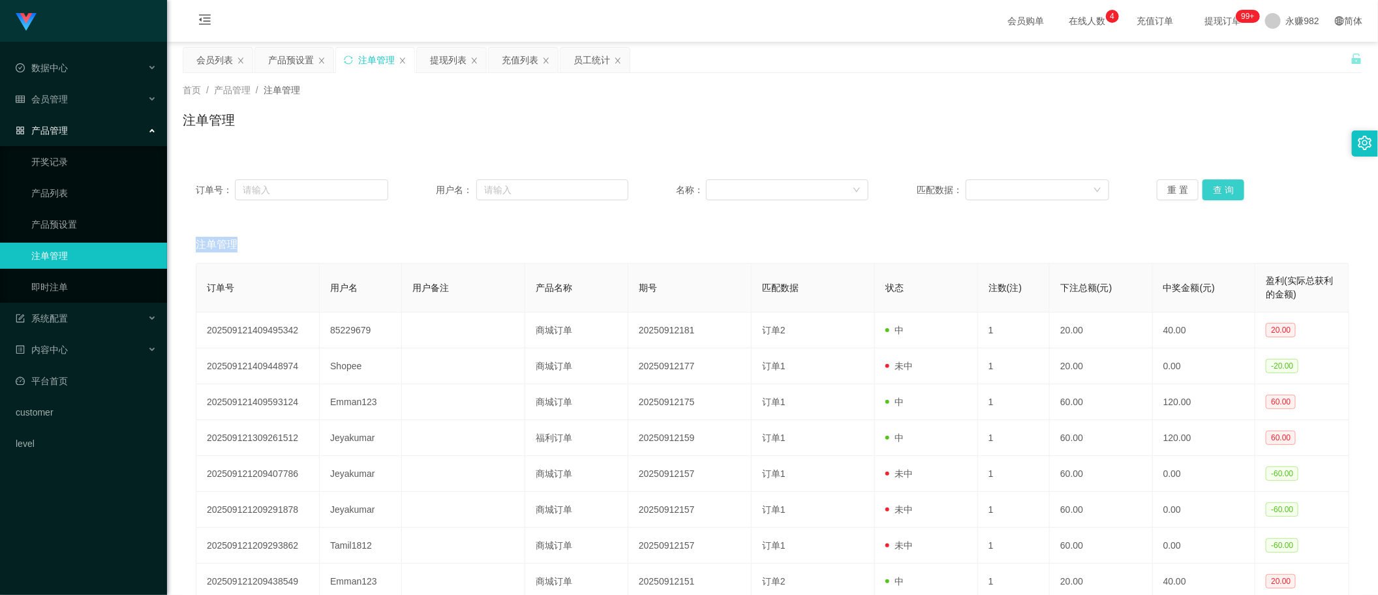
click at [1221, 187] on div "重 置 查 询" at bounding box center [1253, 189] width 192 height 21
click at [1221, 187] on button "查 询" at bounding box center [1223, 189] width 42 height 21
click at [1221, 187] on div "重 置 查 询" at bounding box center [1253, 189] width 192 height 21
click at [1221, 187] on button "查 询" at bounding box center [1223, 189] width 42 height 21
click at [1221, 187] on div "重 置 查 询" at bounding box center [1253, 189] width 192 height 21
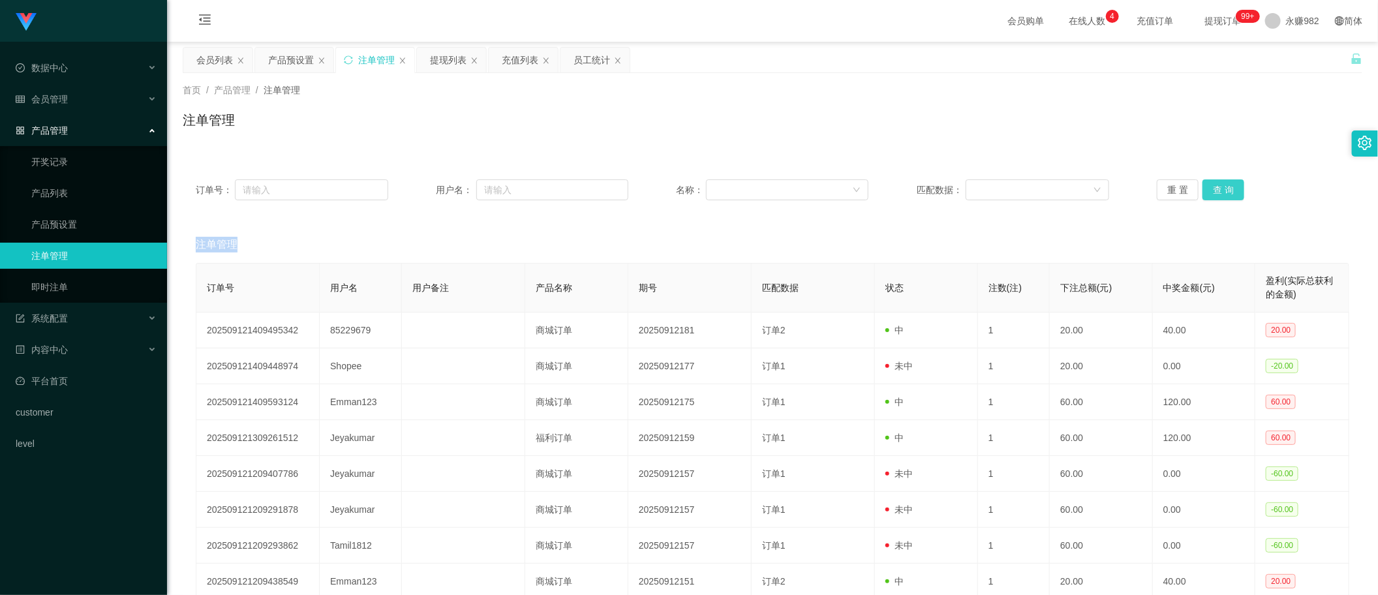
click at [1221, 187] on button "查 询" at bounding box center [1223, 189] width 42 height 21
click at [1221, 187] on div "重 置 查 询" at bounding box center [1253, 189] width 192 height 21
click at [1221, 187] on button "查 询" at bounding box center [1223, 189] width 42 height 21
click at [1221, 187] on div "重 置 查 询" at bounding box center [1253, 189] width 192 height 21
click at [1221, 187] on button "查 询" at bounding box center [1223, 189] width 42 height 21
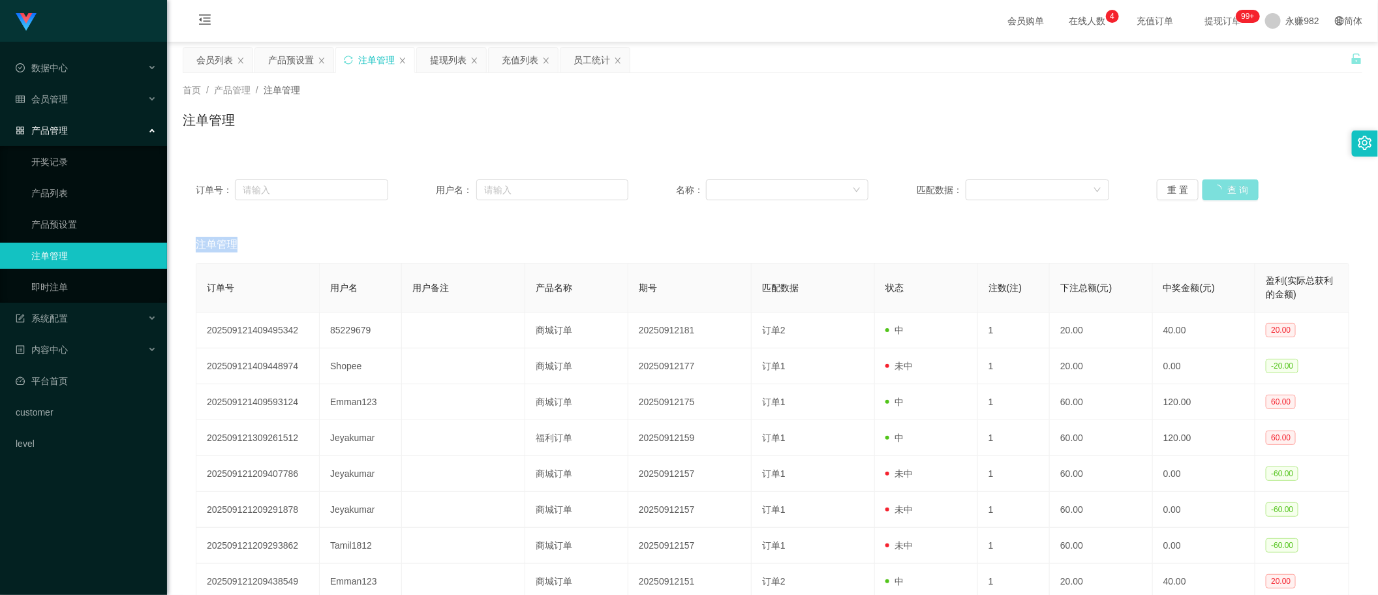
click at [1221, 187] on div "重 置 查 询" at bounding box center [1253, 189] width 192 height 21
click at [299, 63] on div "产品预设置" at bounding box center [291, 60] width 46 height 25
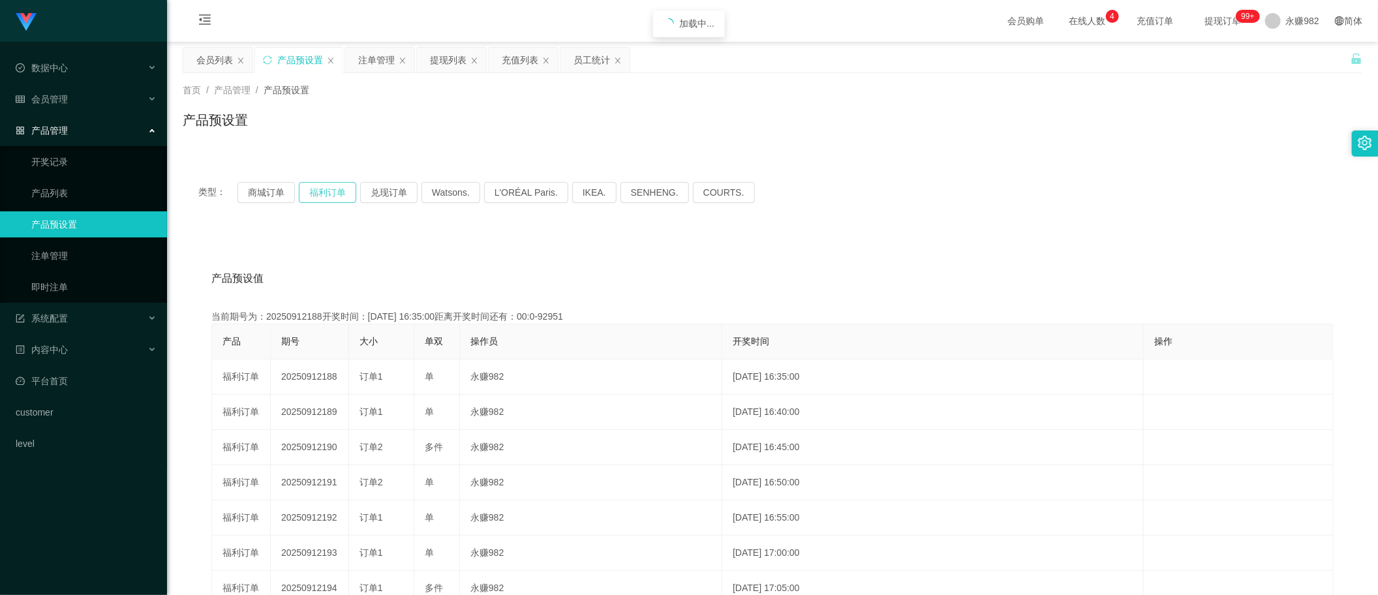
click at [340, 189] on button "福利订单" at bounding box center [327, 192] width 57 height 21
click at [267, 189] on button "商城订单" at bounding box center [265, 192] width 57 height 21
click at [318, 189] on button "福利订单" at bounding box center [327, 192] width 57 height 21
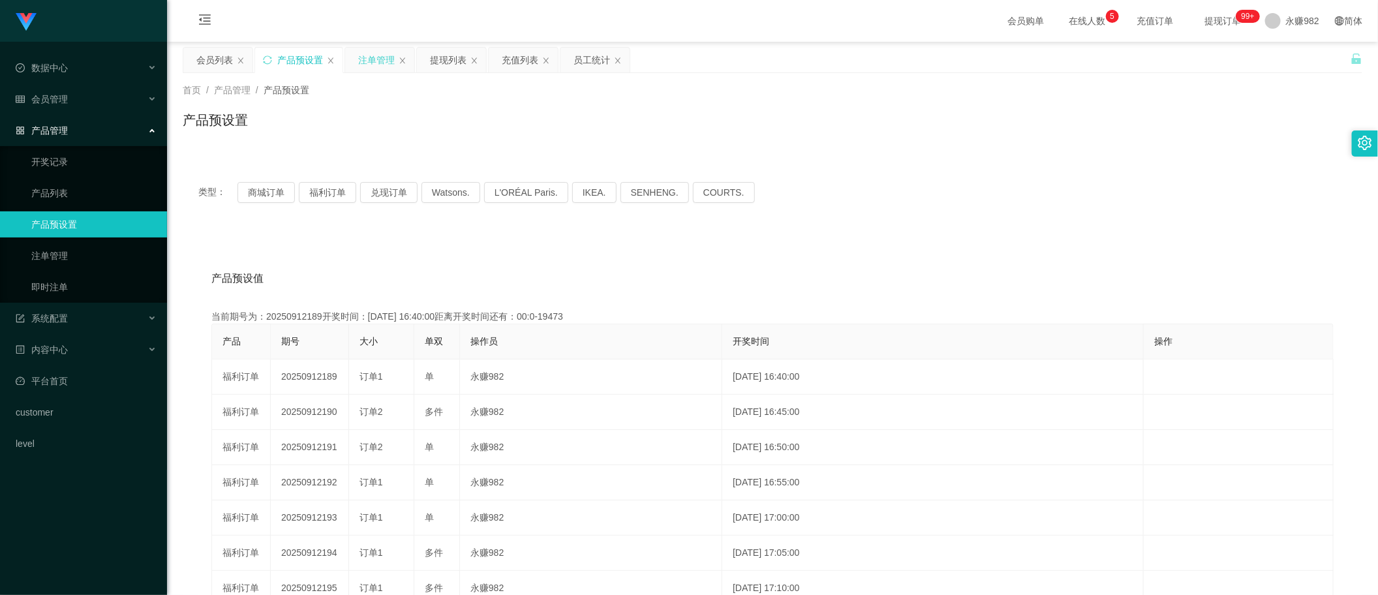
click at [378, 66] on div "注单管理" at bounding box center [376, 60] width 37 height 25
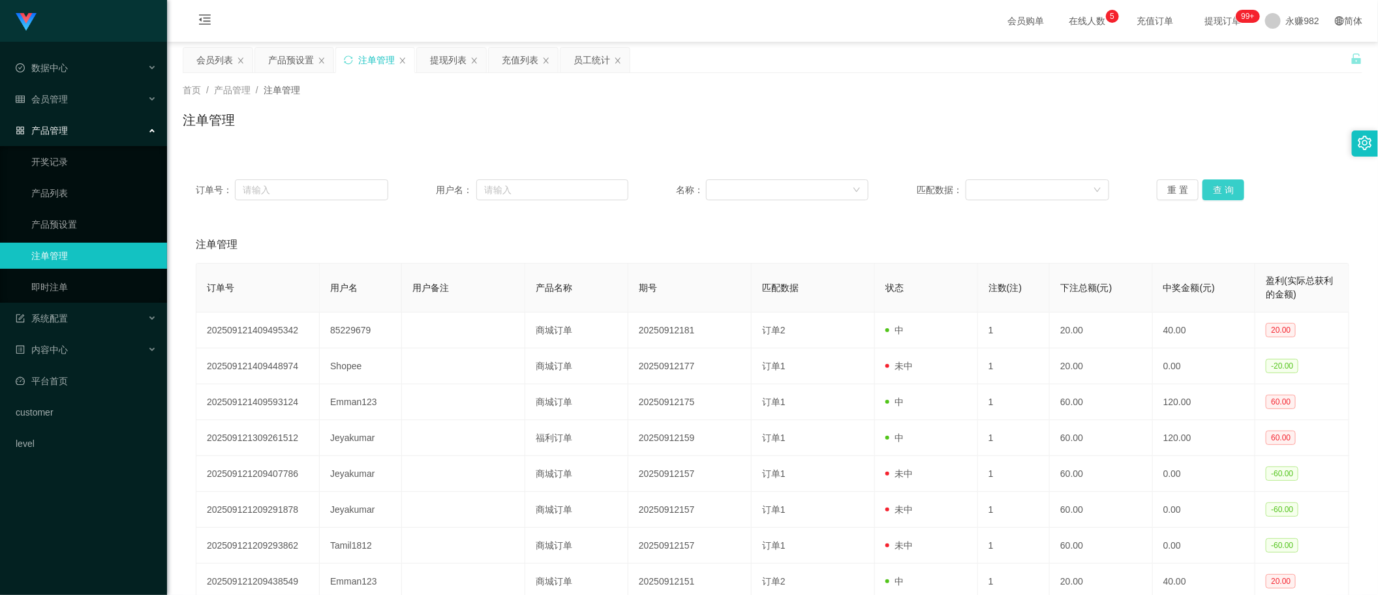
click at [1224, 194] on button "查 询" at bounding box center [1223, 189] width 42 height 21
click at [1224, 194] on div "重 置 查 询" at bounding box center [1253, 189] width 192 height 21
click at [1224, 194] on button "查 询" at bounding box center [1223, 189] width 42 height 21
click at [1224, 194] on div "重 置 查 询" at bounding box center [1253, 189] width 192 height 21
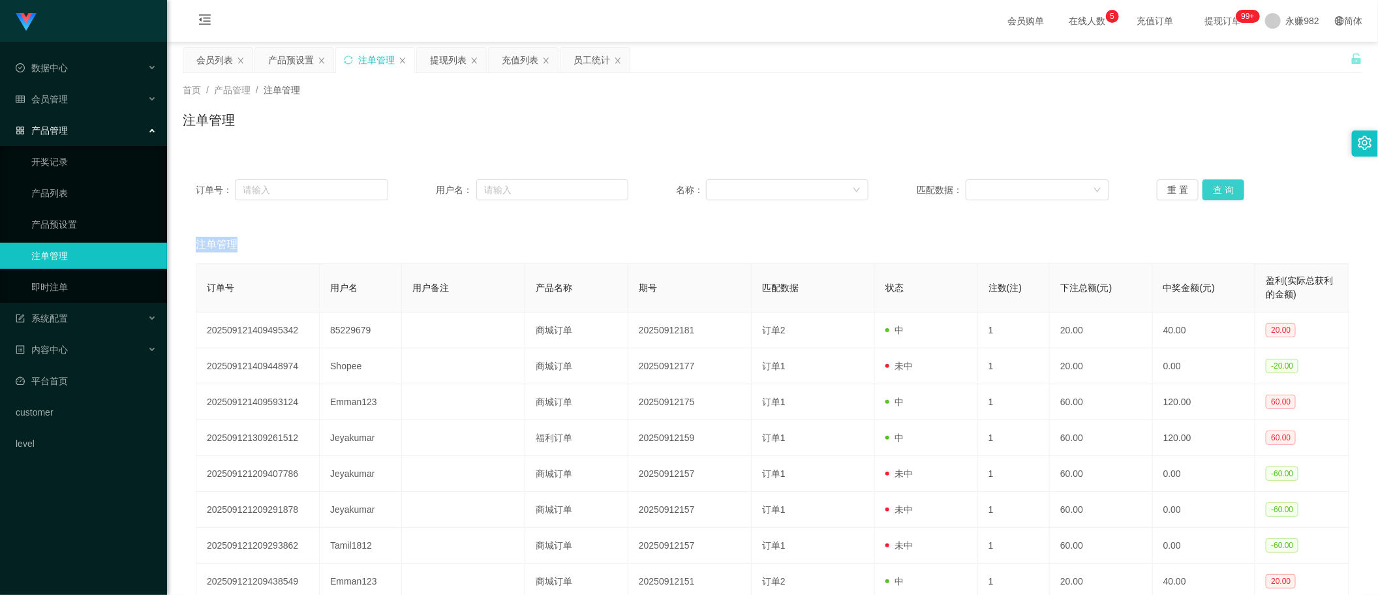
click at [1224, 194] on button "查 询" at bounding box center [1223, 189] width 42 height 21
click at [1224, 194] on div "重 置 查 询" at bounding box center [1253, 189] width 192 height 21
click at [1224, 194] on button "查 询" at bounding box center [1223, 189] width 42 height 21
click at [1224, 194] on div "重 置 查 询" at bounding box center [1253, 189] width 192 height 21
click at [1224, 194] on button "查 询" at bounding box center [1223, 189] width 42 height 21
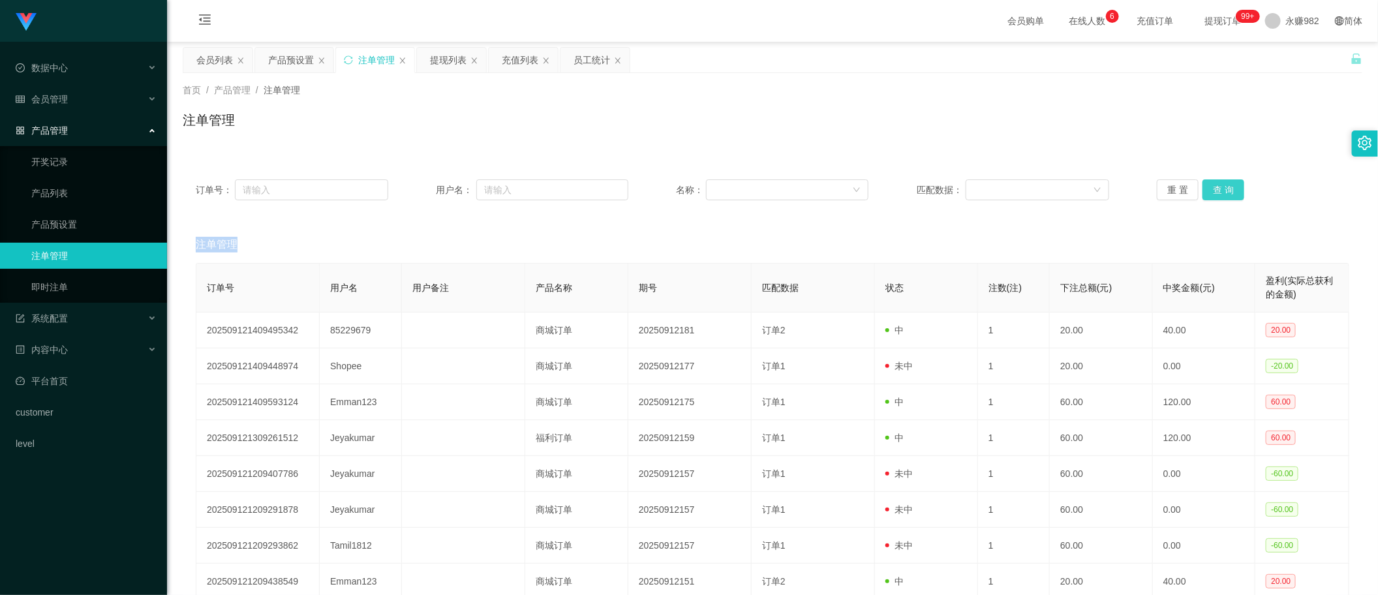
click at [1224, 194] on button "查 询" at bounding box center [1223, 189] width 42 height 21
click at [1224, 194] on button "查 询" at bounding box center [1230, 189] width 56 height 21
click at [1224, 194] on div "重 置 查 询" at bounding box center [1253, 189] width 192 height 21
click at [1224, 194] on button "查 询" at bounding box center [1223, 189] width 42 height 21
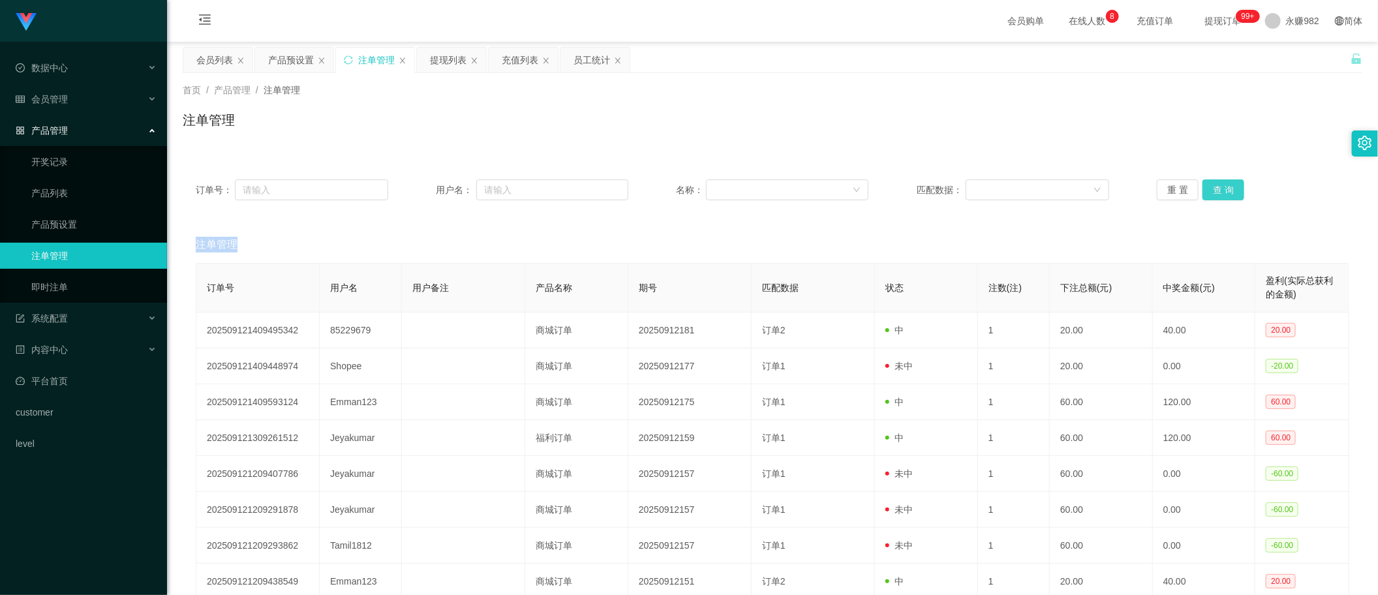
click at [1224, 194] on div "重 置 查 询" at bounding box center [1253, 189] width 192 height 21
click at [1224, 194] on button "查 询" at bounding box center [1223, 189] width 42 height 21
click at [1212, 189] on button "查 询" at bounding box center [1223, 189] width 42 height 21
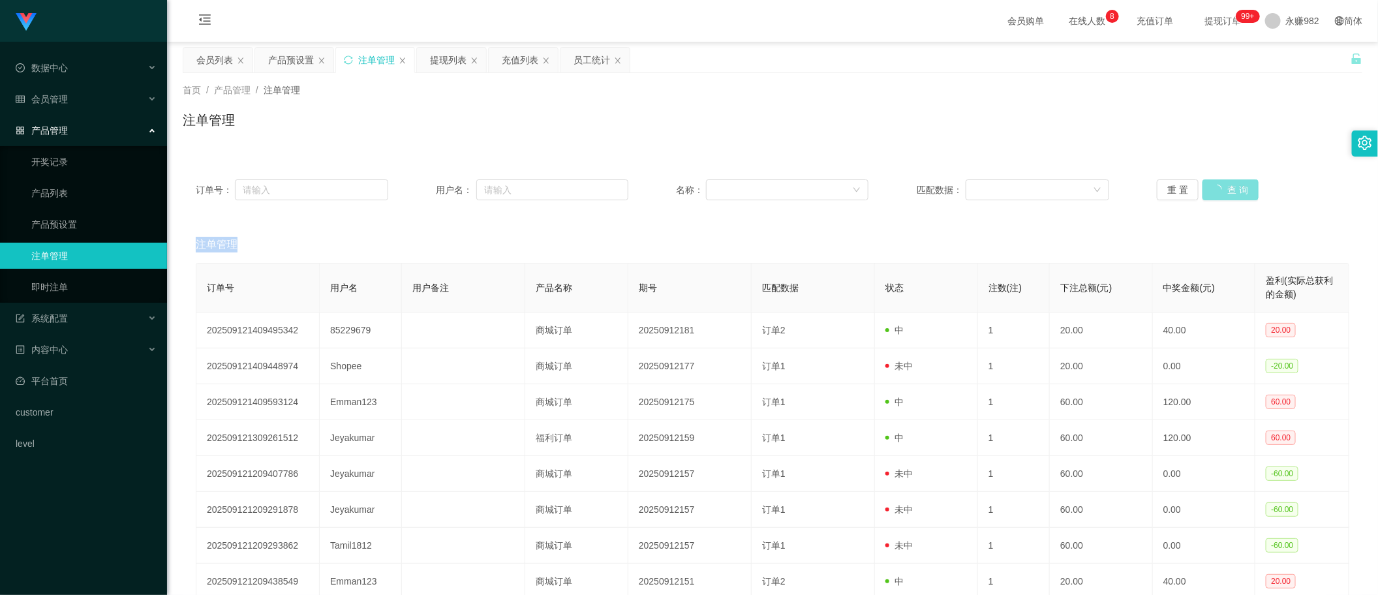
click at [1212, 189] on div "重 置 查 询" at bounding box center [1253, 189] width 192 height 21
click at [1212, 189] on button "查 询" at bounding box center [1223, 189] width 42 height 21
click at [1212, 189] on div "重 置 查 询" at bounding box center [1253, 189] width 192 height 21
click at [1212, 189] on button "查 询" at bounding box center [1223, 189] width 42 height 21
click at [1231, 192] on button "查 询" at bounding box center [1223, 189] width 42 height 21
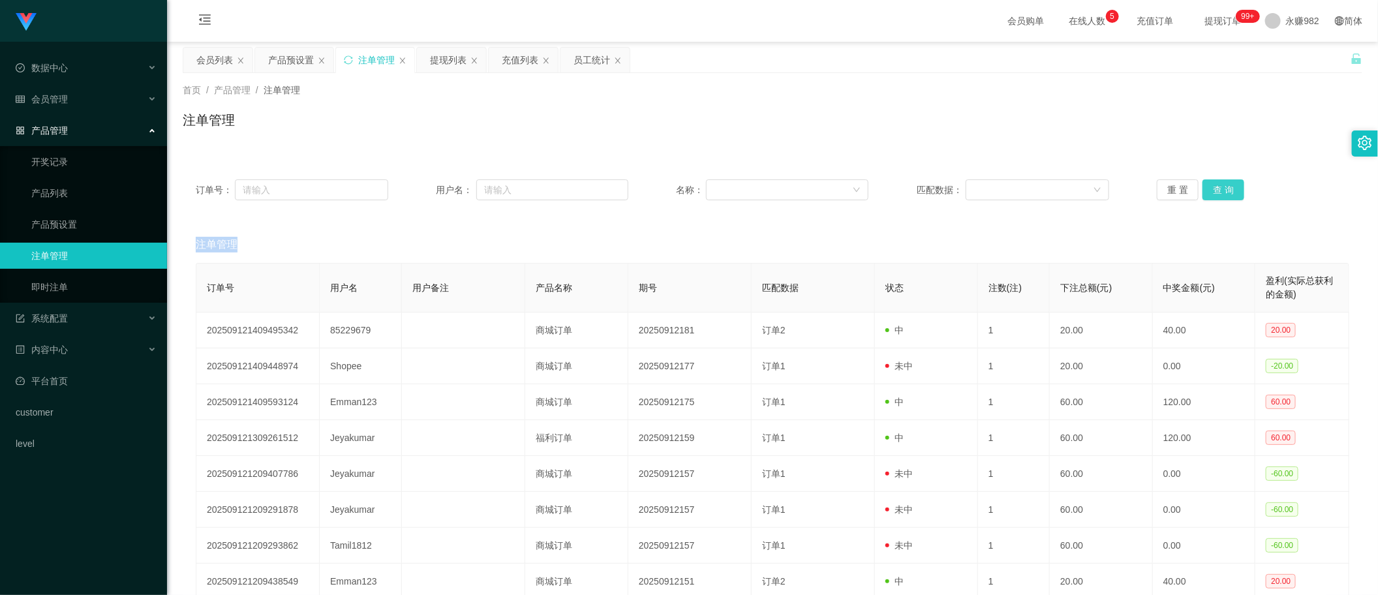
click at [1231, 192] on button "查 询" at bounding box center [1223, 189] width 42 height 21
click at [1215, 191] on button "查 询" at bounding box center [1223, 189] width 42 height 21
click at [446, 63] on div "提现列表" at bounding box center [448, 60] width 37 height 25
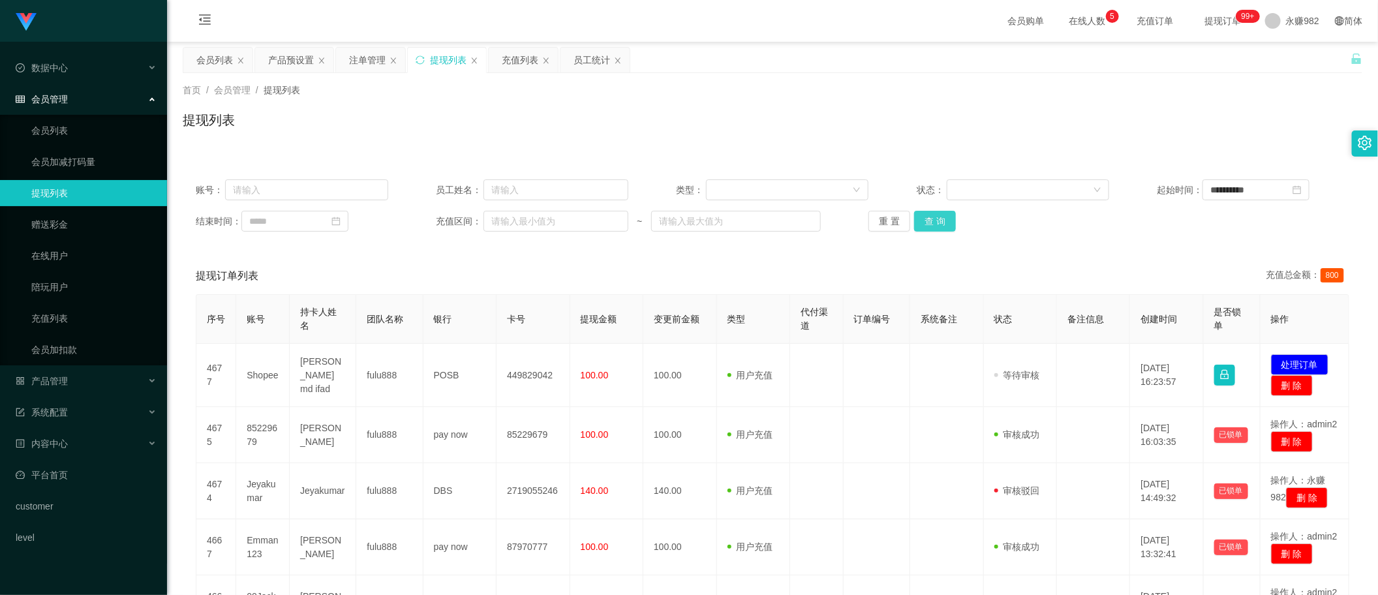
click at [939, 225] on button "查 询" at bounding box center [935, 221] width 42 height 21
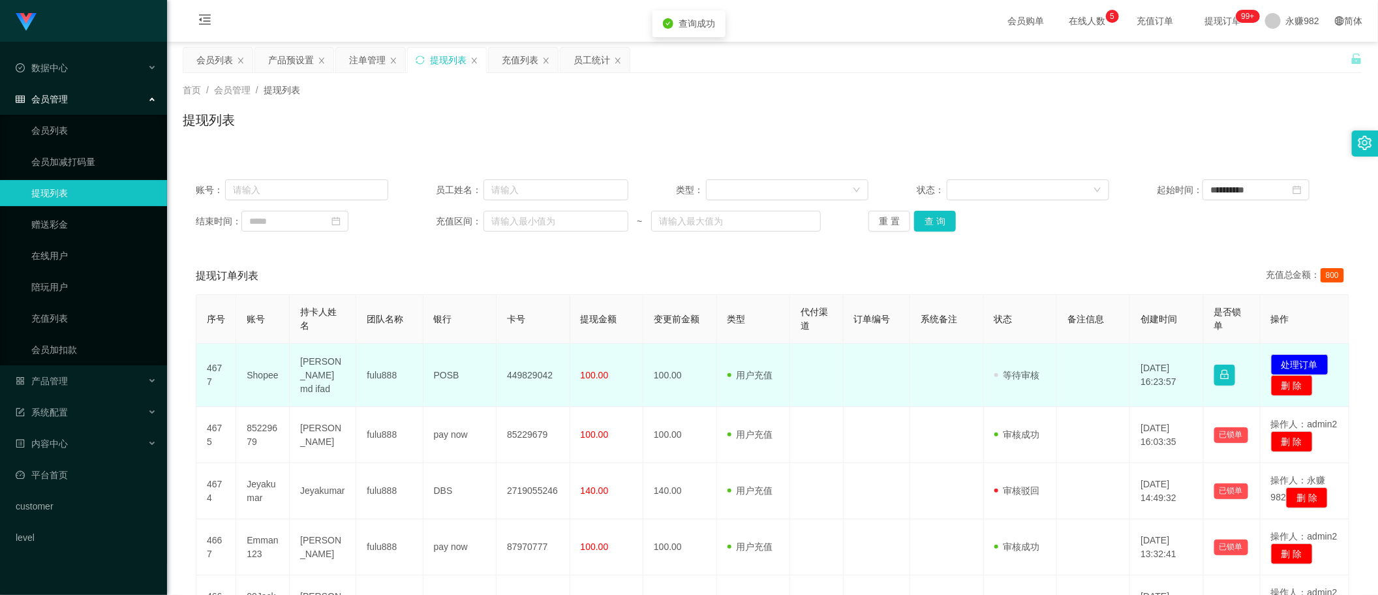
click at [309, 378] on td "[PERSON_NAME] md ifad" at bounding box center [323, 375] width 67 height 63
copy td "[PERSON_NAME] md ifad"
click at [262, 376] on td "Shopee" at bounding box center [262, 375] width 53 height 63
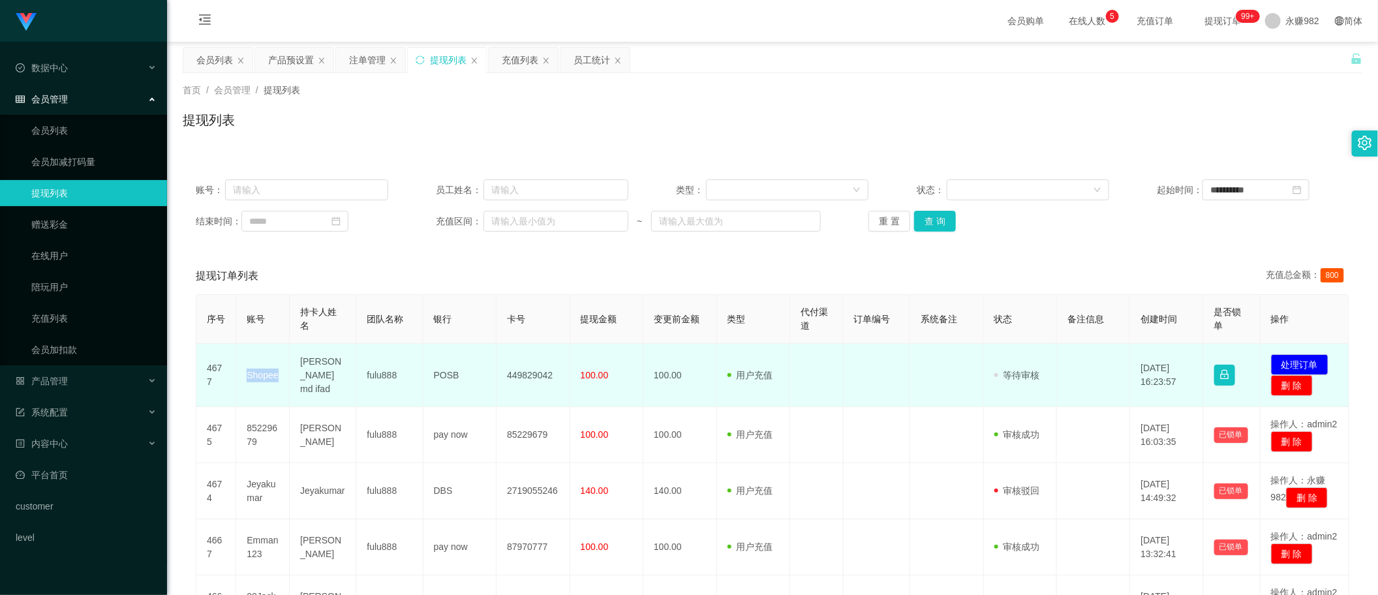
click at [262, 376] on td "Shopee" at bounding box center [262, 375] width 53 height 63
copy td "Shopee"
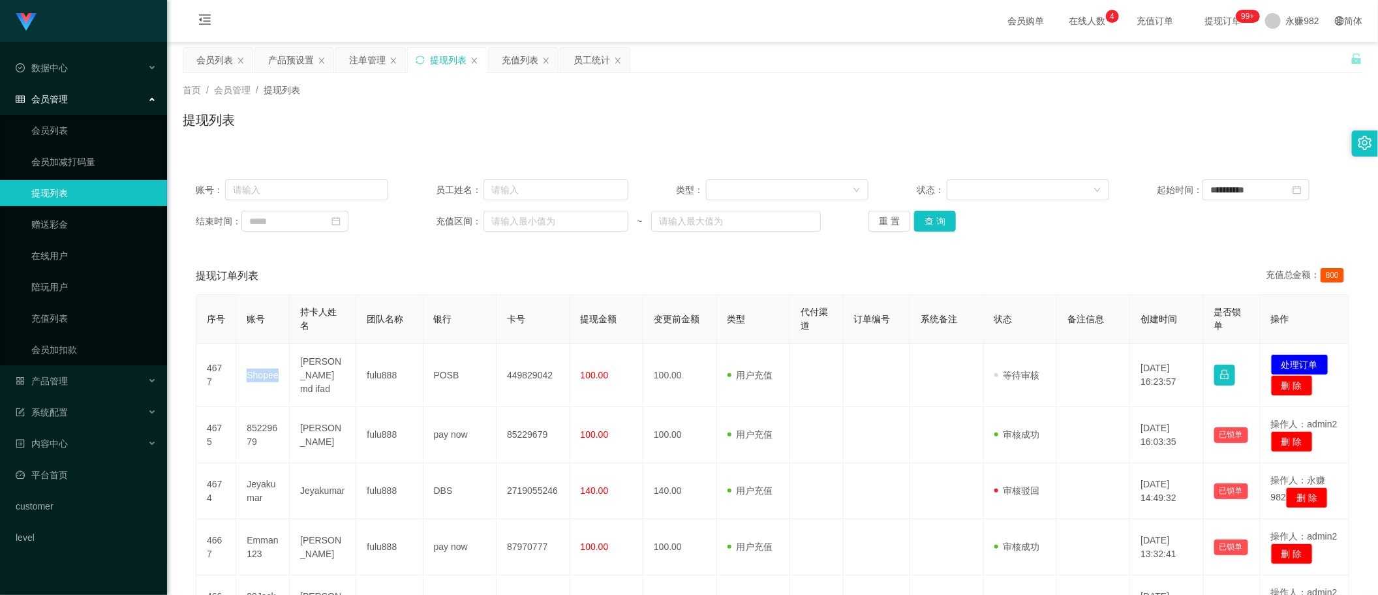
click at [703, 256] on div "**********" at bounding box center [772, 566] width 1179 height 800
click at [370, 60] on div "注单管理" at bounding box center [367, 60] width 37 height 25
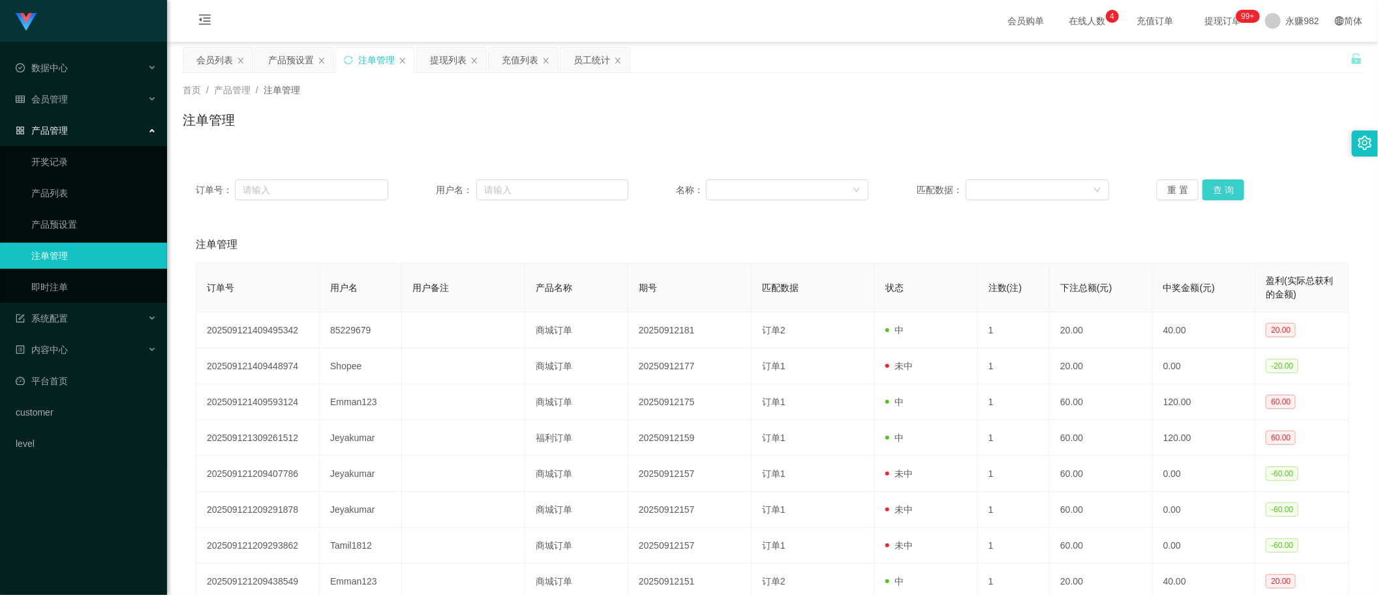
click at [1211, 180] on button "查 询" at bounding box center [1223, 189] width 42 height 21
click at [1211, 180] on div "重 置 查 询" at bounding box center [1253, 189] width 192 height 21
click at [1232, 191] on button "查 询" at bounding box center [1223, 189] width 42 height 21
click at [1228, 189] on button "查 询" at bounding box center [1223, 189] width 42 height 21
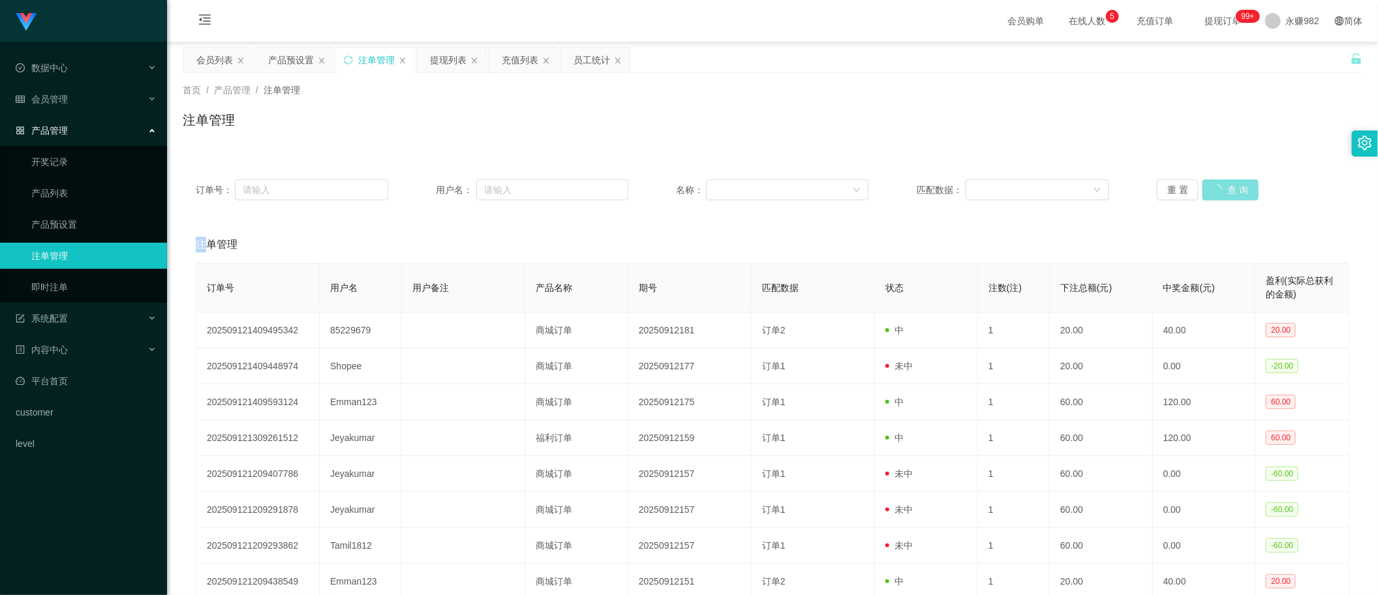
click at [1228, 189] on div "重 置 查 询" at bounding box center [1253, 189] width 192 height 21
click at [530, 109] on div "首页 / 产品管理 / 注单管理 / 注单管理" at bounding box center [772, 111] width 1179 height 57
click at [1220, 192] on button "查 询" at bounding box center [1223, 189] width 42 height 21
click at [1232, 187] on button "查 询" at bounding box center [1223, 189] width 42 height 21
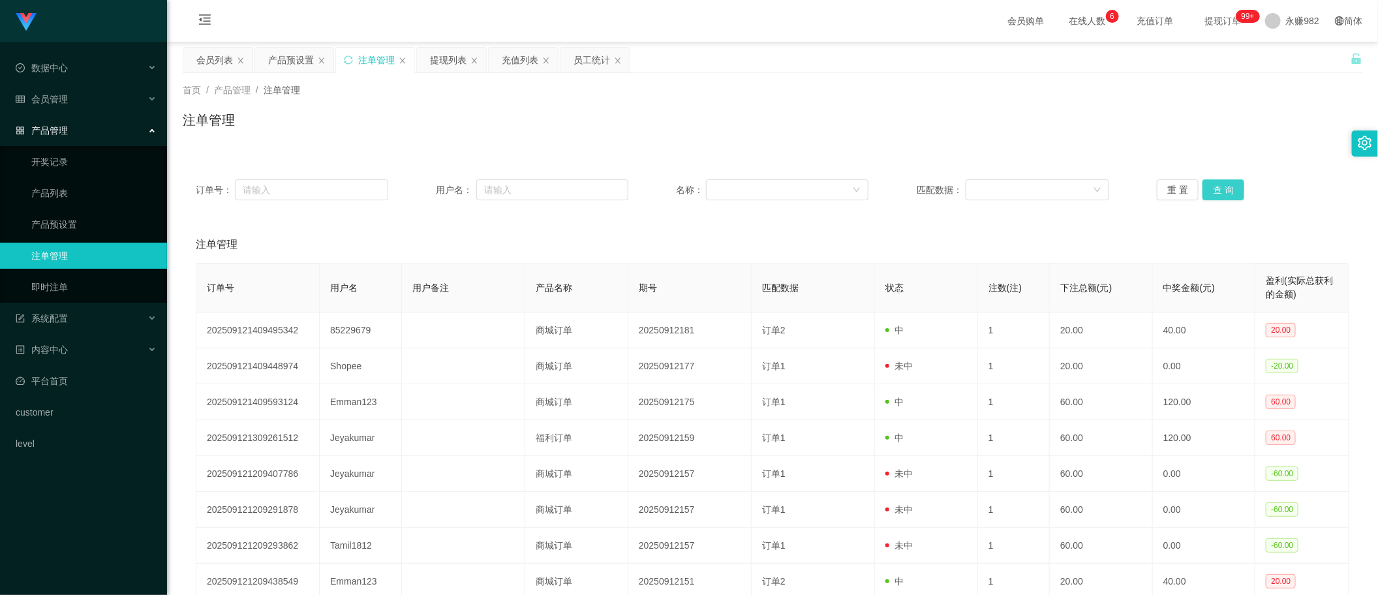
click at [1231, 187] on button "查 询" at bounding box center [1223, 189] width 42 height 21
click at [719, 225] on div "订单号： 用户名： 名称： 匹配数据： 重 置 查 询 注单管理 订单号 用户名 用户备注 产品名称 期号 匹配数据 状态 注数(注) 下注总额(元) 中奖金…" at bounding box center [772, 439] width 1179 height 547
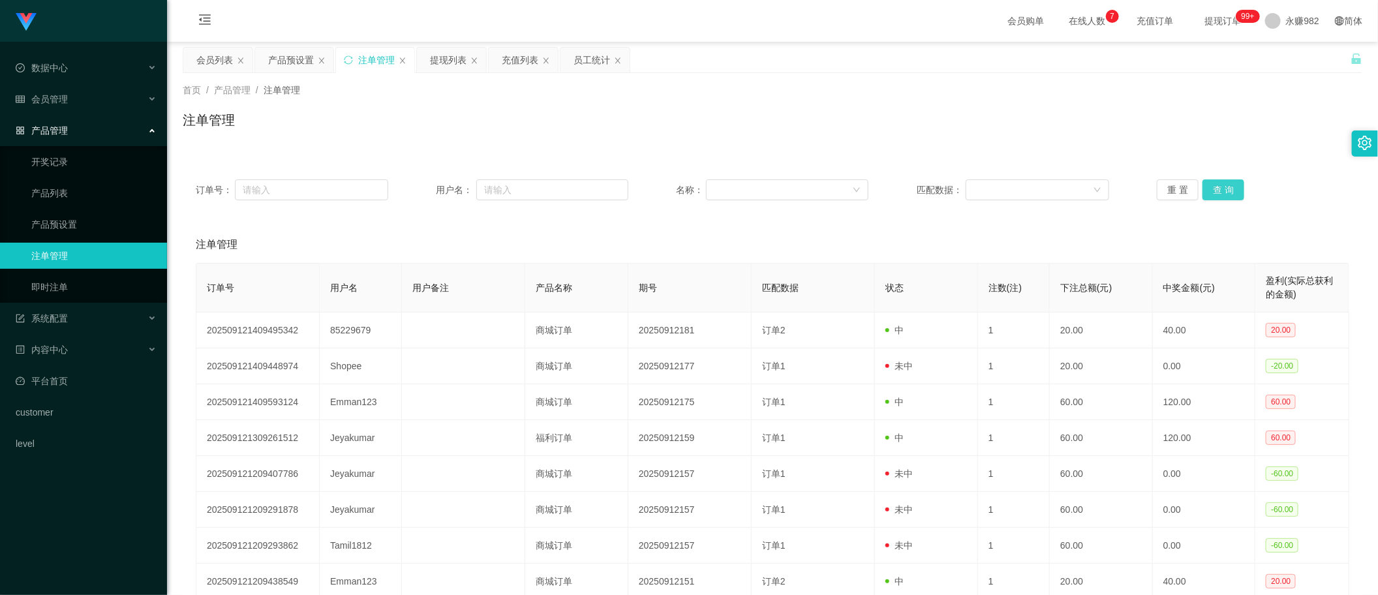
click at [1224, 187] on button "查 询" at bounding box center [1223, 189] width 42 height 21
click at [1224, 187] on div "重 置 查 询" at bounding box center [1253, 189] width 192 height 21
click at [1224, 187] on button "查 询" at bounding box center [1223, 189] width 42 height 21
click at [1224, 187] on div "重 置 查 询" at bounding box center [1253, 189] width 192 height 21
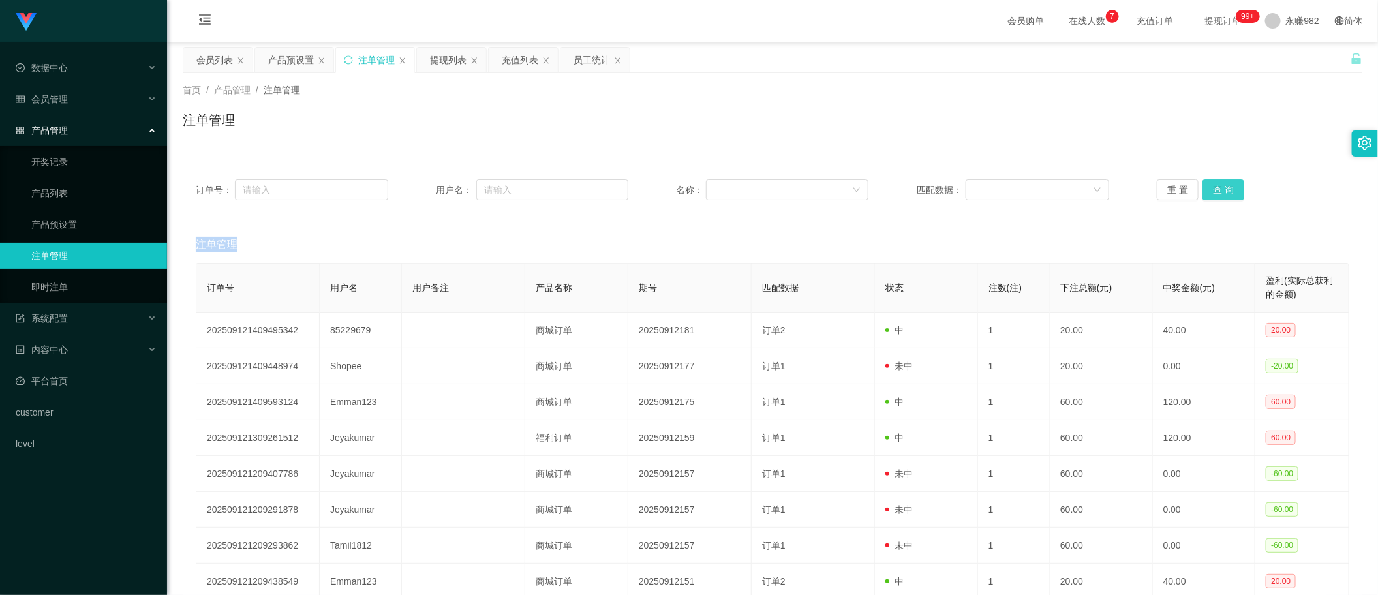
click at [1224, 187] on button "查 询" at bounding box center [1223, 189] width 42 height 21
click at [1224, 187] on div "重 置 查 询" at bounding box center [1253, 189] width 192 height 21
click at [1224, 187] on button "查 询" at bounding box center [1223, 189] width 42 height 21
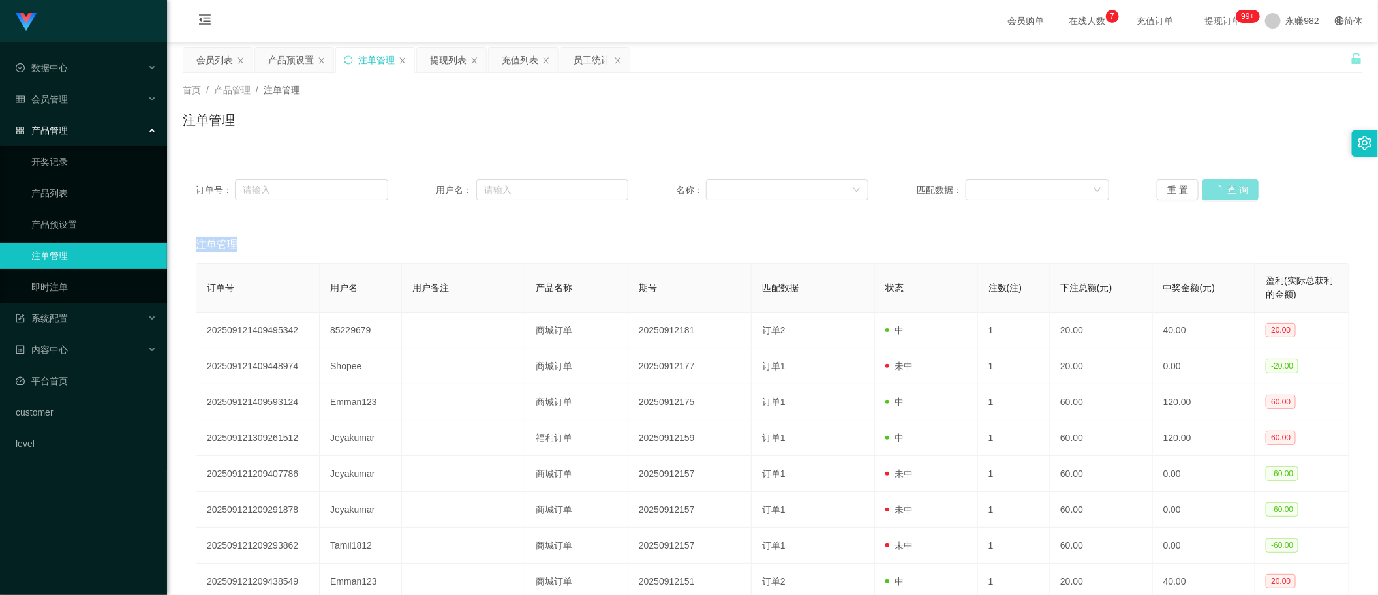
click at [1224, 187] on div "重 置 查 询" at bounding box center [1253, 189] width 192 height 21
click at [1224, 187] on button "查 询" at bounding box center [1223, 189] width 42 height 21
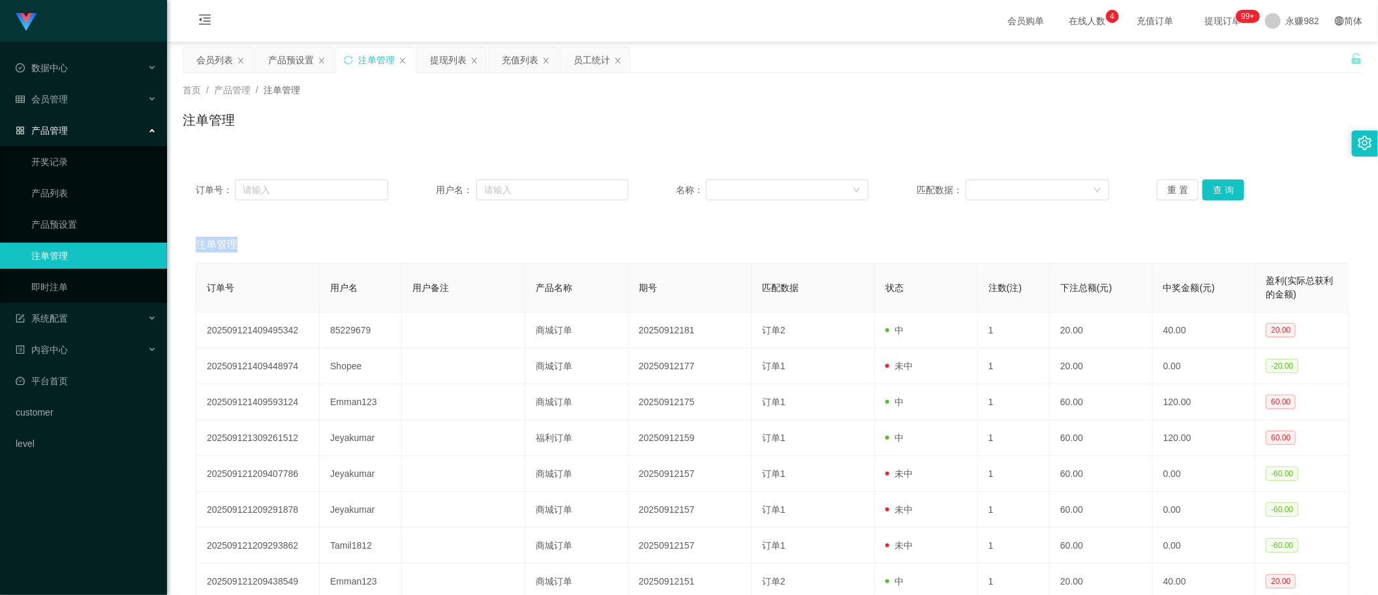
drag, startPoint x: 702, startPoint y: 97, endPoint x: 848, endPoint y: 42, distance: 155.8
click at [702, 97] on div "首页 / 产品管理 / 注单管理 /" at bounding box center [772, 90] width 1179 height 14
